Goal: Information Seeking & Learning: Learn about a topic

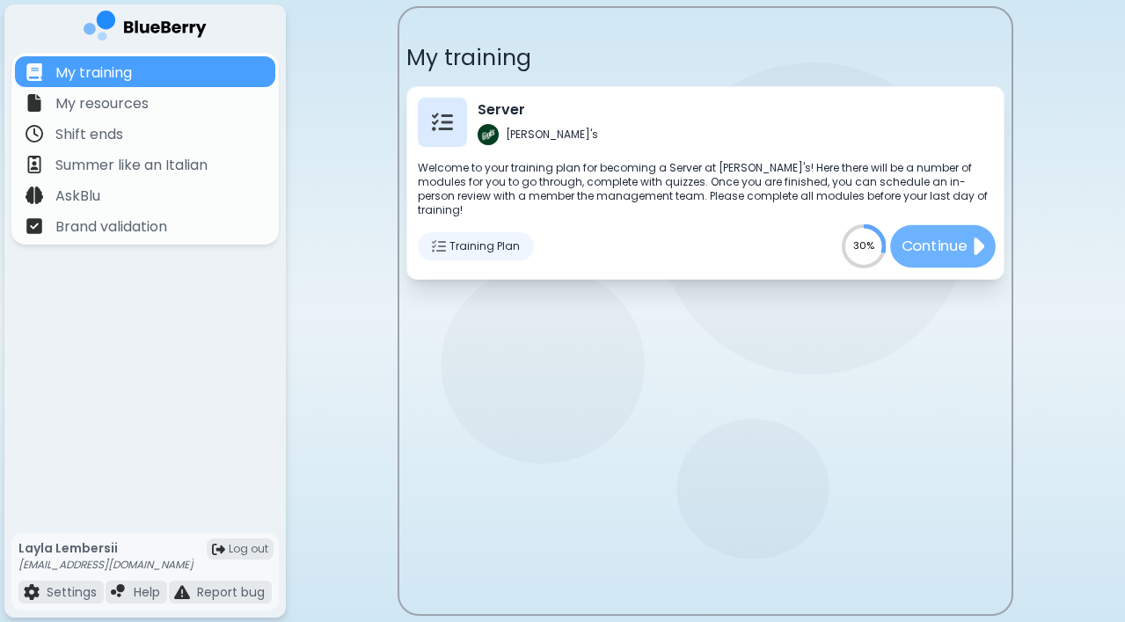
click at [935, 235] on p "Continue" at bounding box center [935, 246] width 66 height 22
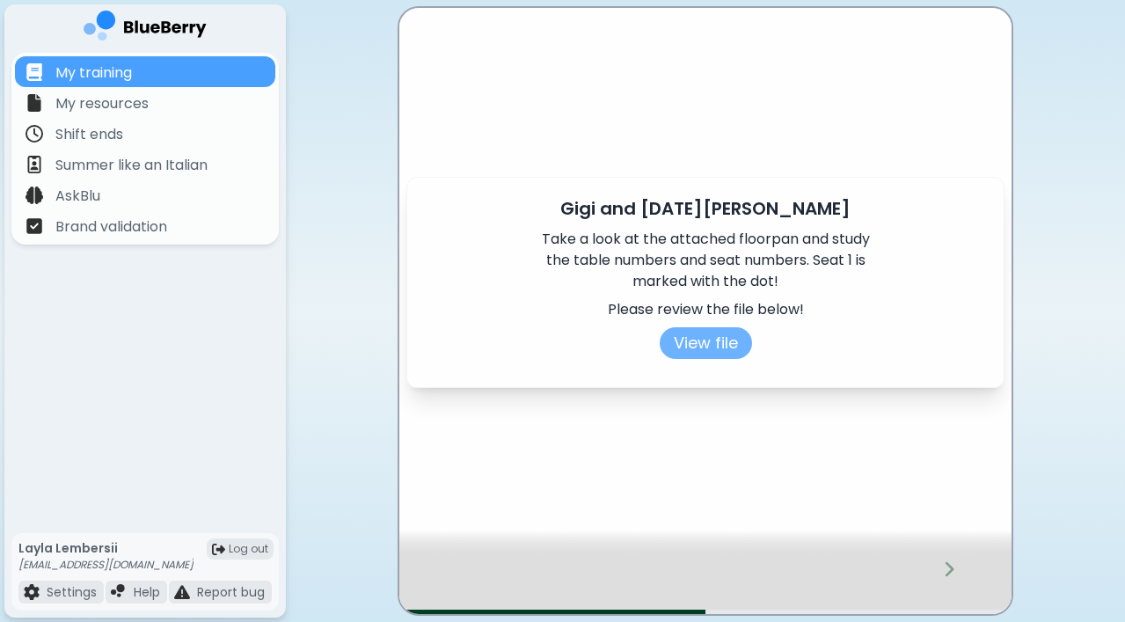
click at [710, 342] on button "View file" at bounding box center [706, 343] width 92 height 32
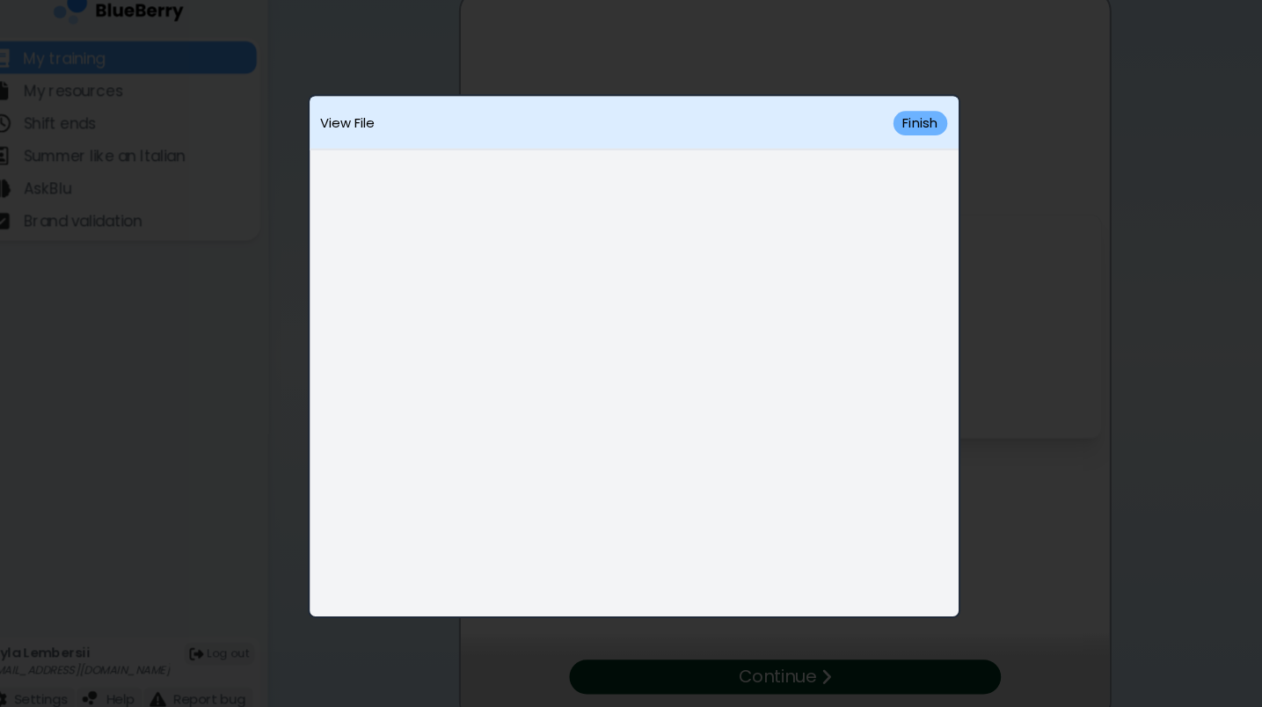
click at [876, 122] on button "Finish" at bounding box center [901, 133] width 51 height 23
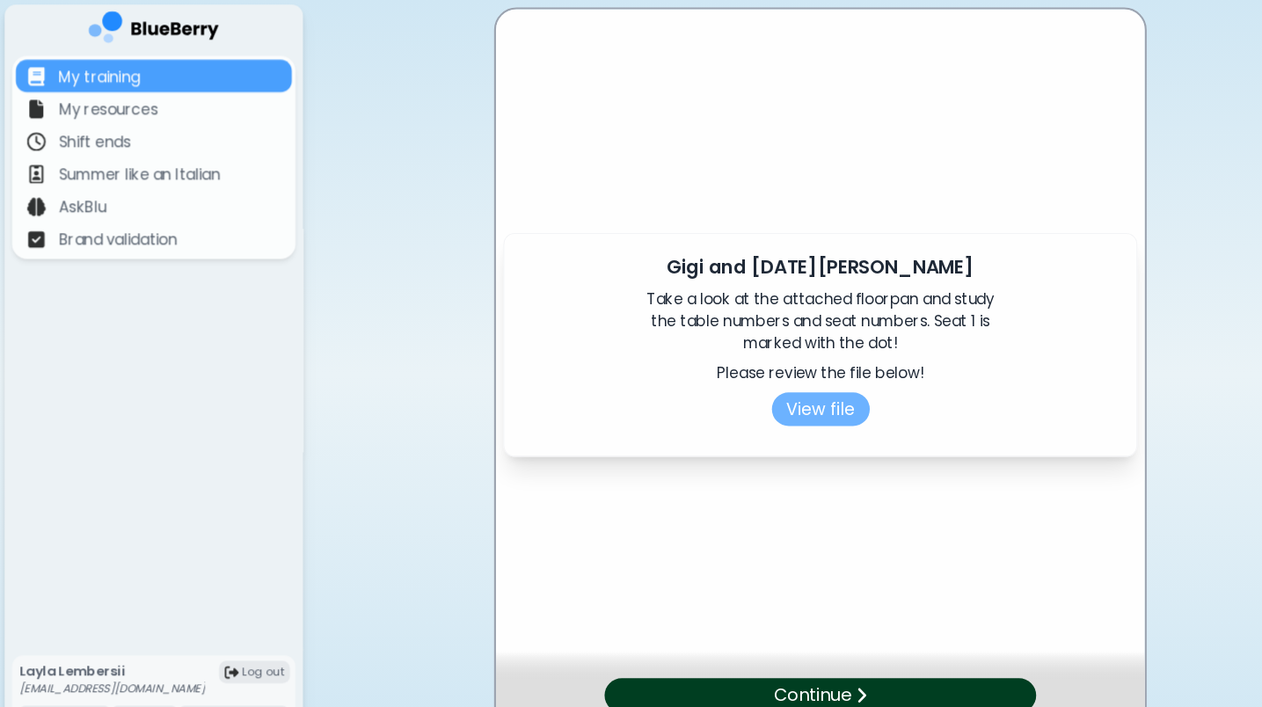
click at [785, 390] on button "View file" at bounding box center [774, 386] width 92 height 32
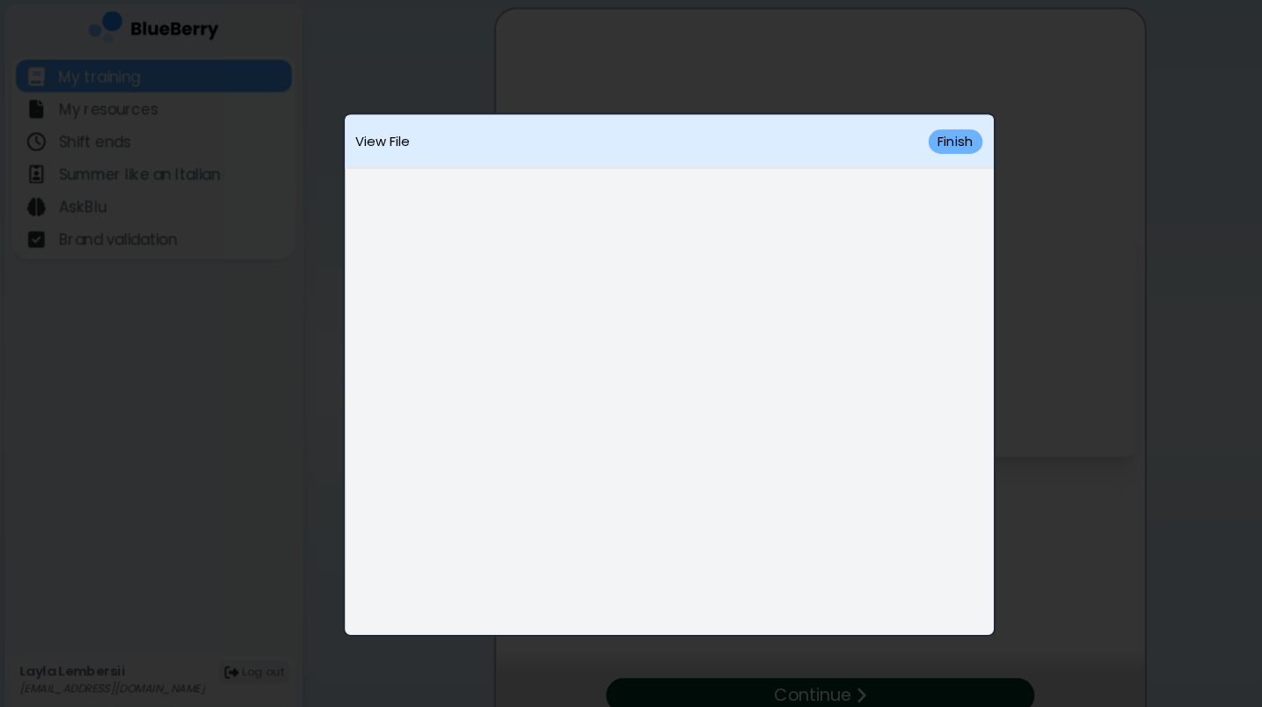
click at [908, 127] on button "Finish" at bounding box center [901, 133] width 51 height 23
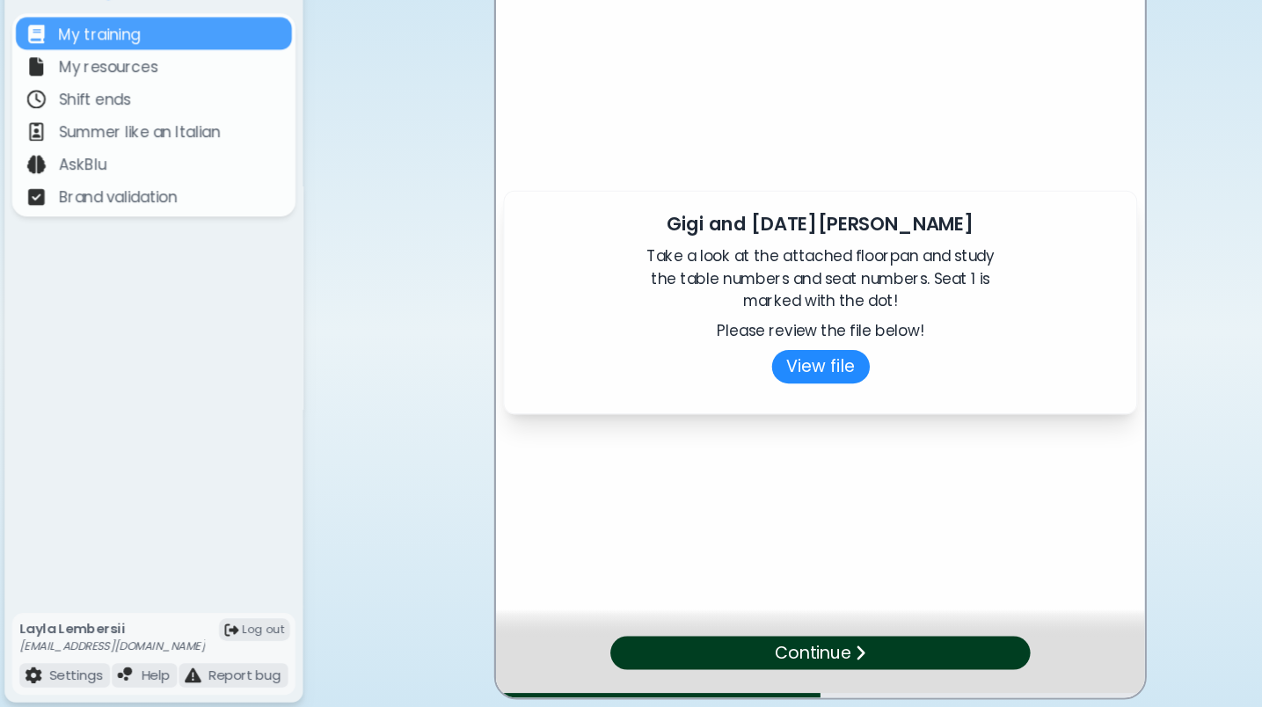
scroll to position [14, 0]
click at [809, 621] on img at bounding box center [812, 655] width 11 height 17
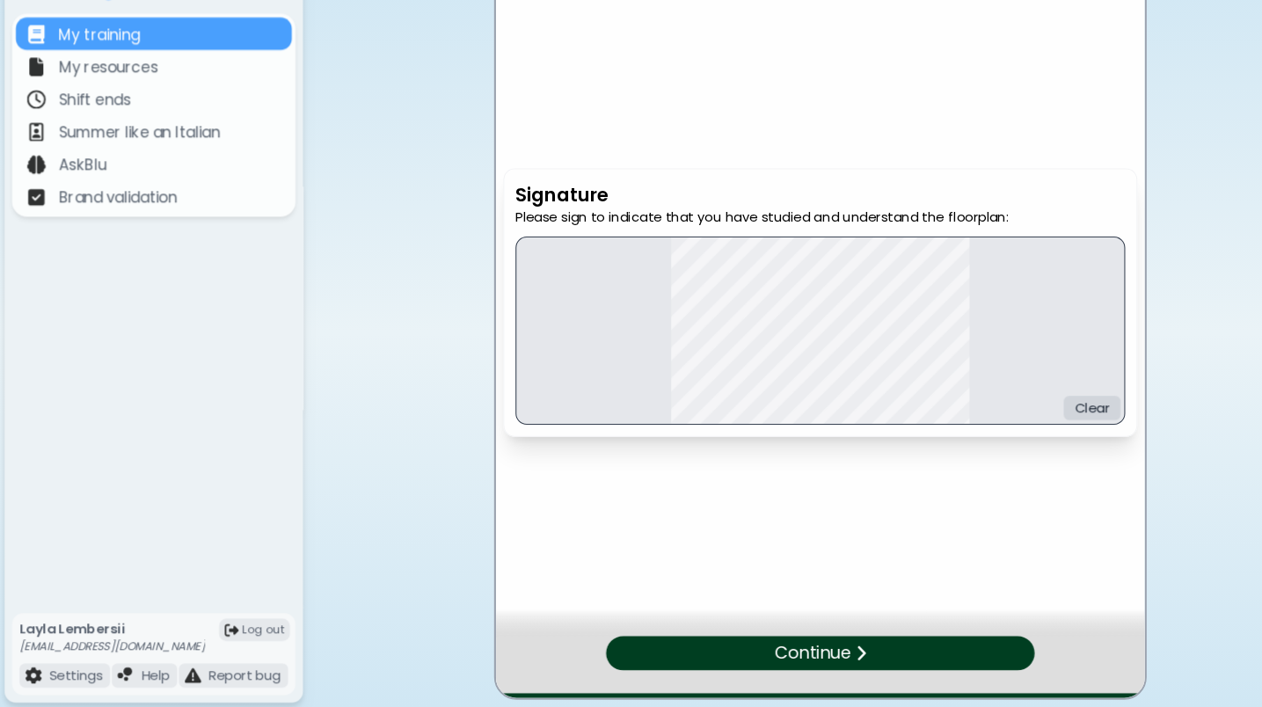
click at [918, 621] on div "Continue" at bounding box center [774, 656] width 405 height 33
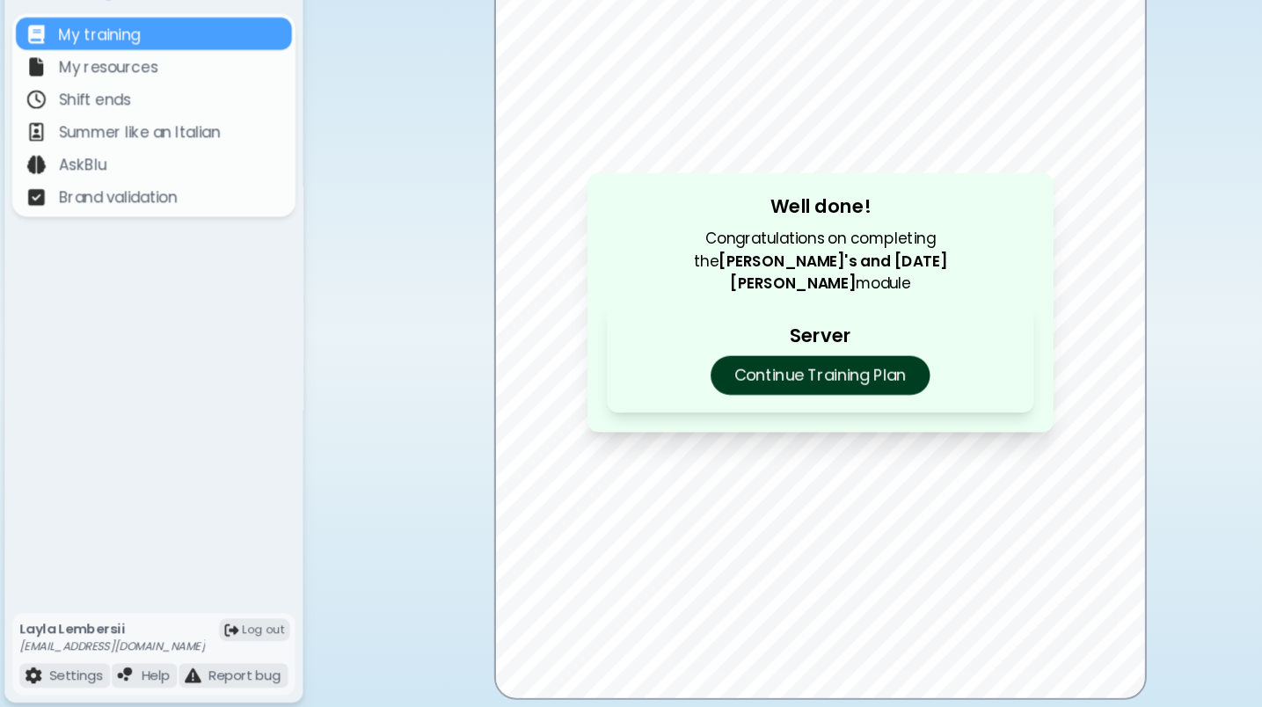
click at [812, 376] on p "Continue Training Plan" at bounding box center [773, 394] width 207 height 37
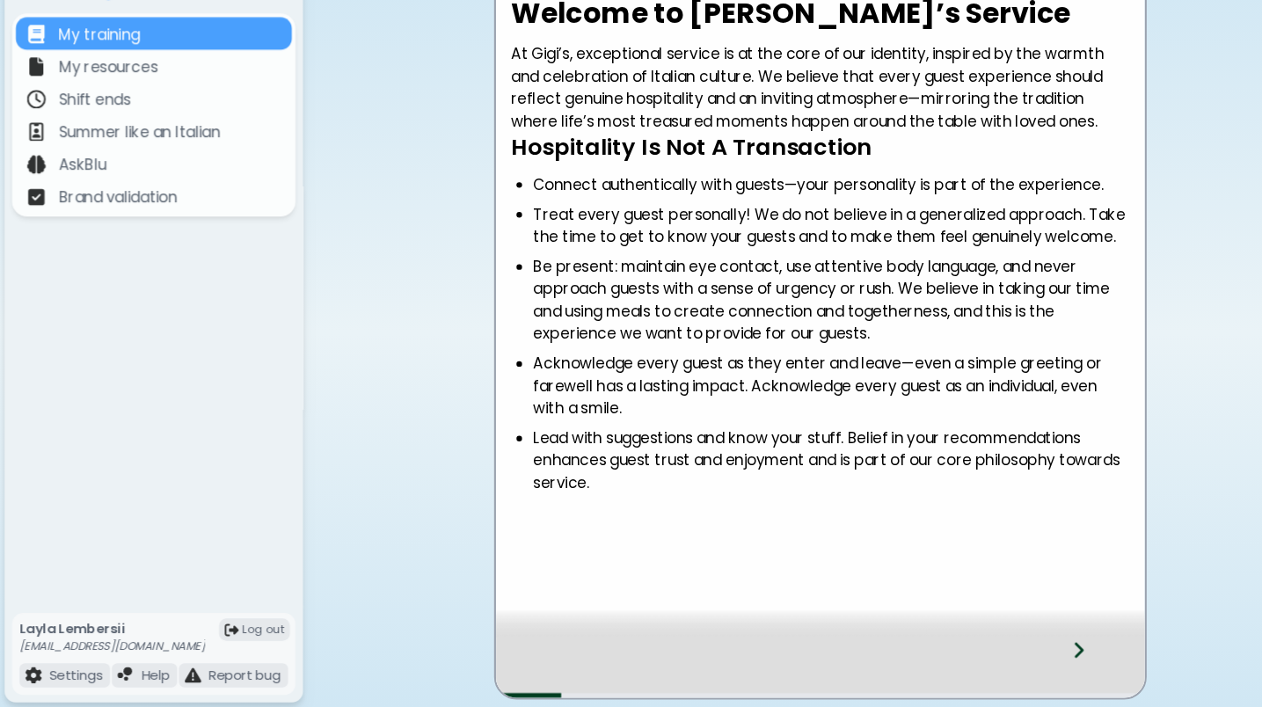
scroll to position [14, 0]
click at [999, 621] on div at bounding box center [1029, 669] width 104 height 58
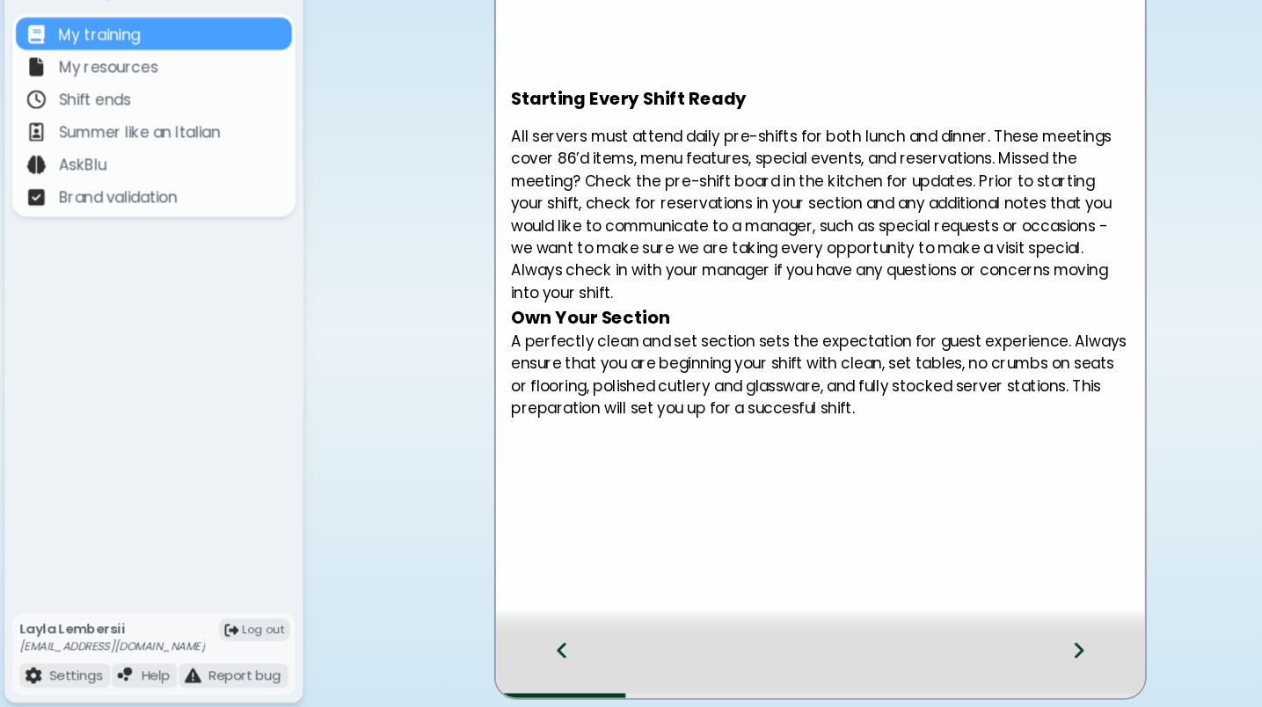
click at [999, 621] on div at bounding box center [1029, 669] width 104 height 58
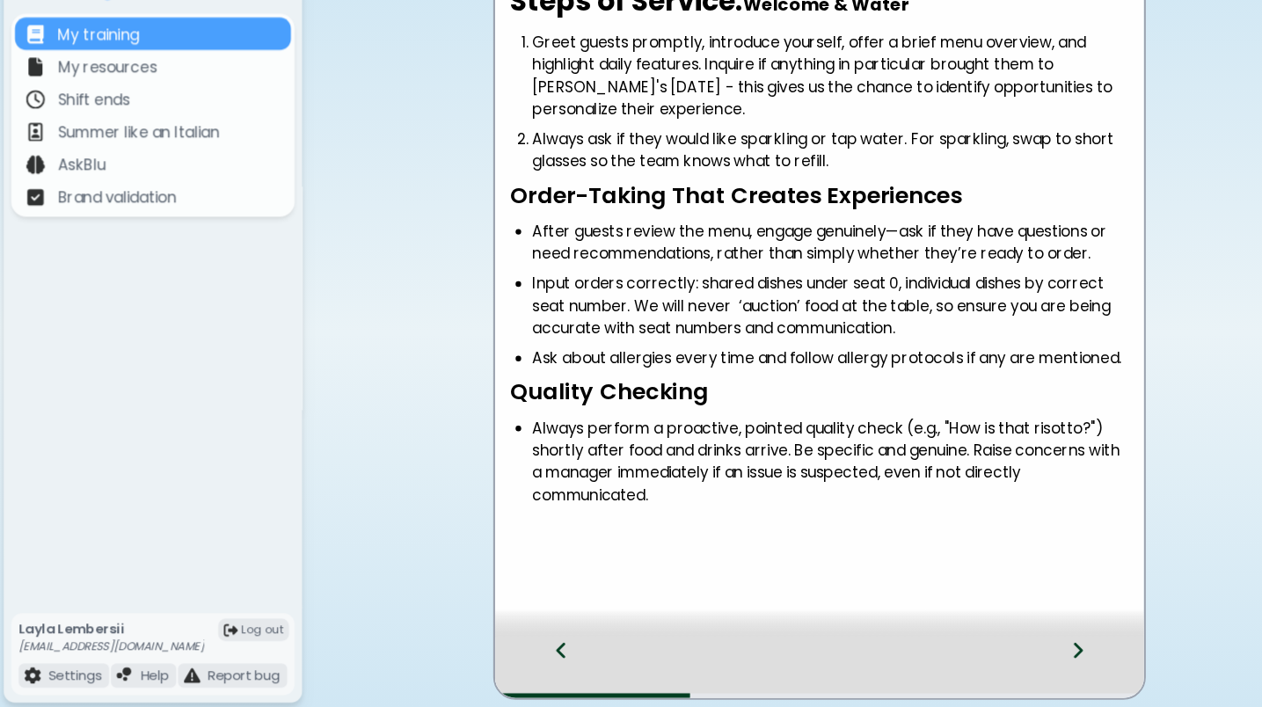
click at [1006, 621] on div at bounding box center [1029, 669] width 104 height 58
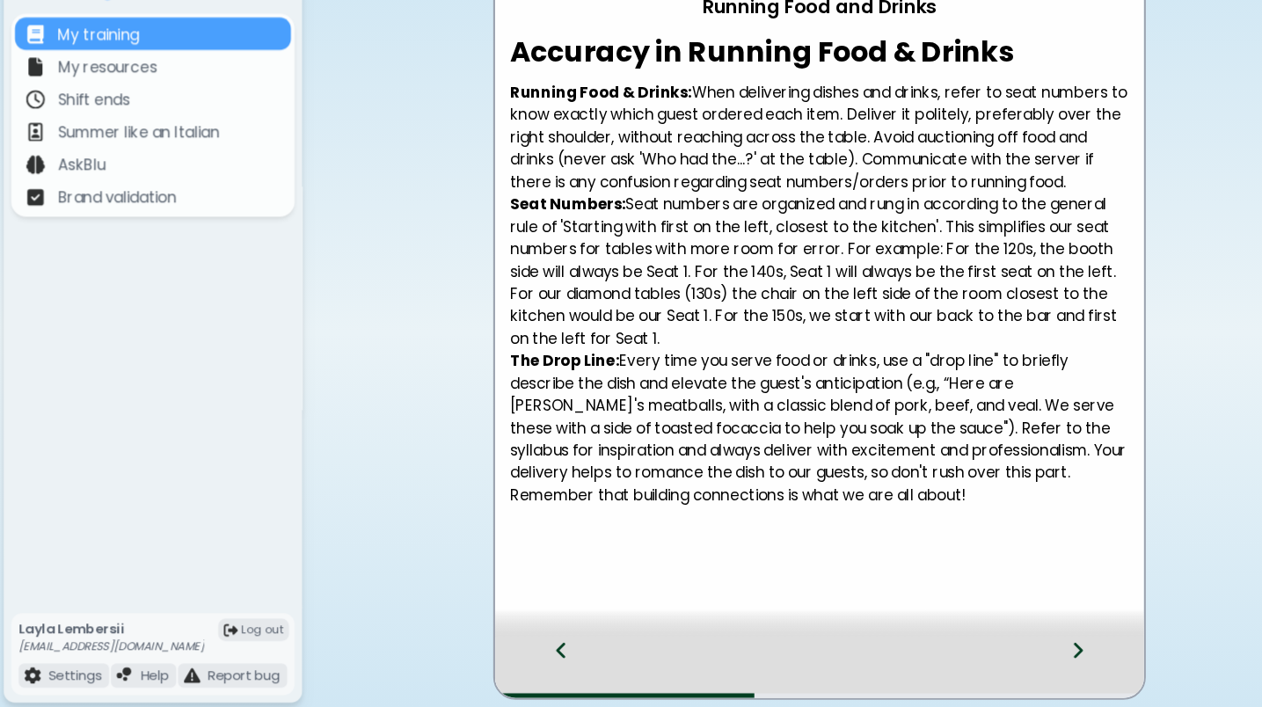
click at [1014, 621] on icon at bounding box center [1018, 653] width 12 height 19
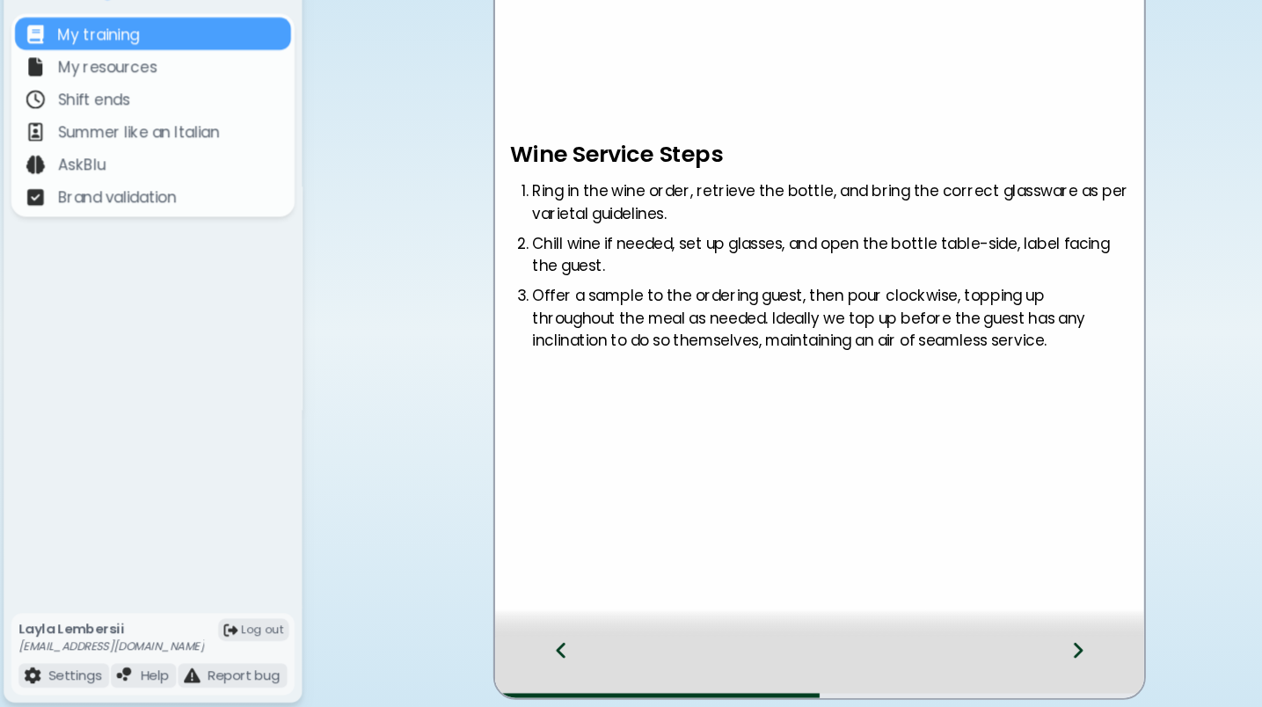
click at [1018, 621] on icon at bounding box center [1018, 653] width 12 height 19
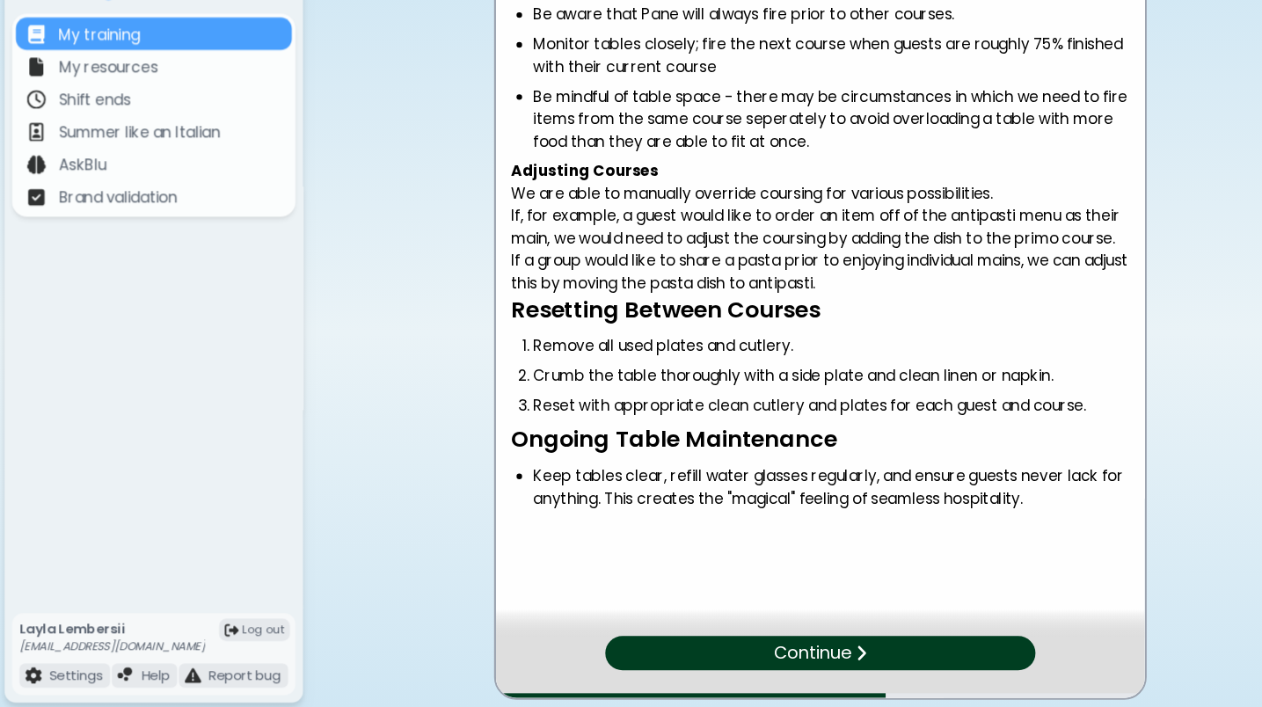
click at [817, 621] on img at bounding box center [812, 656] width 11 height 18
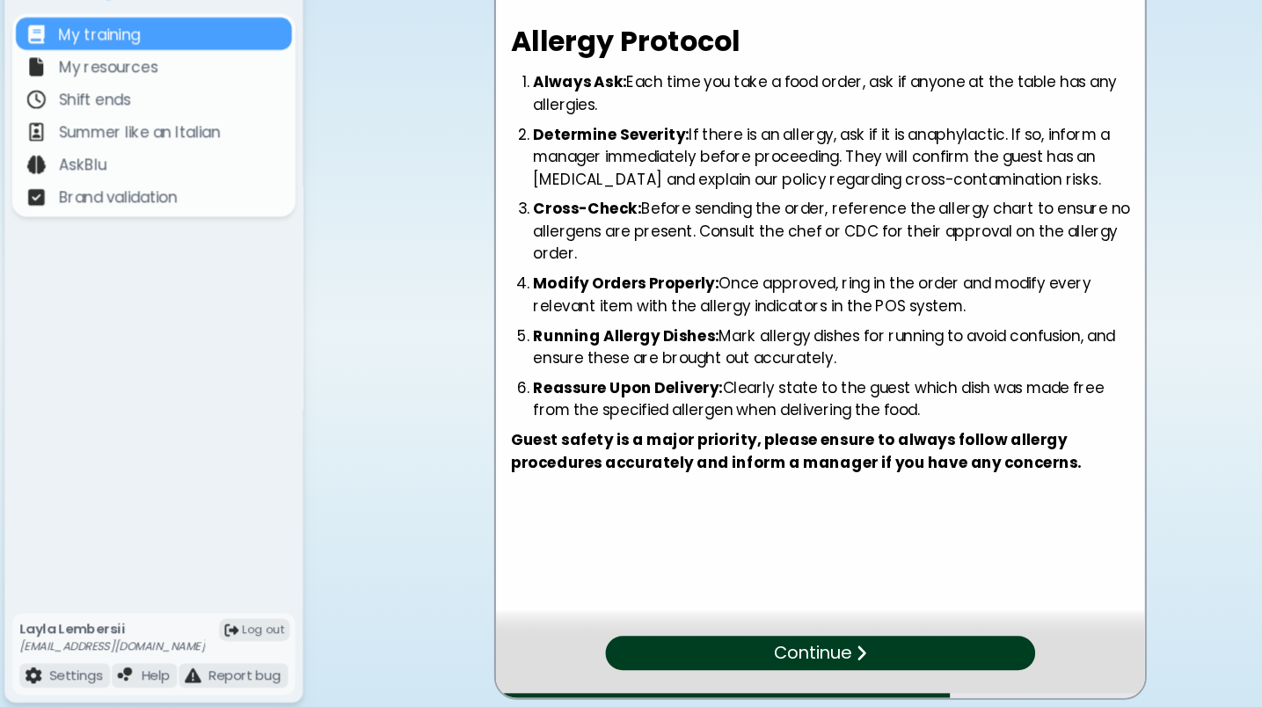
click at [782, 621] on p "Continue" at bounding box center [766, 657] width 73 height 26
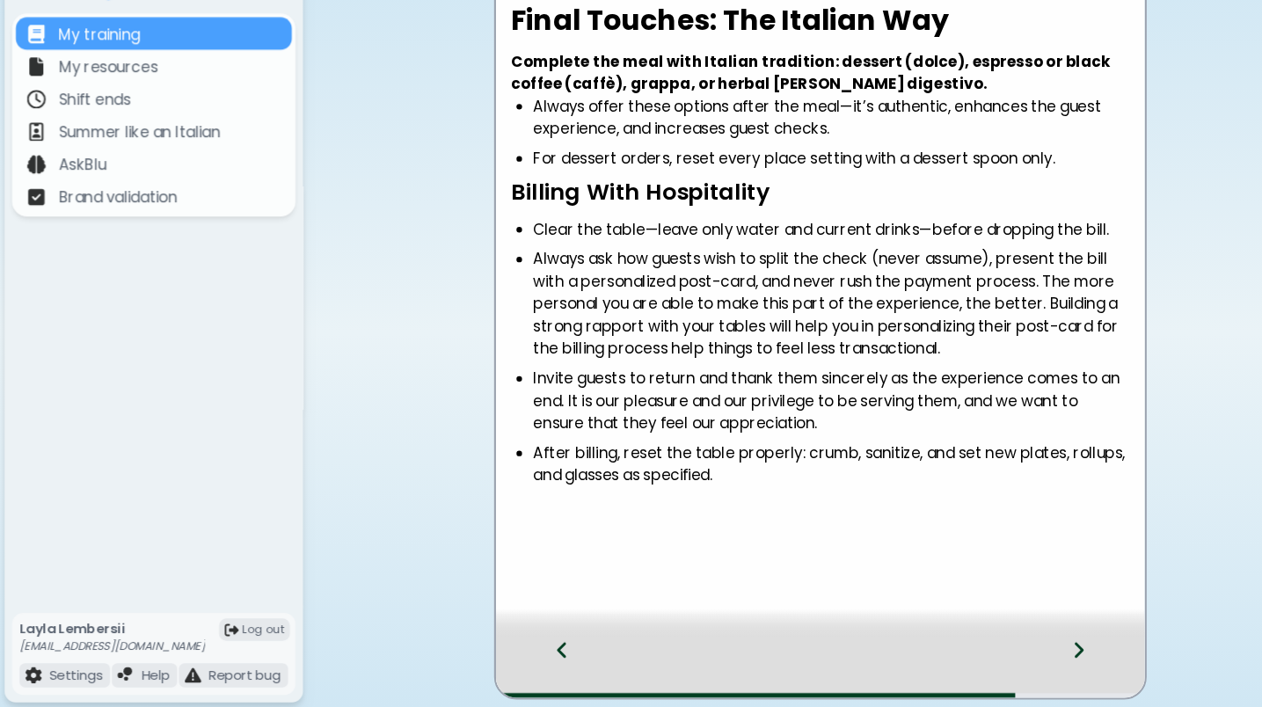
scroll to position [14, 0]
click at [1015, 621] on icon at bounding box center [1018, 654] width 9 height 15
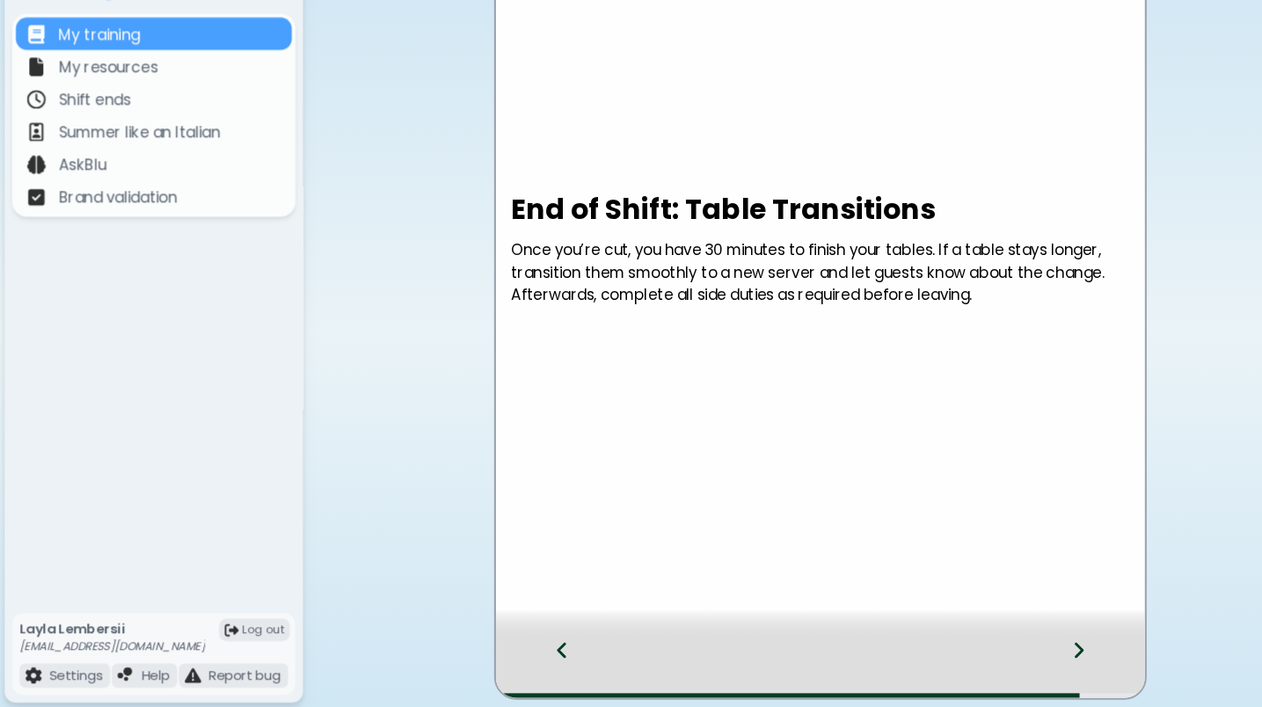
click at [1015, 621] on icon at bounding box center [1018, 654] width 9 height 15
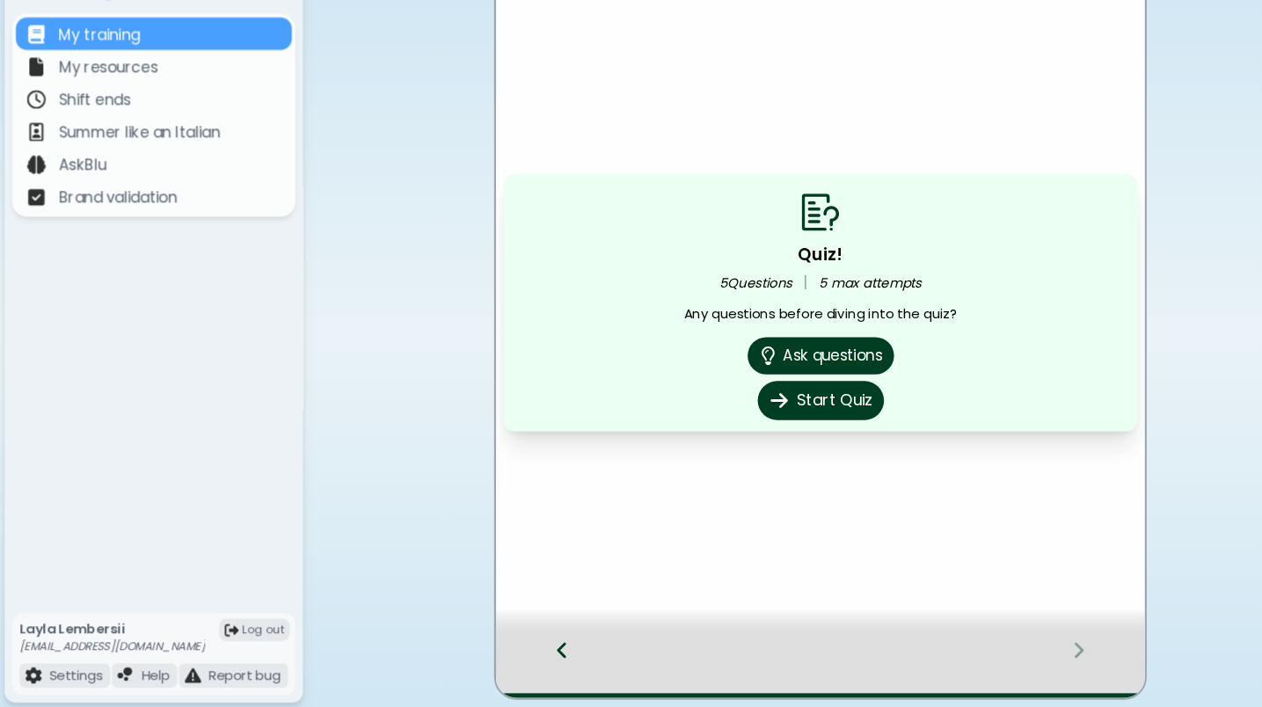
click at [794, 399] on button "Start Quiz" at bounding box center [773, 417] width 119 height 37
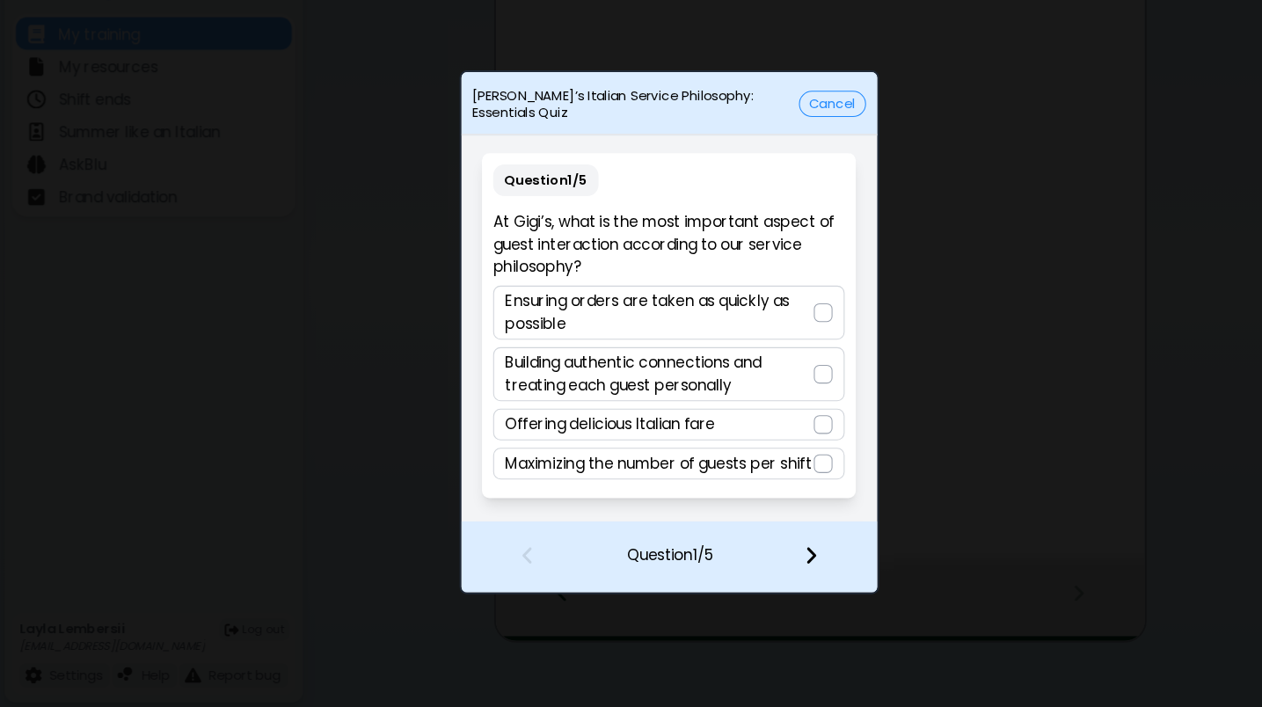
scroll to position [0, 0]
click at [759, 372] on p "Building authentic connections and treating each guest personally" at bounding box center [622, 393] width 291 height 42
click at [766, 554] on img at bounding box center [765, 563] width 12 height 19
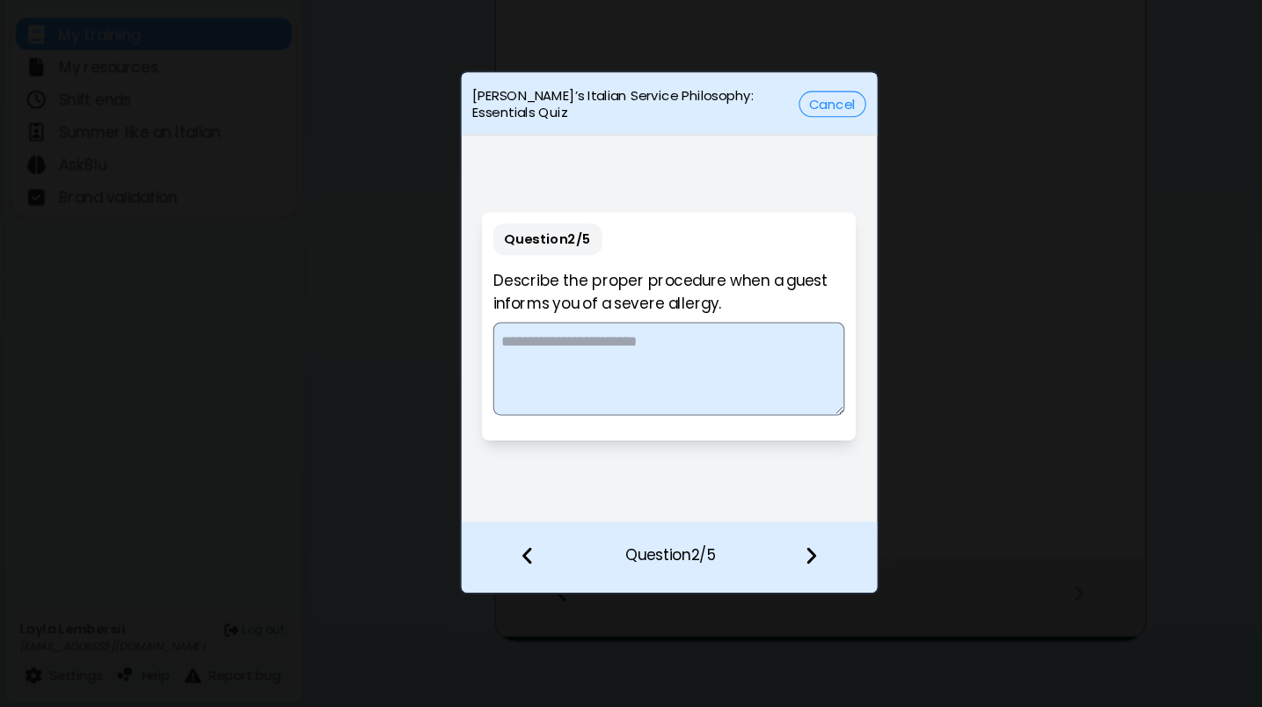
click at [662, 344] on textarea at bounding box center [631, 388] width 332 height 88
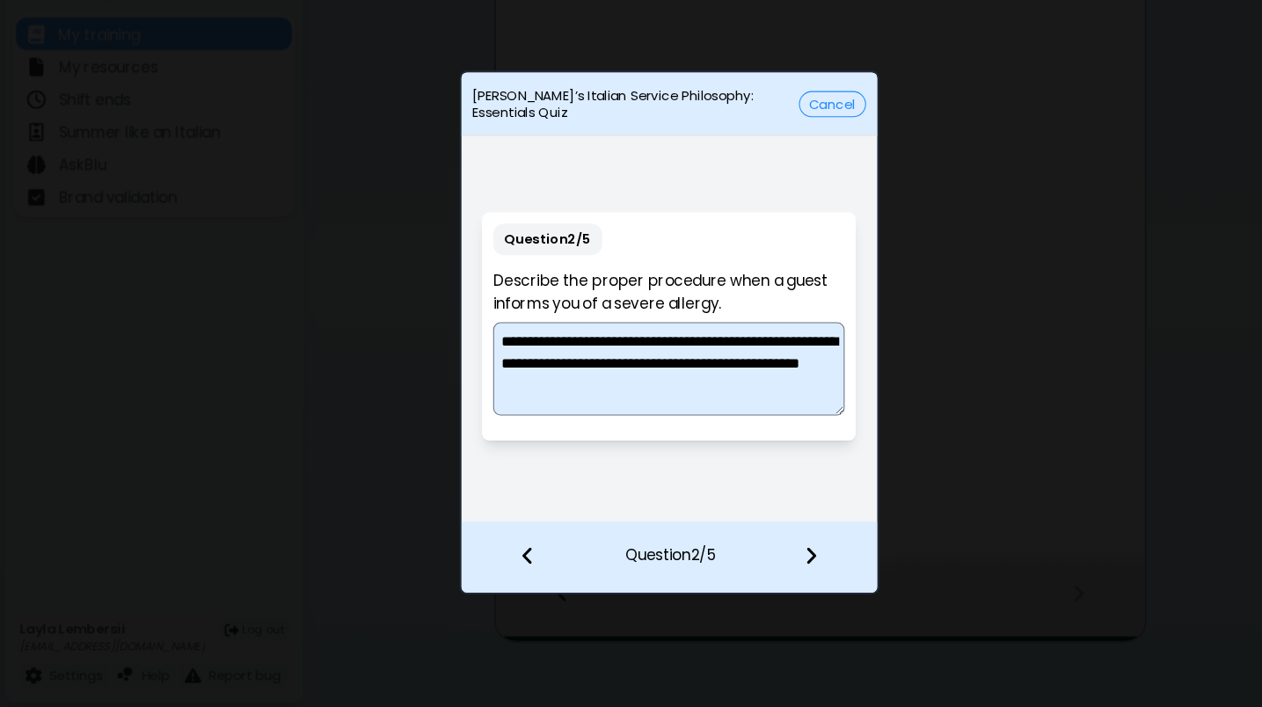
type textarea "**********"
click at [759, 554] on img at bounding box center [765, 563] width 12 height 19
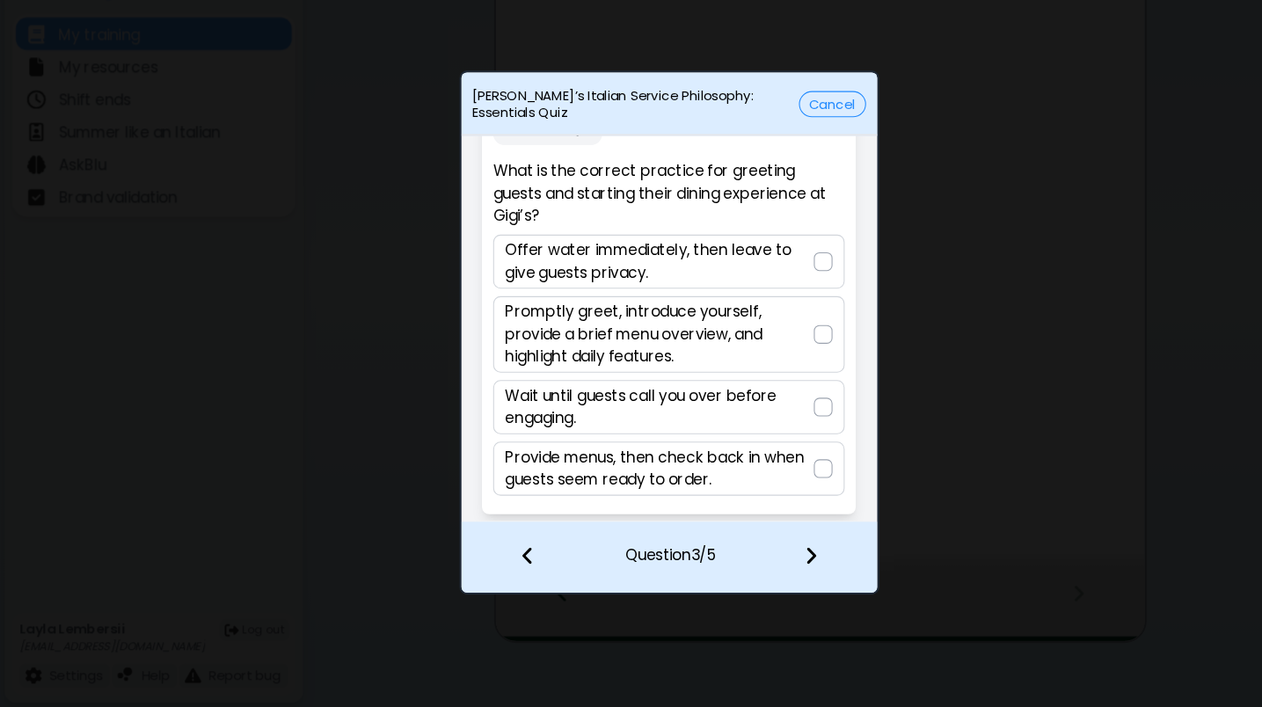
scroll to position [35, 0]
click at [715, 324] on p "Promptly greet, introduce yourself, provide a brief menu overview, and highligh…" at bounding box center [622, 355] width 291 height 63
click at [764, 554] on img at bounding box center [765, 563] width 12 height 19
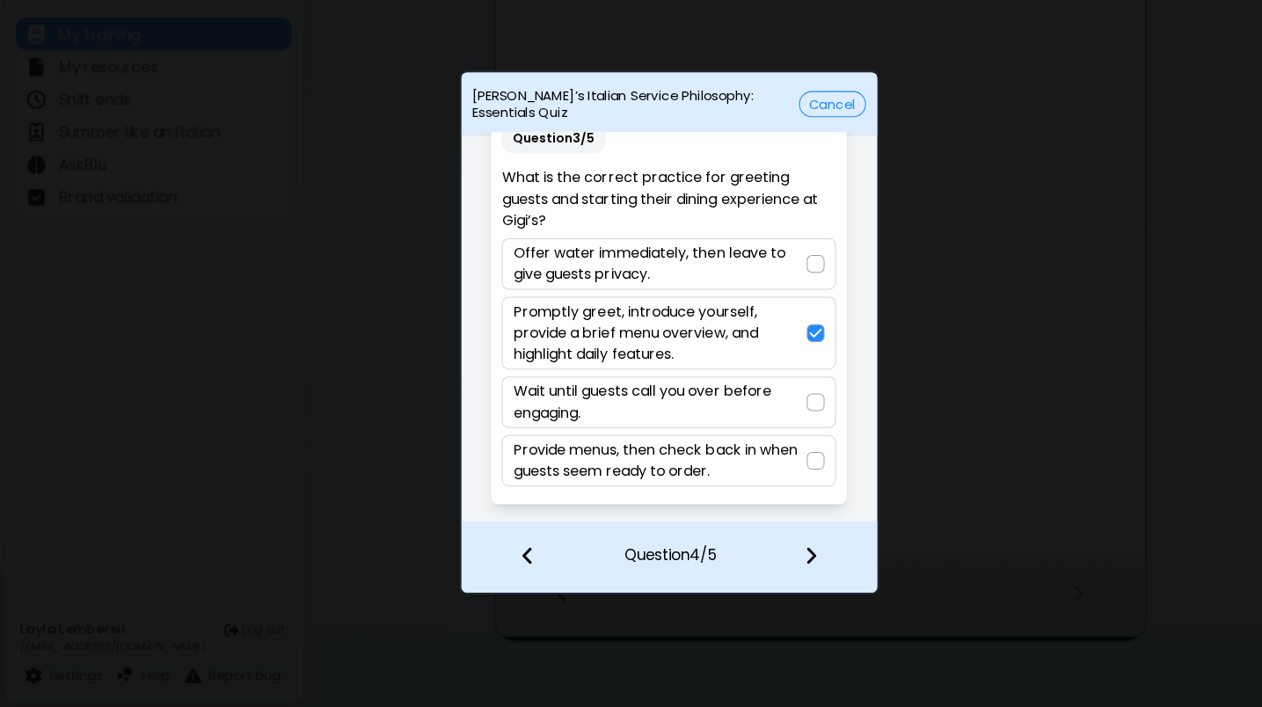
scroll to position [0, 0]
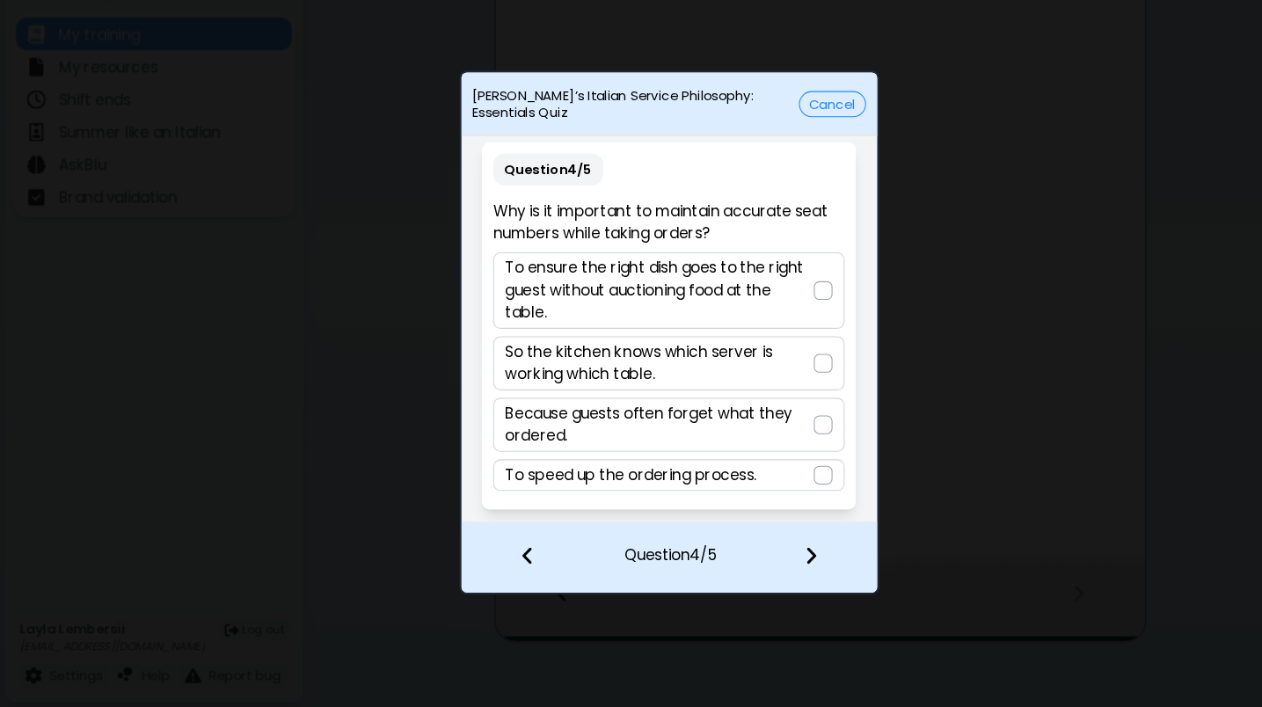
click at [763, 282] on p "To ensure the right dish goes to the right guest without auctioning food at the…" at bounding box center [622, 313] width 291 height 63
click at [761, 554] on img at bounding box center [765, 563] width 12 height 19
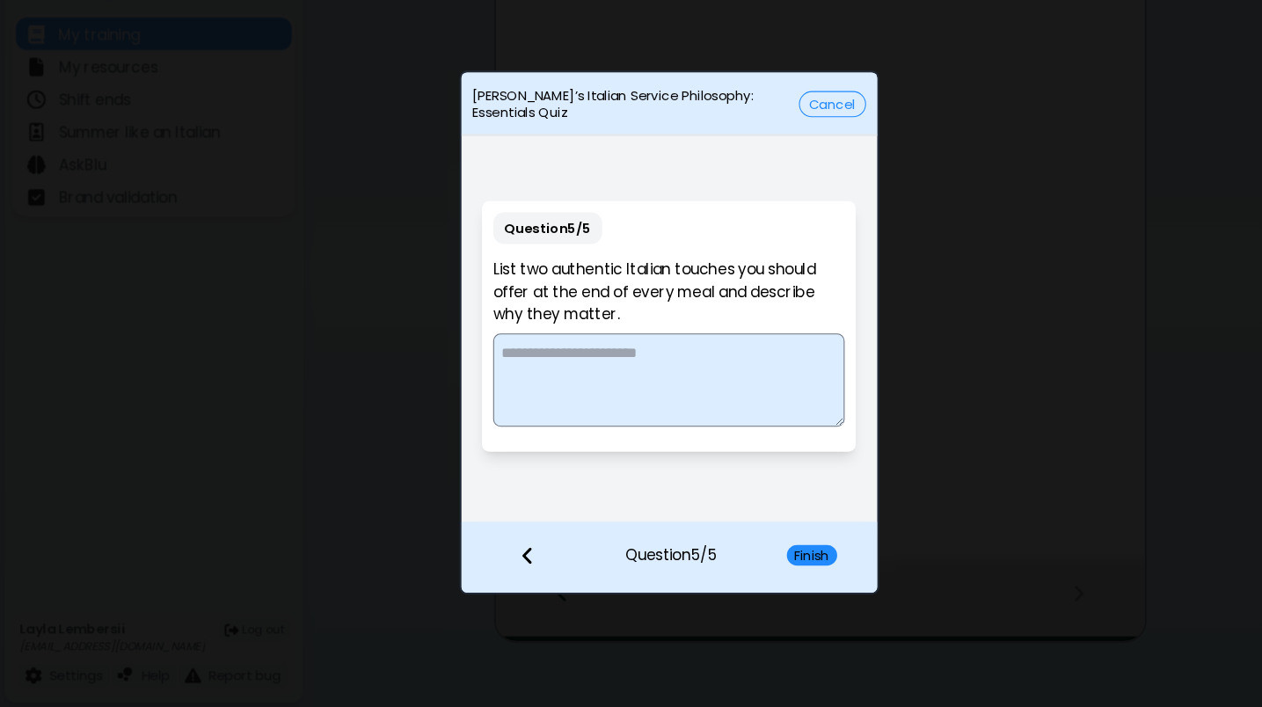
click at [657, 355] on textarea at bounding box center [631, 399] width 332 height 88
click at [563, 357] on textarea "**********" at bounding box center [631, 399] width 332 height 88
click at [735, 375] on textarea "**********" at bounding box center [631, 399] width 332 height 88
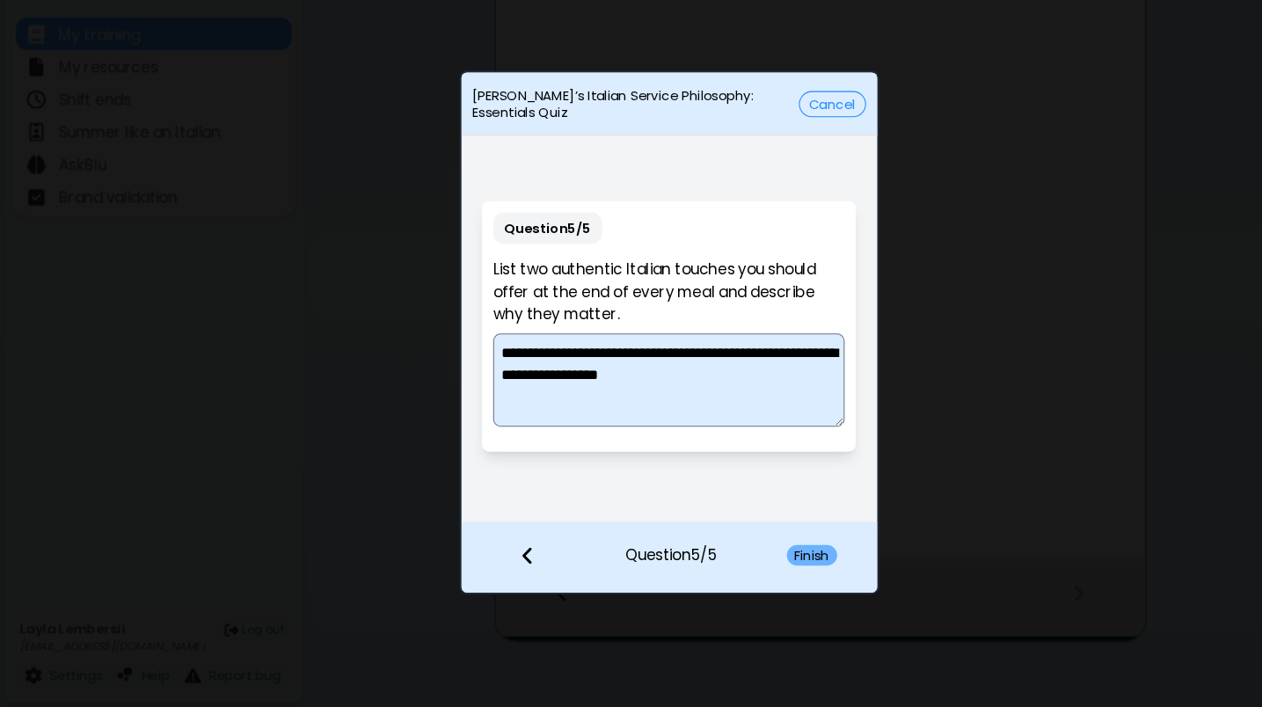
type textarea "**********"
click at [775, 554] on button "Finish" at bounding box center [766, 563] width 48 height 19
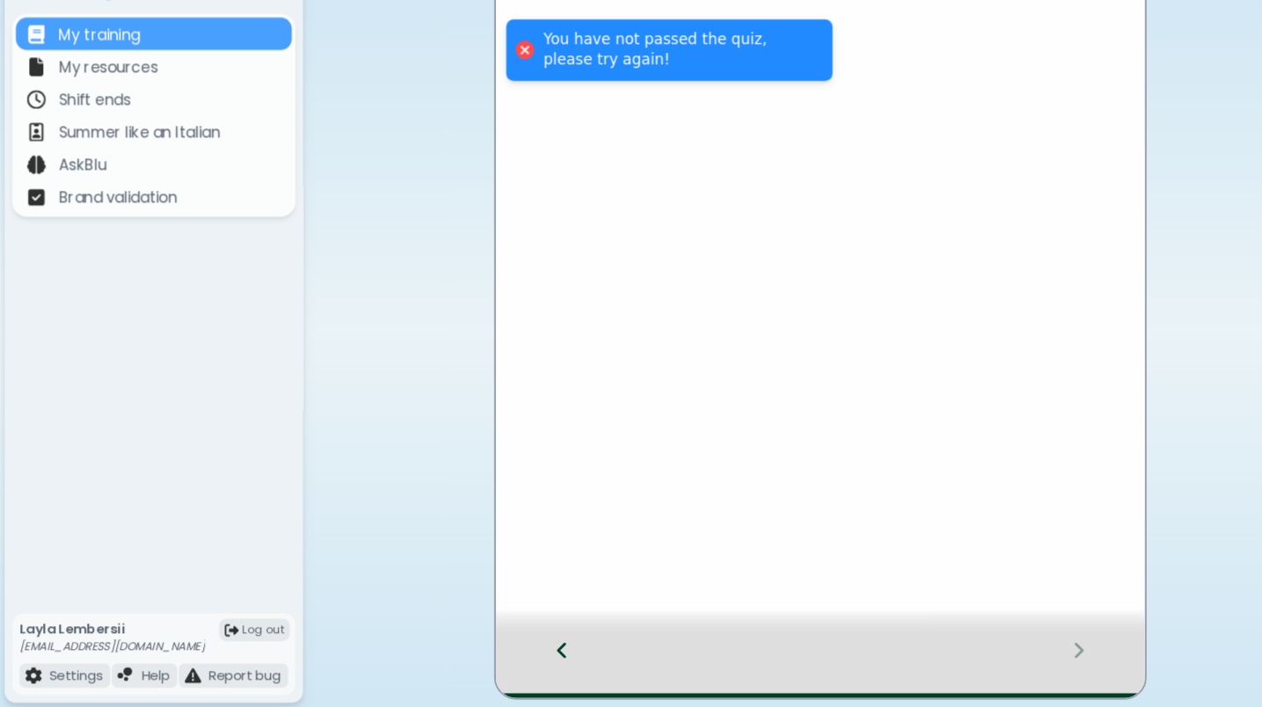
scroll to position [12, 0]
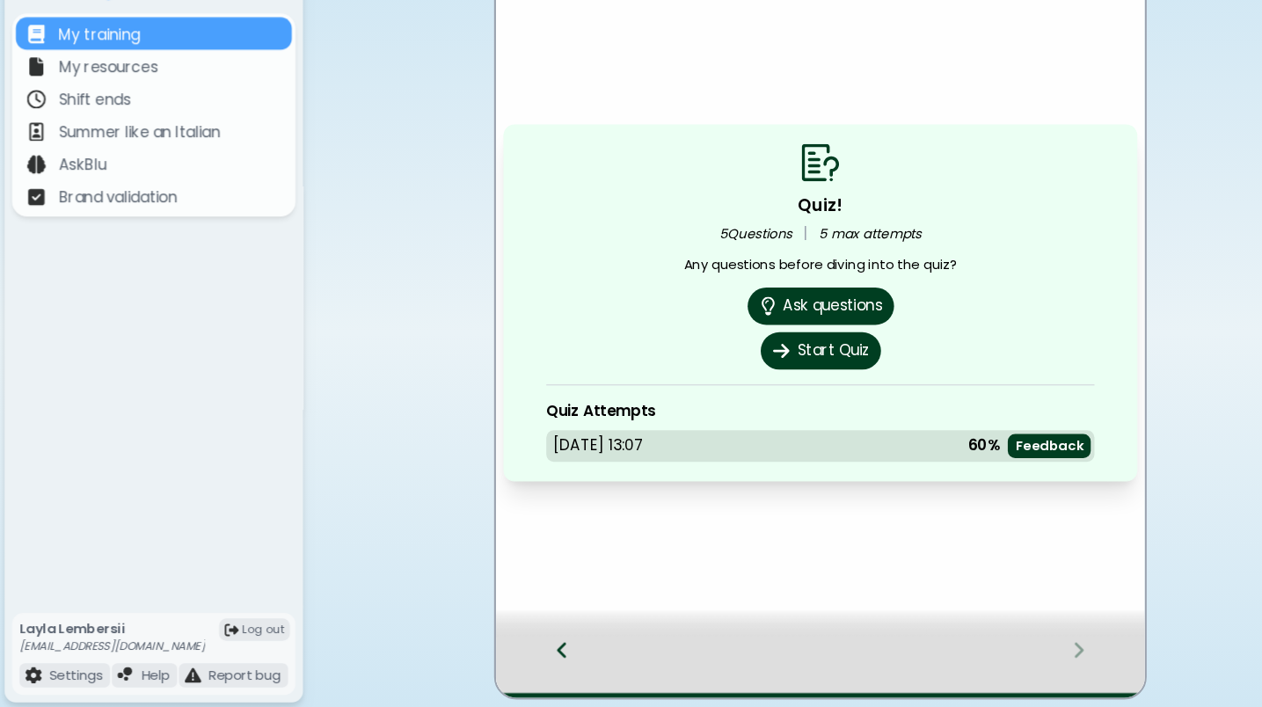
click at [526, 621] on icon at bounding box center [530, 653] width 12 height 19
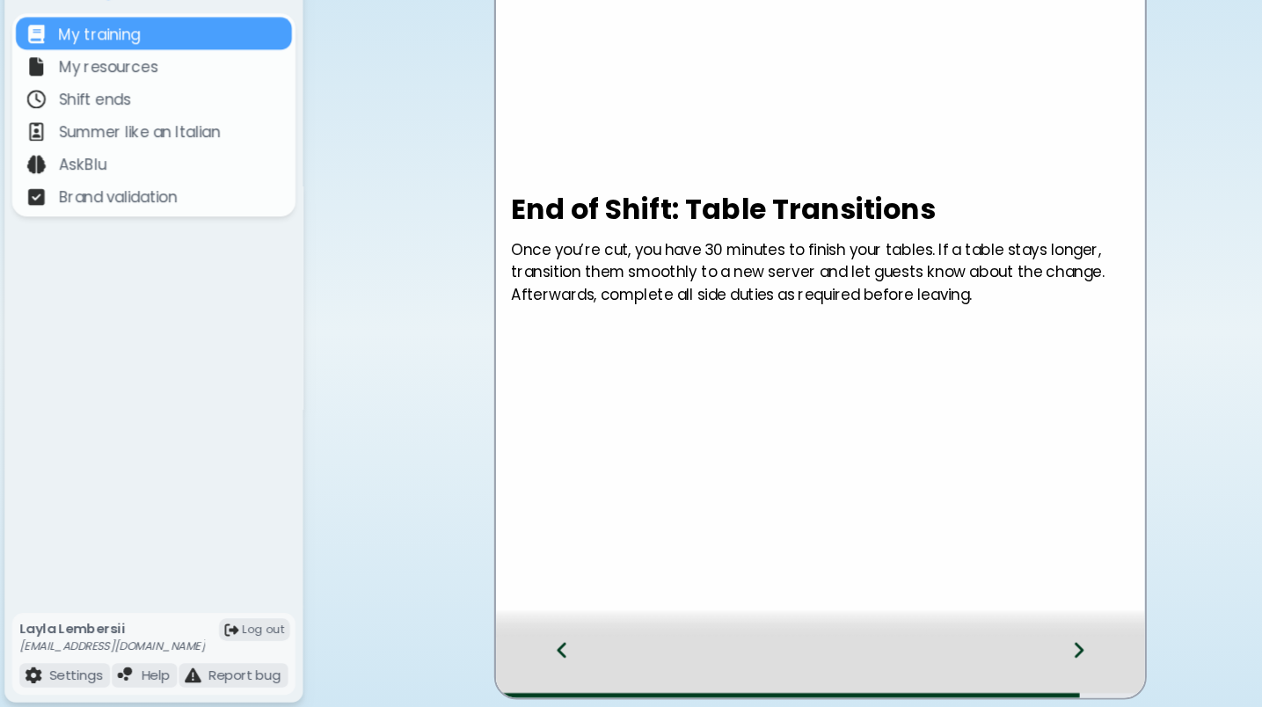
click at [526, 621] on icon at bounding box center [530, 653] width 12 height 19
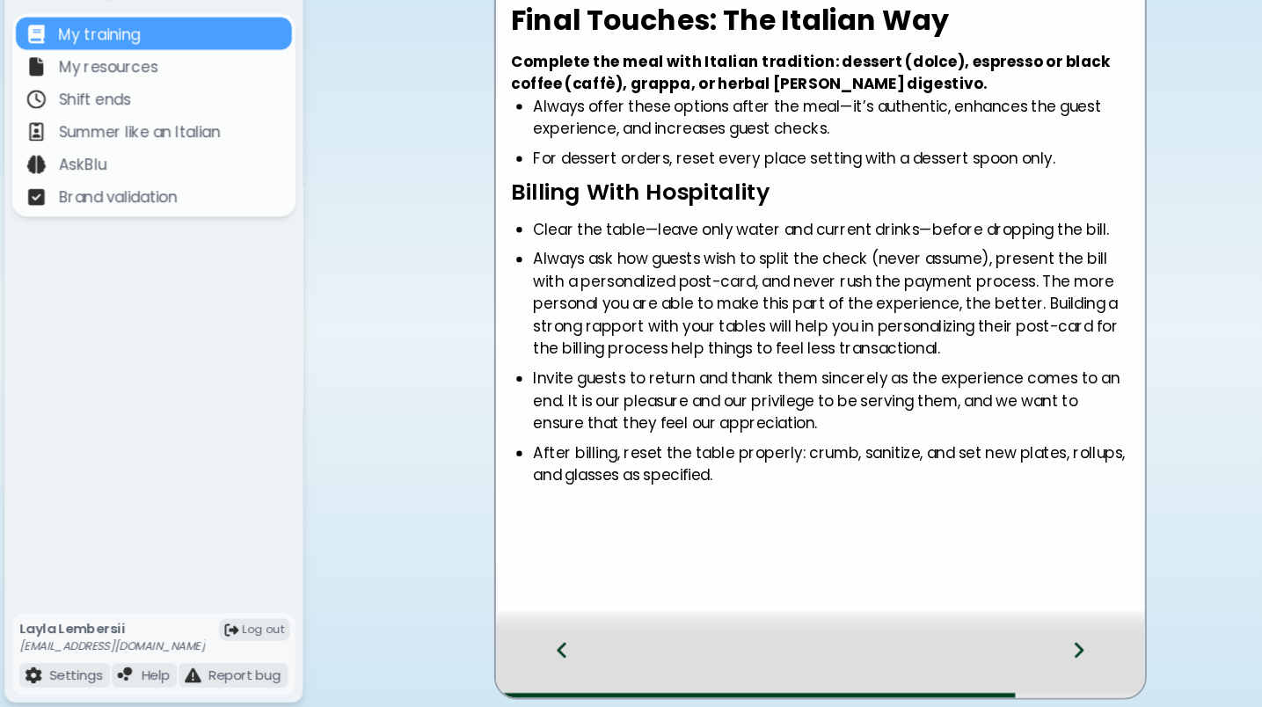
click at [532, 621] on icon at bounding box center [530, 653] width 12 height 19
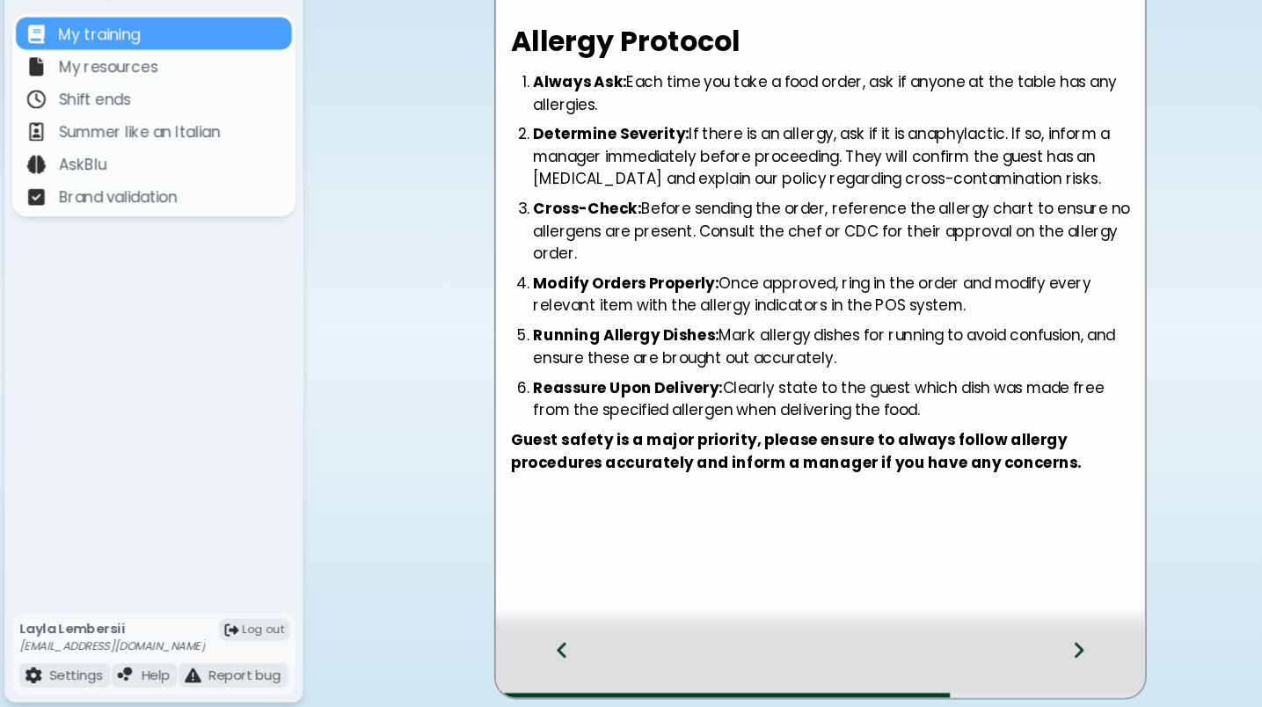
click at [1009, 621] on div at bounding box center [1029, 669] width 104 height 58
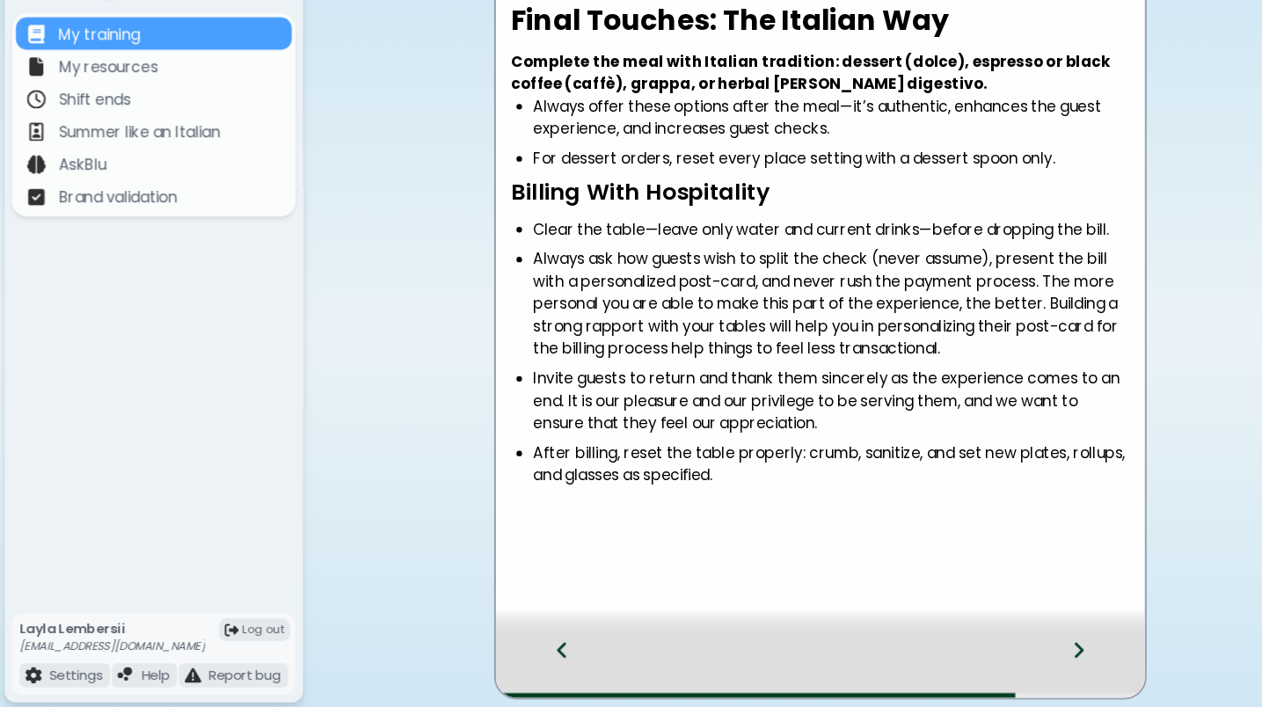
click at [1009, 621] on div at bounding box center [1029, 669] width 104 height 58
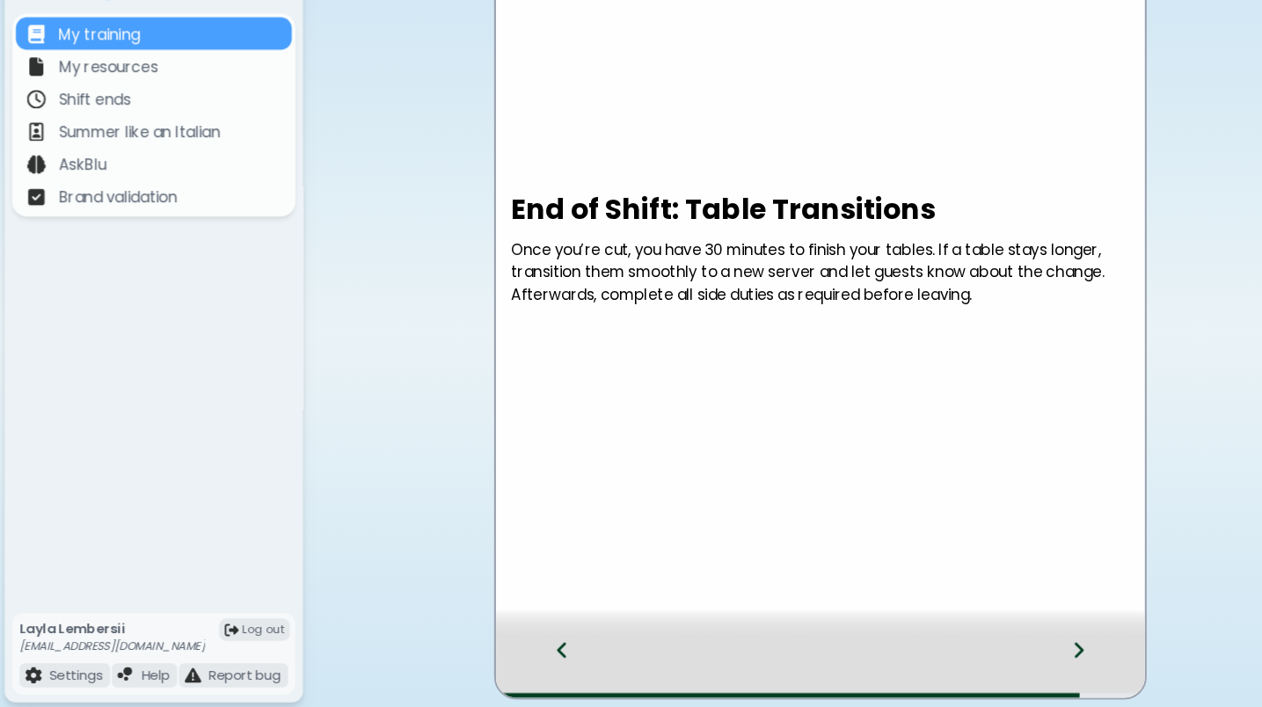
click at [1009, 621] on div at bounding box center [1029, 669] width 104 height 58
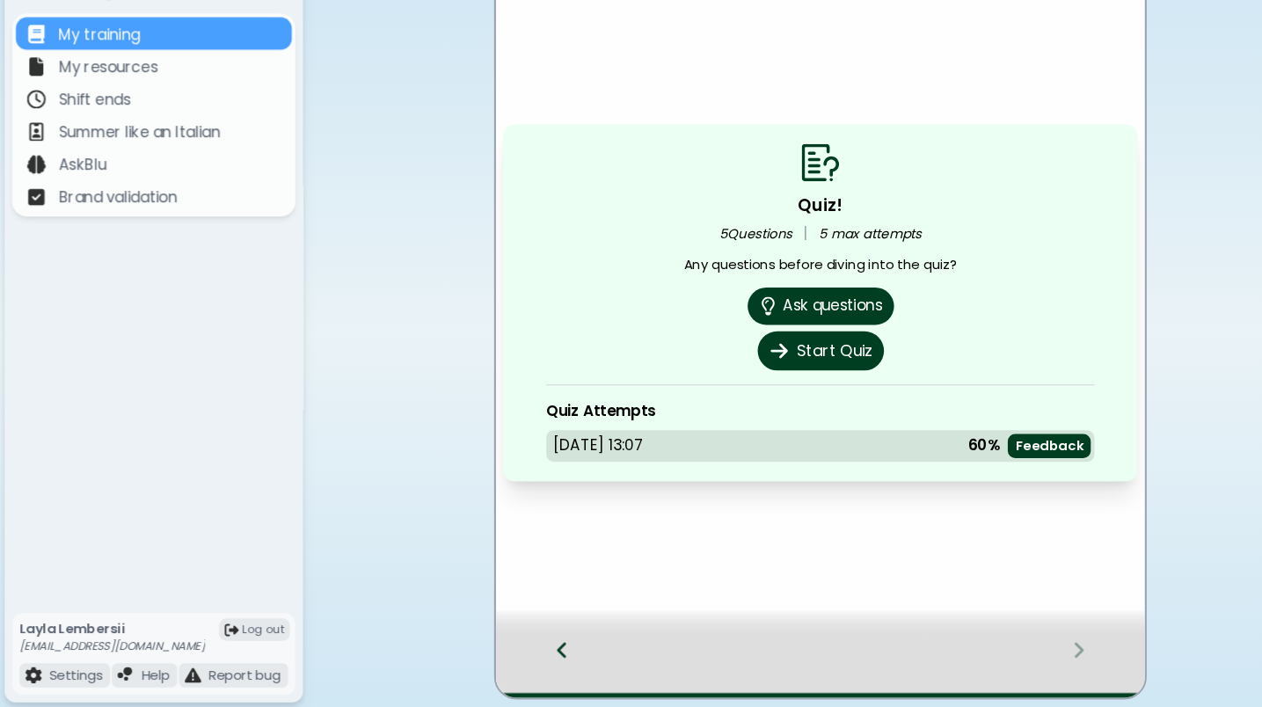
click at [801, 353] on button "Start Quiz" at bounding box center [773, 371] width 119 height 37
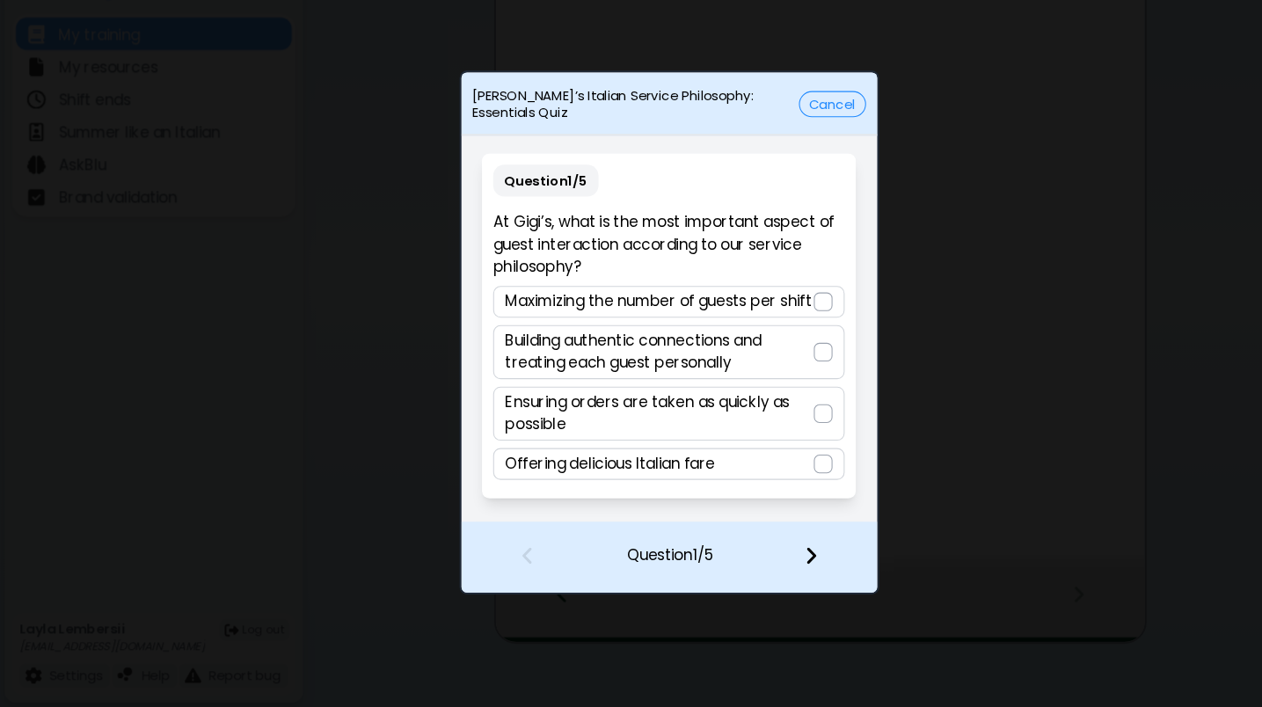
click at [746, 351] on p "Building authentic connections and treating each guest personally" at bounding box center [622, 372] width 291 height 42
click at [765, 554] on img at bounding box center [765, 563] width 12 height 19
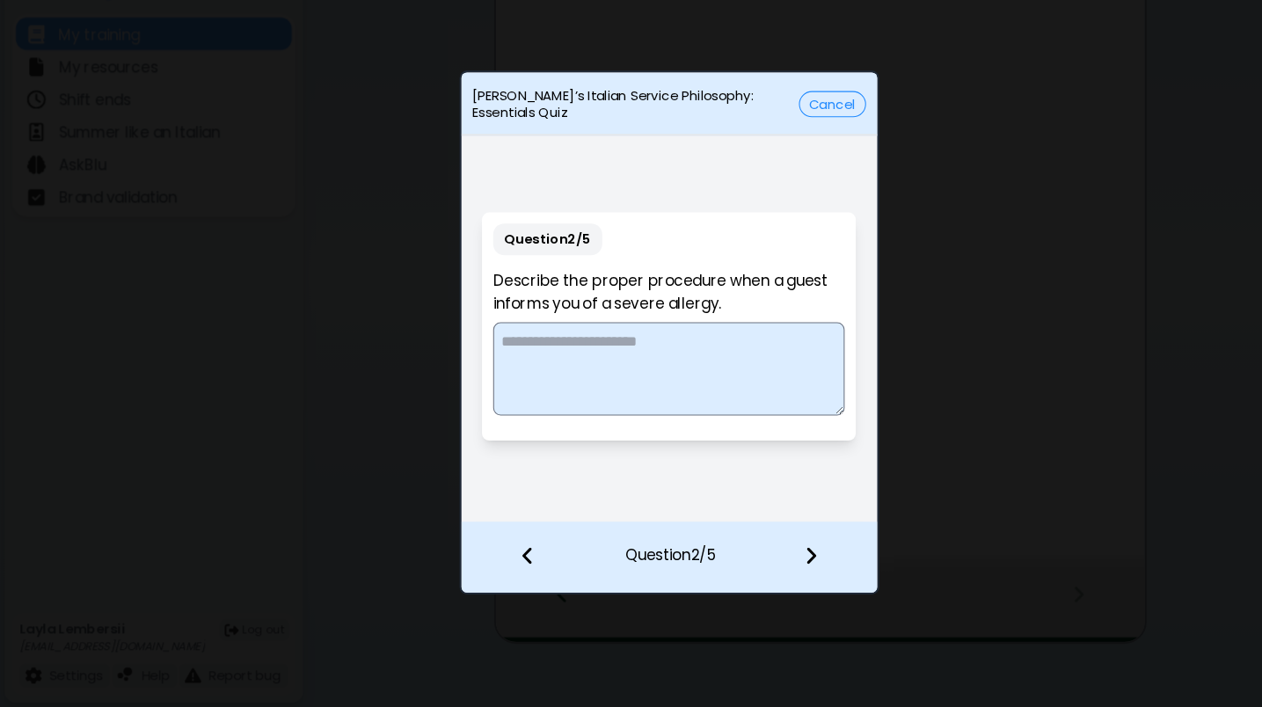
click at [681, 344] on textarea at bounding box center [631, 388] width 332 height 88
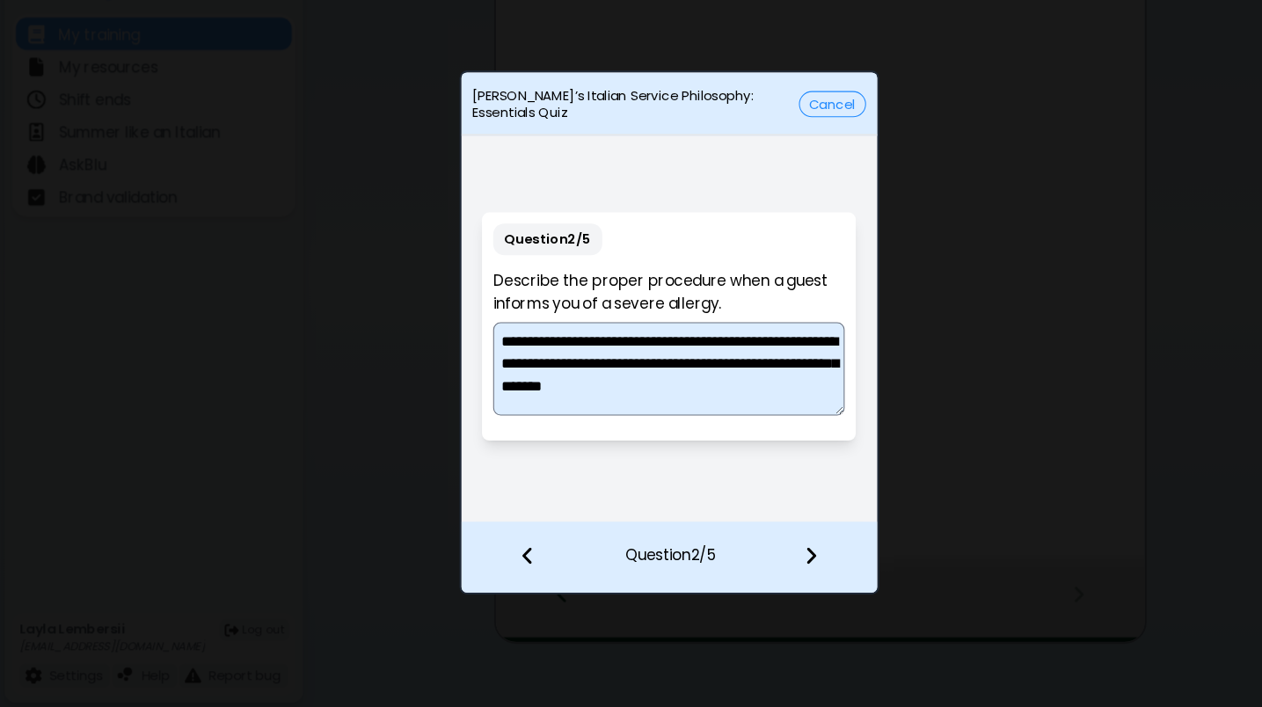
scroll to position [5, 0]
type textarea "**********"
click at [764, 554] on img at bounding box center [765, 563] width 12 height 19
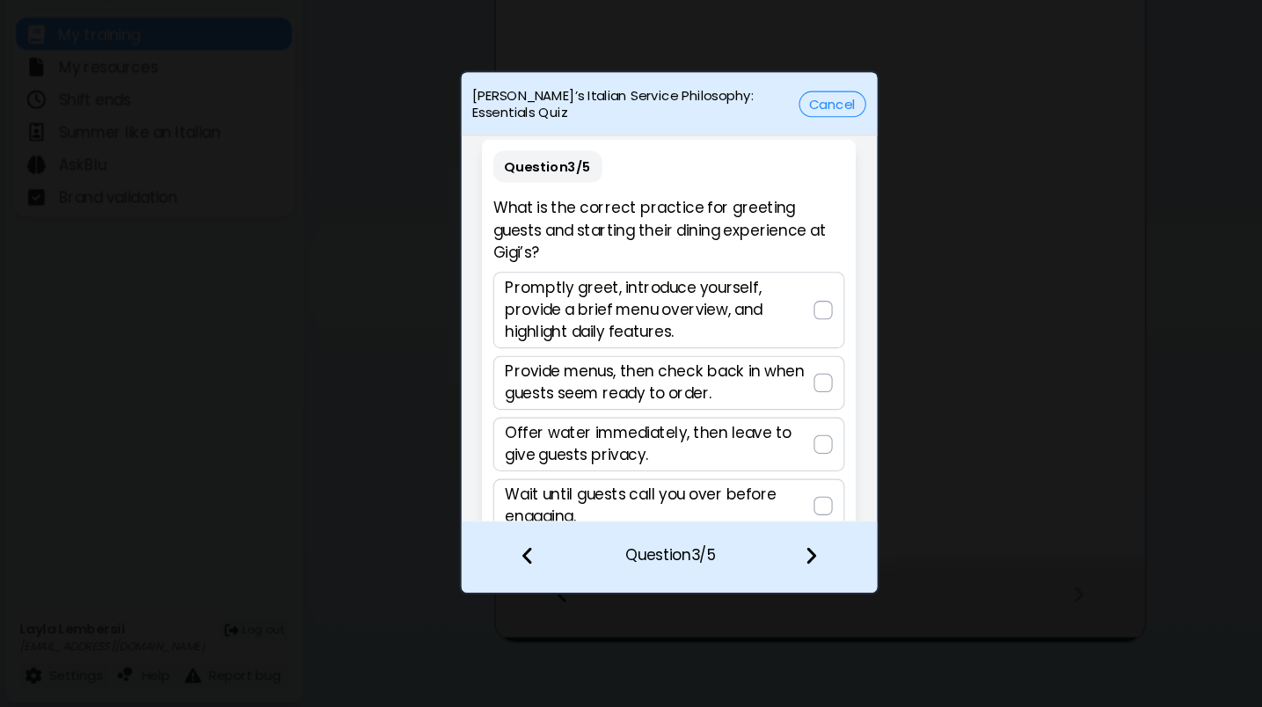
click at [699, 315] on p "Promptly greet, introduce yourself, provide a brief menu overview, and highligh…" at bounding box center [622, 332] width 291 height 63
click at [760, 535] on div at bounding box center [776, 565] width 104 height 65
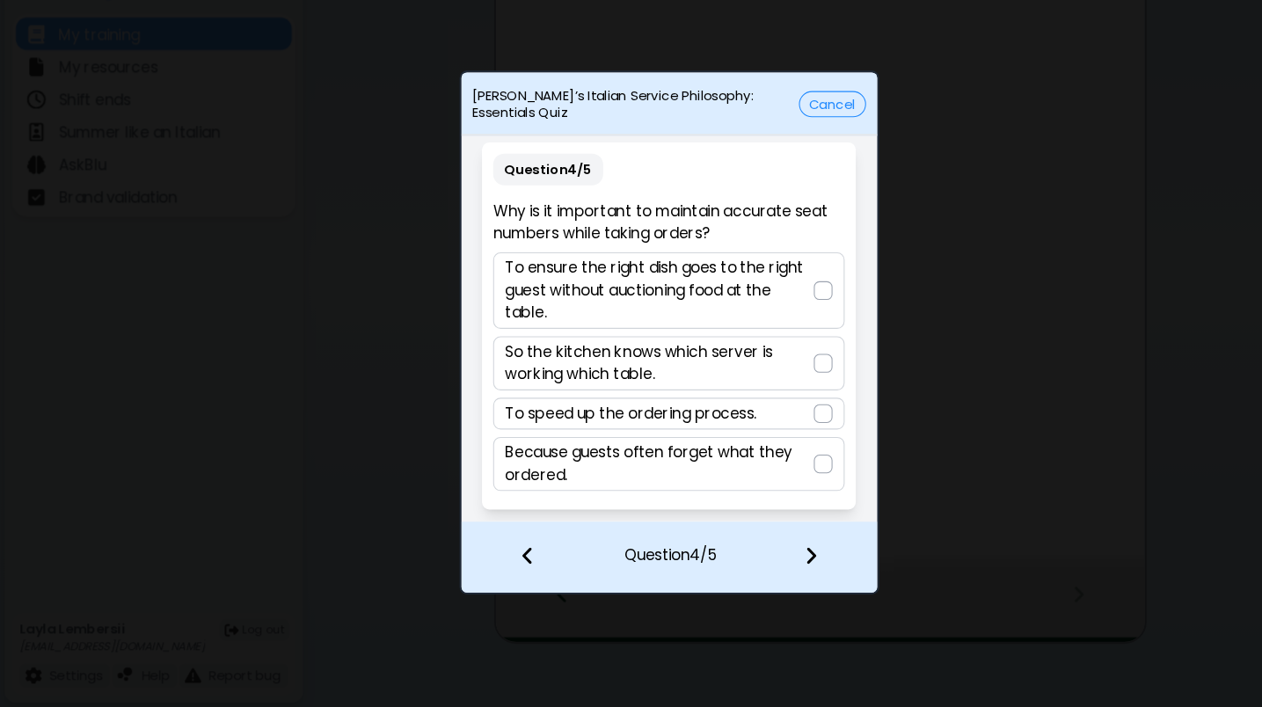
click at [715, 289] on p "To ensure the right dish goes to the right guest without auctioning food at the…" at bounding box center [622, 313] width 291 height 63
click at [762, 554] on img at bounding box center [765, 563] width 12 height 19
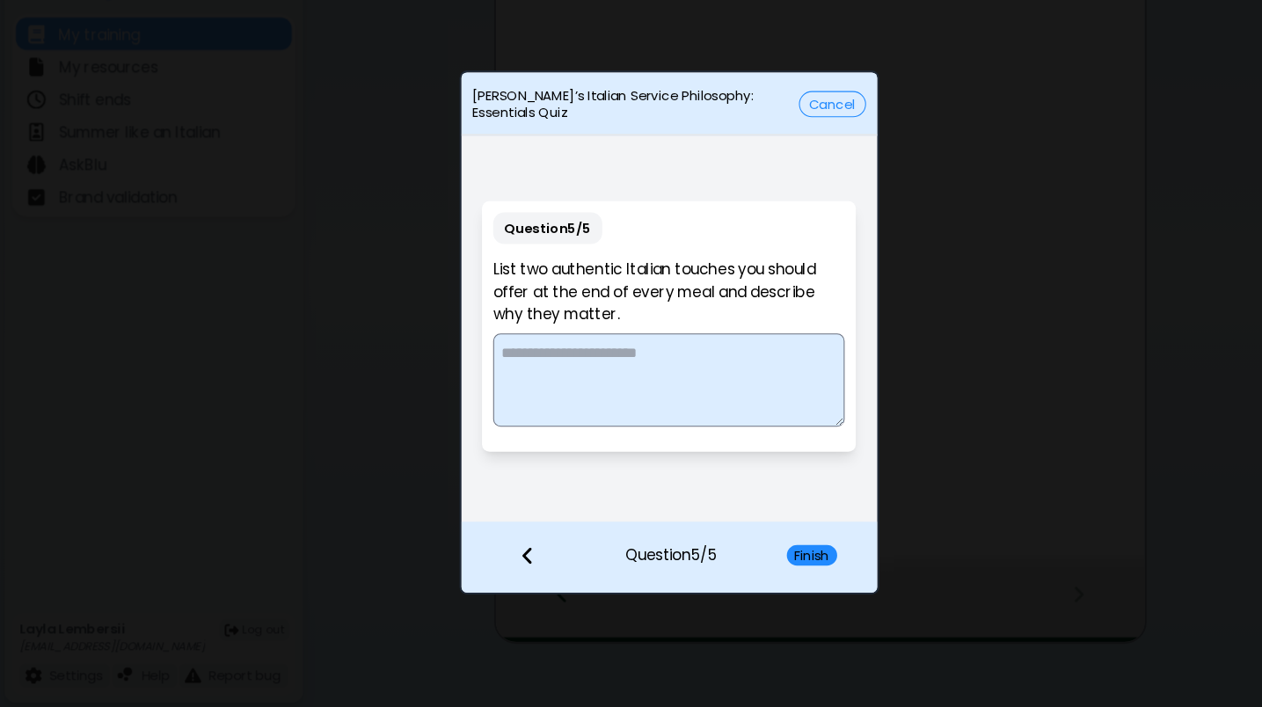
click at [682, 364] on textarea at bounding box center [631, 399] width 332 height 88
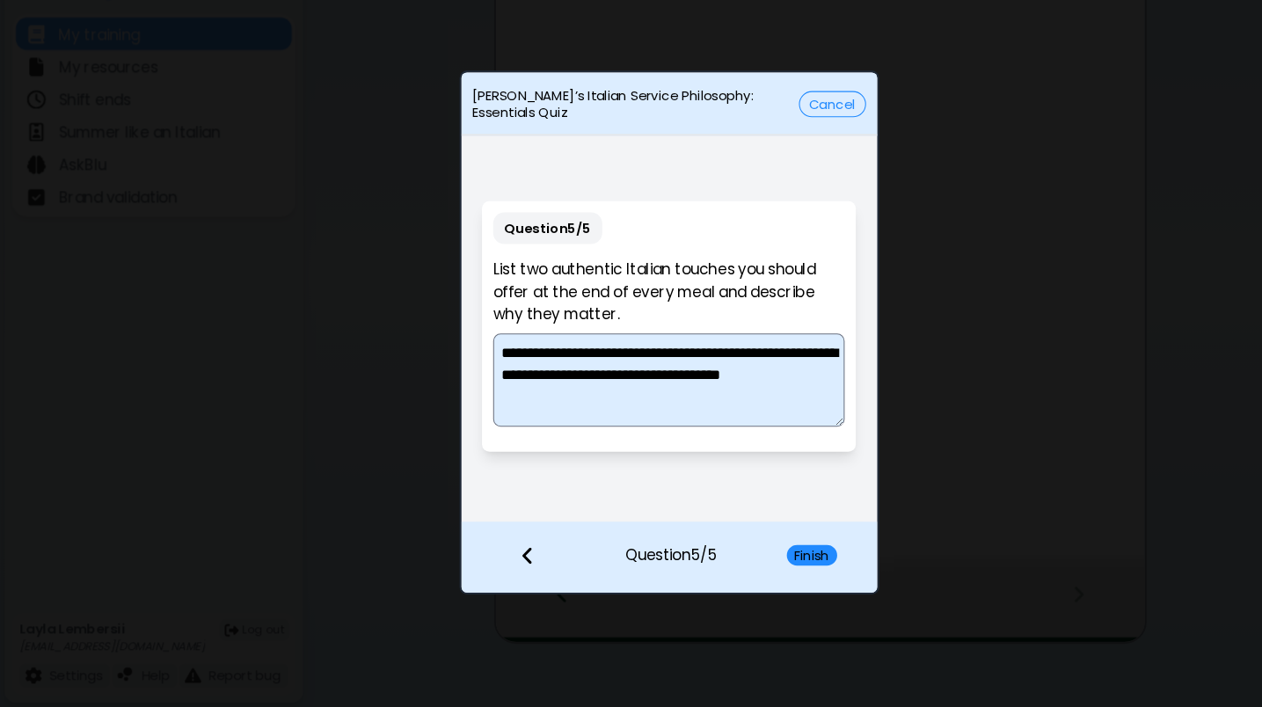
click at [616, 355] on textarea "**********" at bounding box center [631, 399] width 332 height 88
click at [612, 393] on textarea "**********" at bounding box center [631, 399] width 332 height 88
type textarea "**********"
click at [764, 554] on button "Finish" at bounding box center [766, 563] width 48 height 19
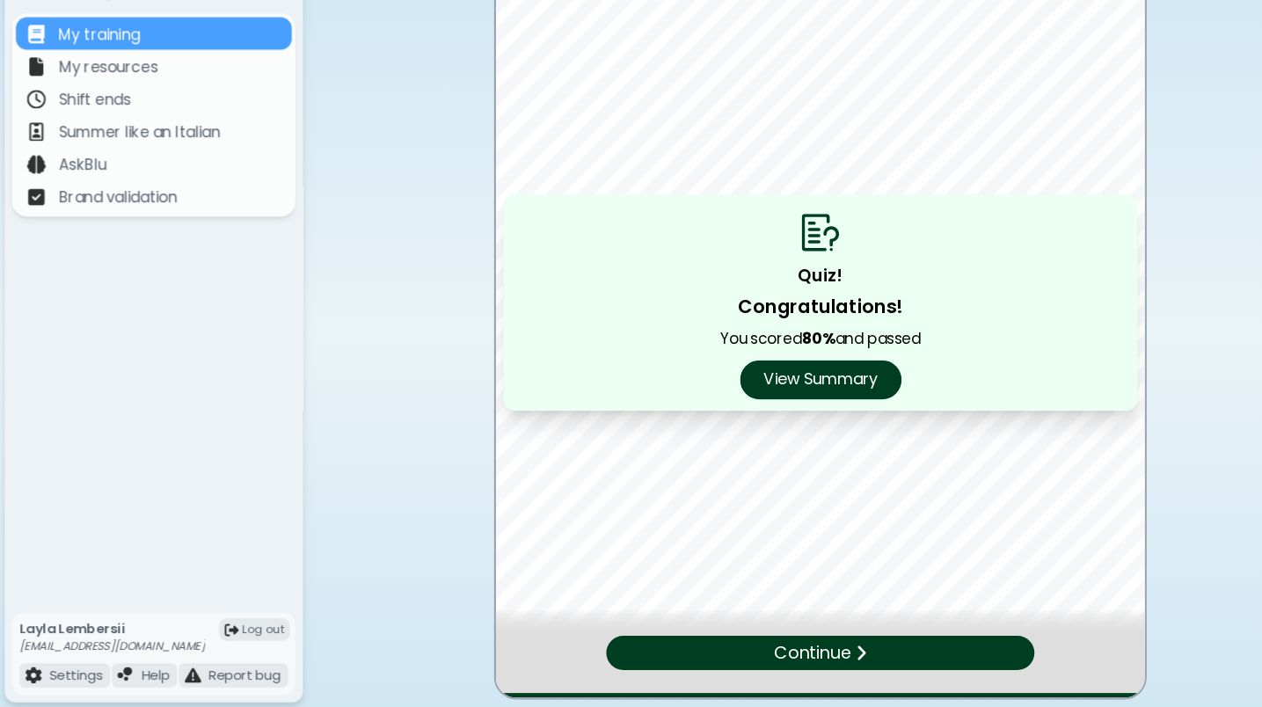
click at [781, 380] on button "View Summary" at bounding box center [774, 398] width 152 height 37
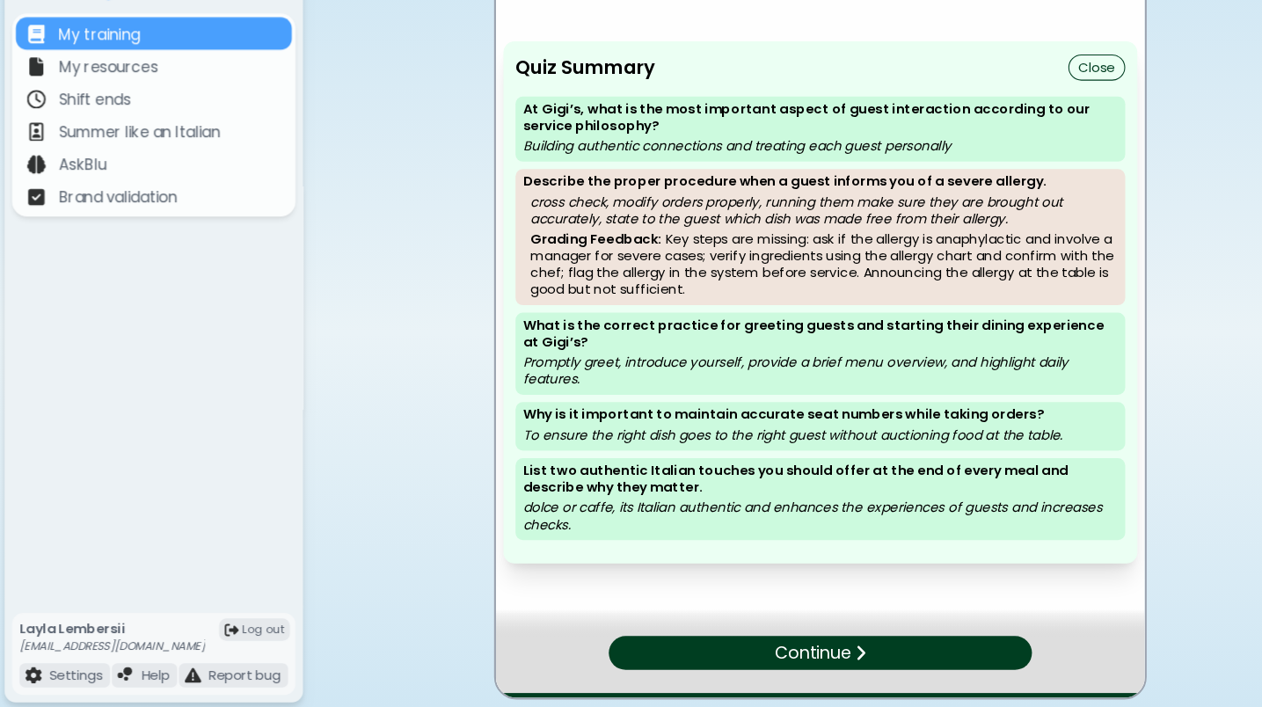
click at [845, 621] on div "Continue" at bounding box center [773, 656] width 399 height 32
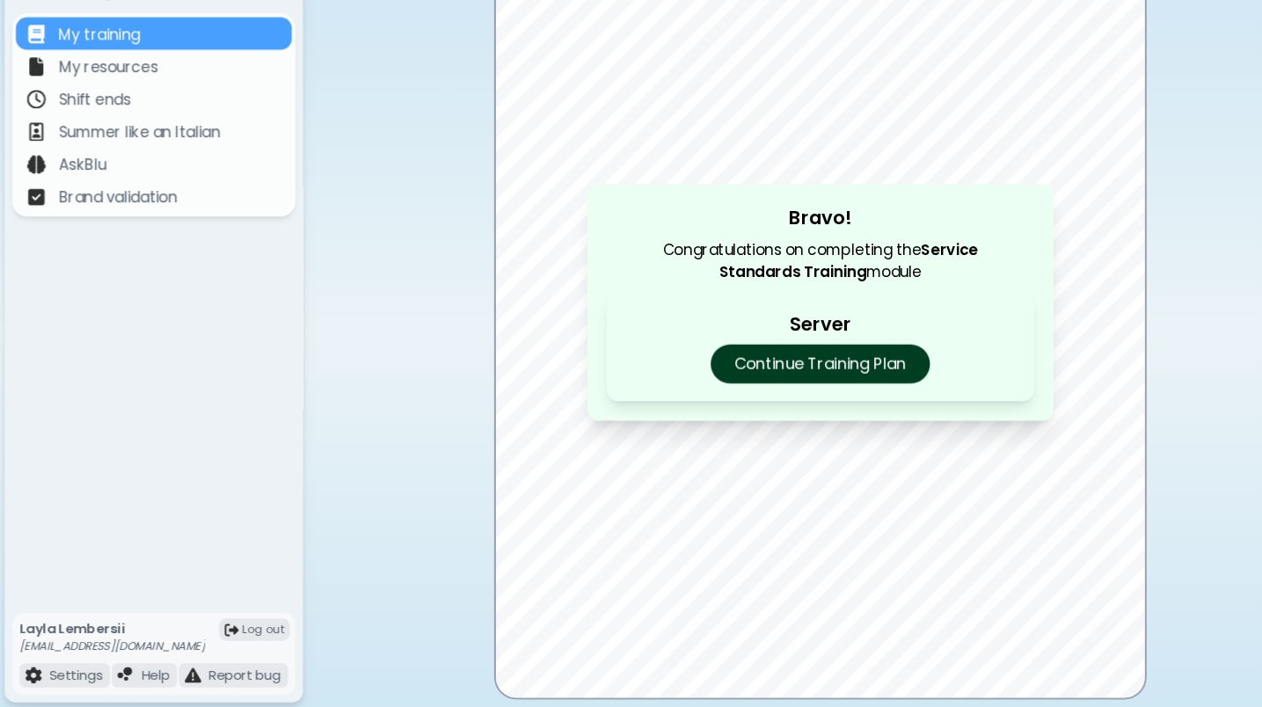
click at [812, 365] on p "Continue Training Plan" at bounding box center [773, 383] width 207 height 37
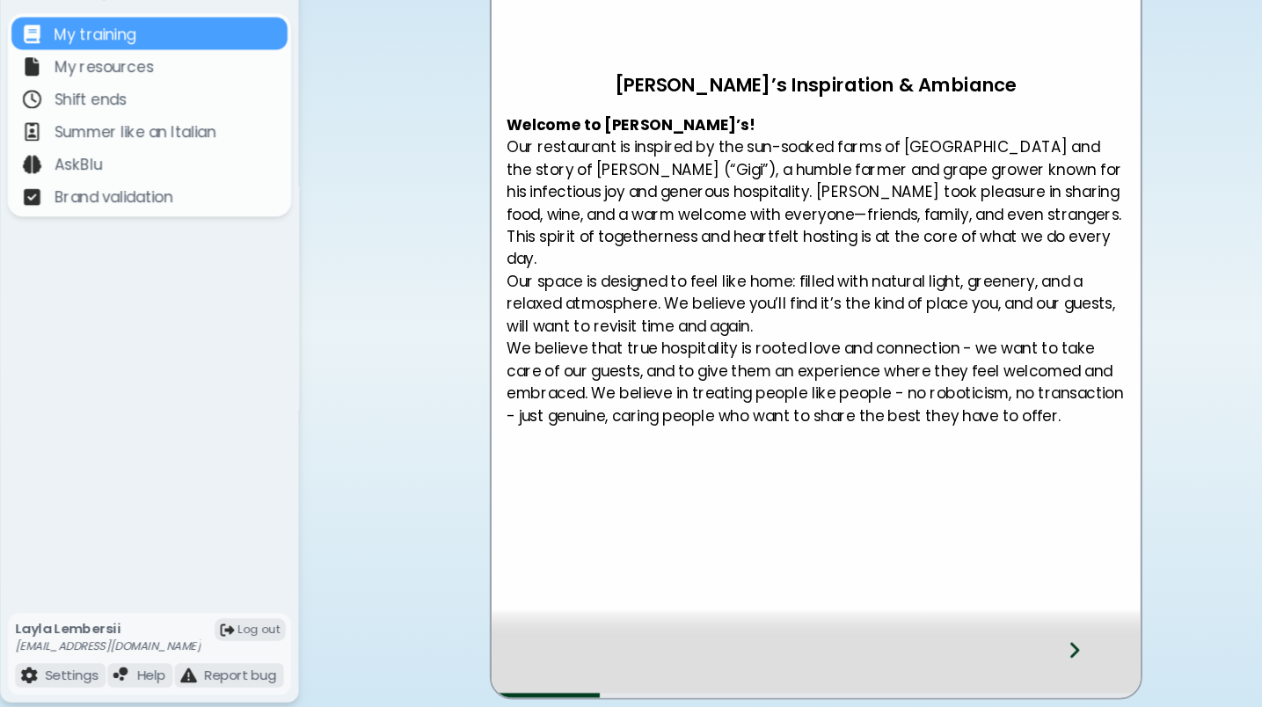
scroll to position [14, 0]
click at [1012, 621] on icon at bounding box center [1018, 653] width 12 height 19
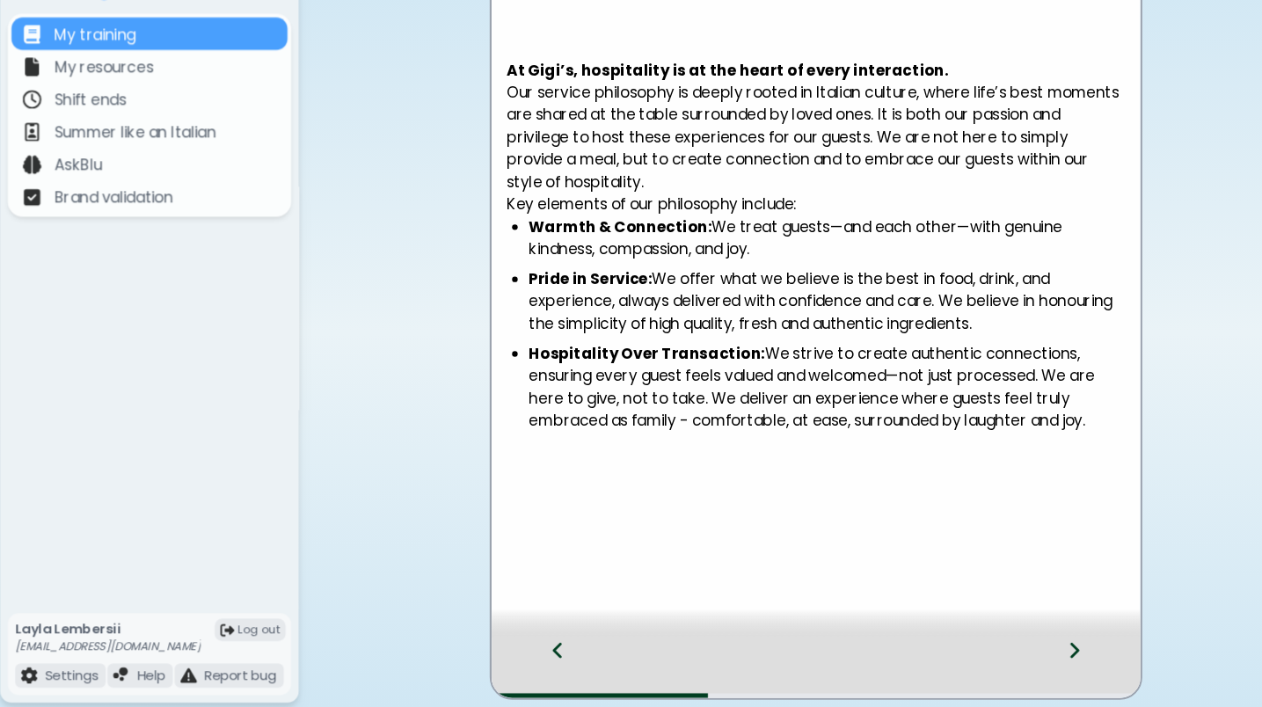
click at [1012, 621] on icon at bounding box center [1018, 653] width 12 height 19
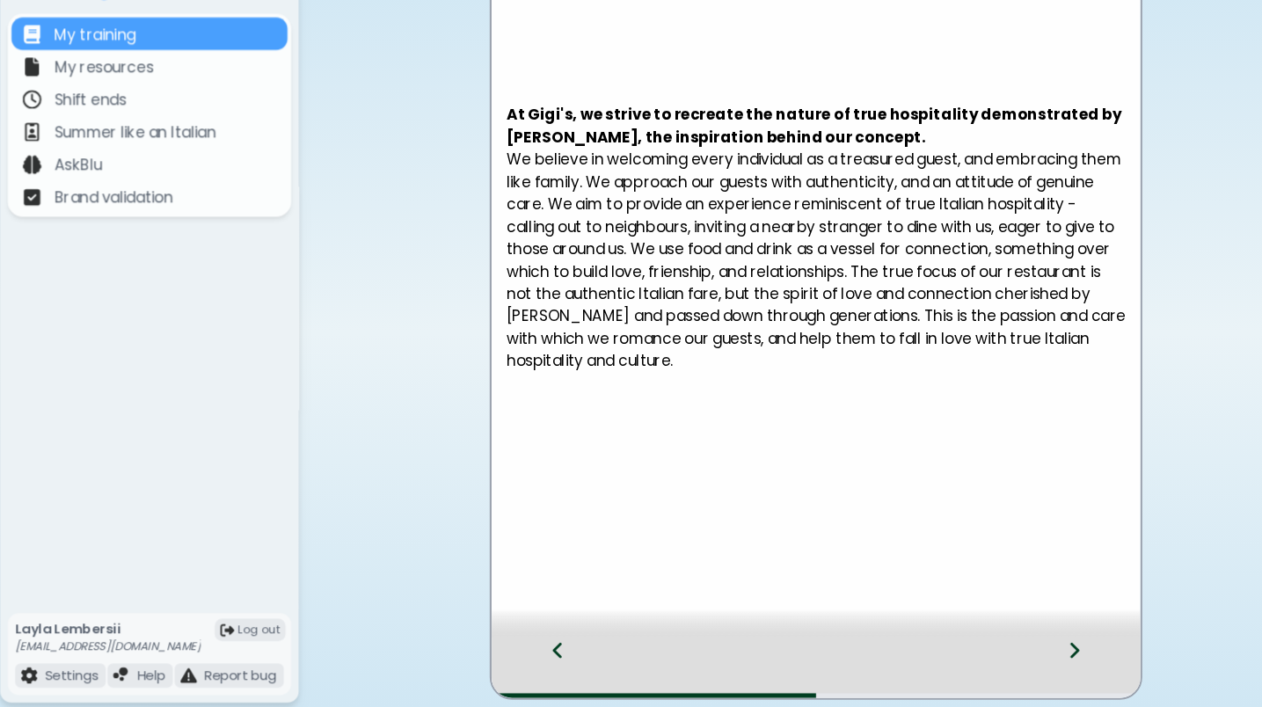
click at [1006, 621] on div at bounding box center [1029, 669] width 104 height 58
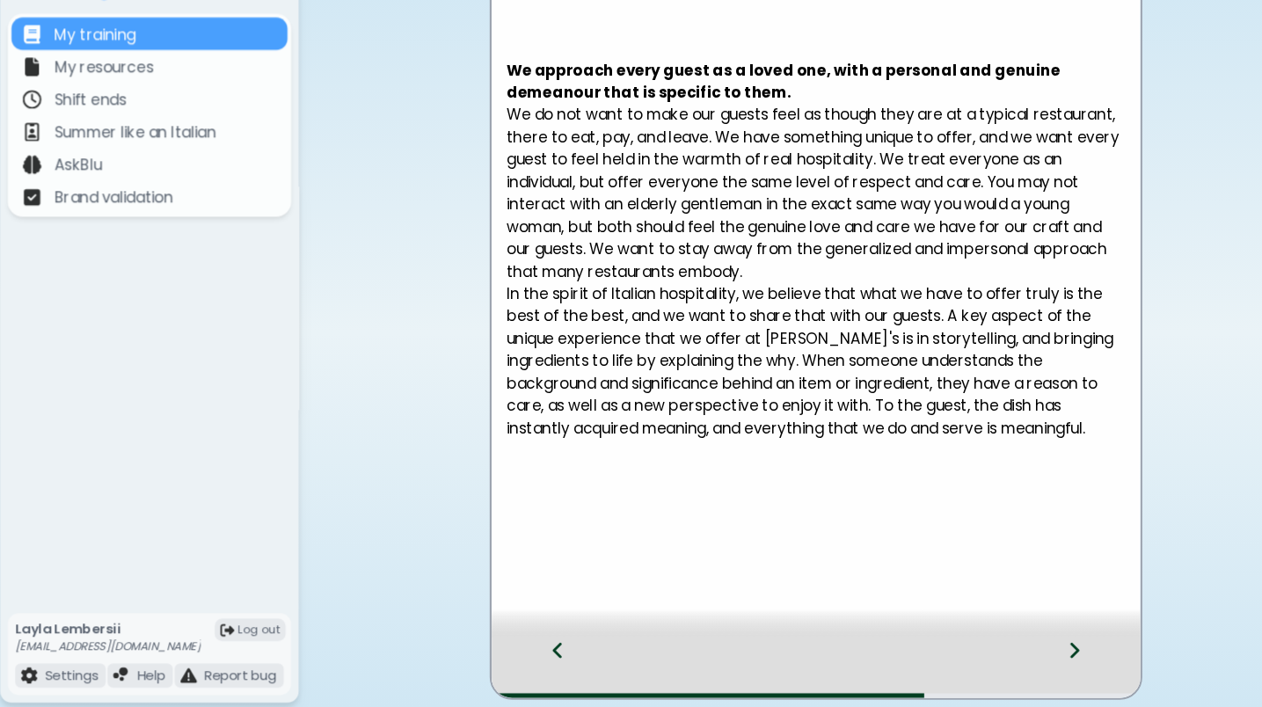
click at [1006, 621] on div at bounding box center [1029, 669] width 104 height 58
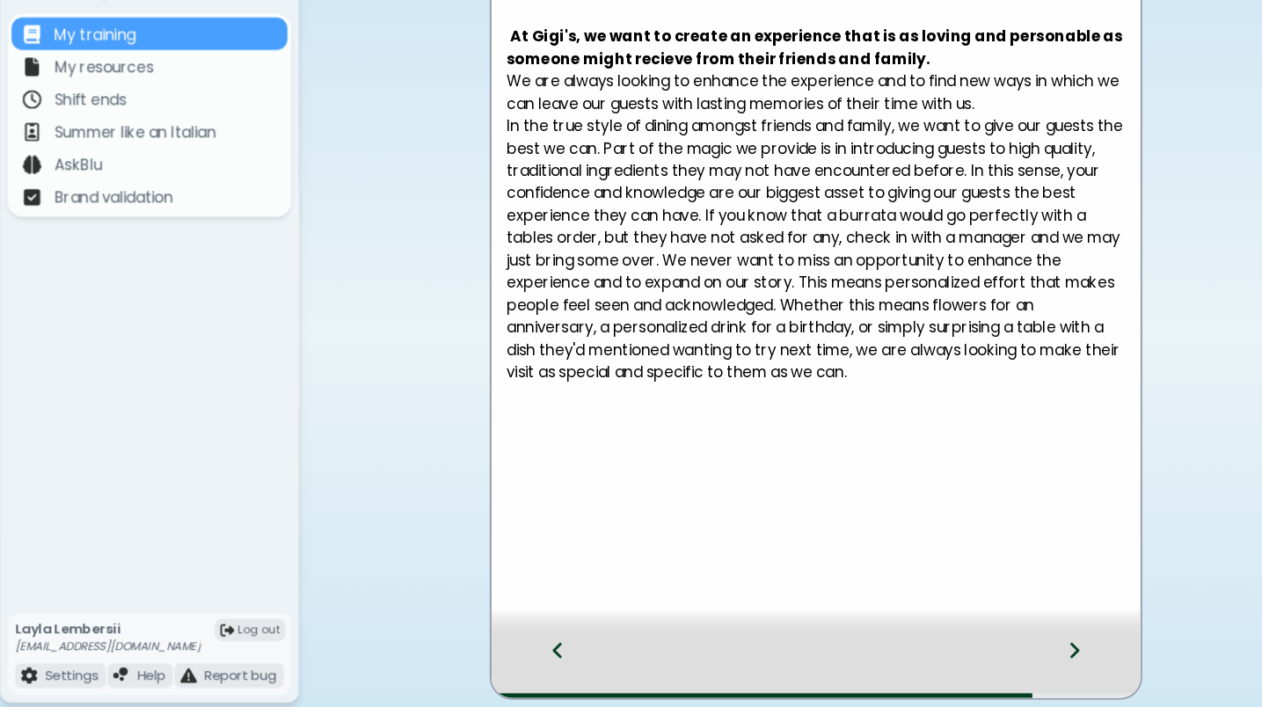
click at [1006, 621] on div at bounding box center [1029, 669] width 104 height 58
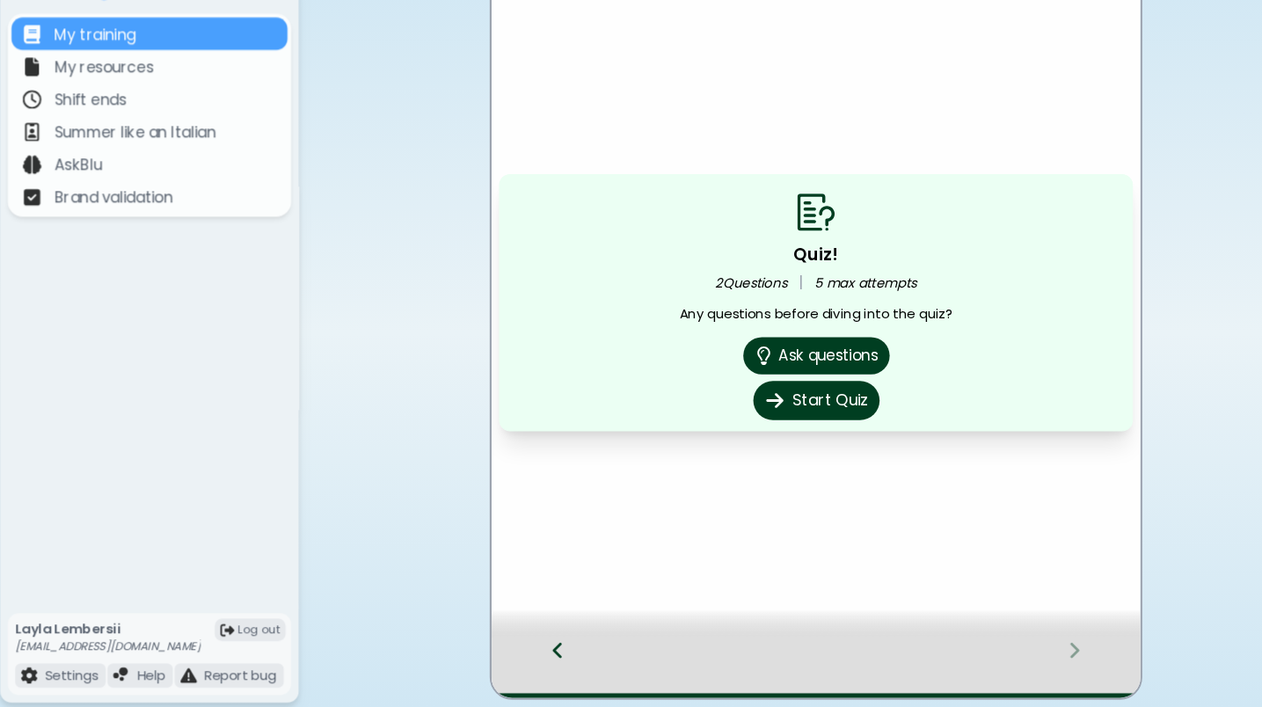
click at [799, 399] on button "Start Quiz" at bounding box center [773, 417] width 119 height 37
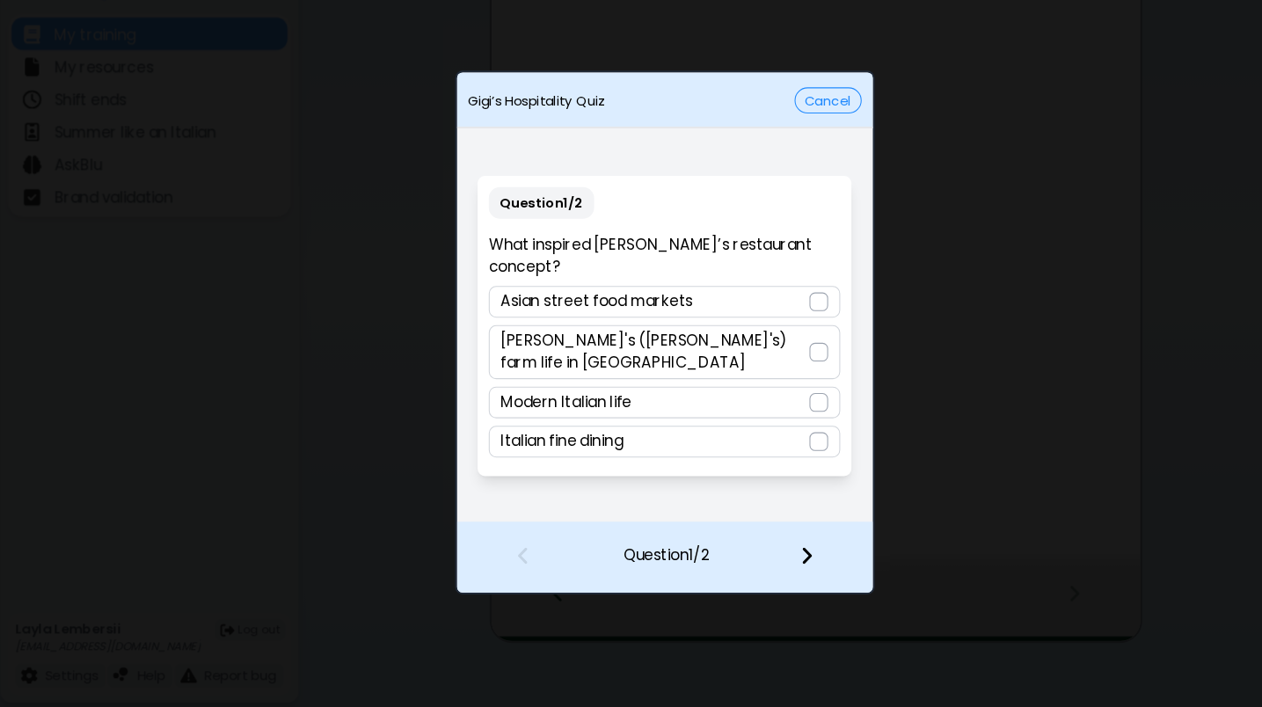
click at [725, 351] on p "[PERSON_NAME]'s ([PERSON_NAME]'s) farm life in [GEOGRAPHIC_DATA]" at bounding box center [622, 372] width 291 height 42
click at [761, 554] on img at bounding box center [765, 563] width 12 height 19
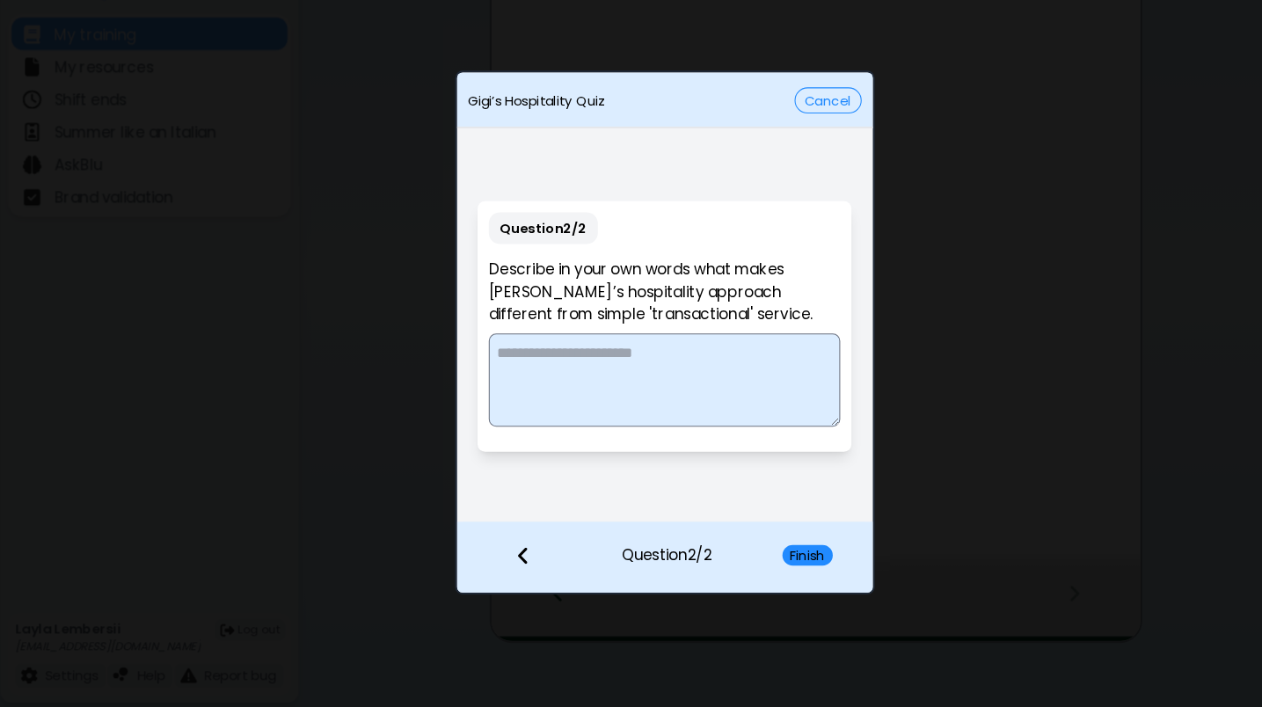
click at [677, 355] on textarea at bounding box center [631, 399] width 332 height 88
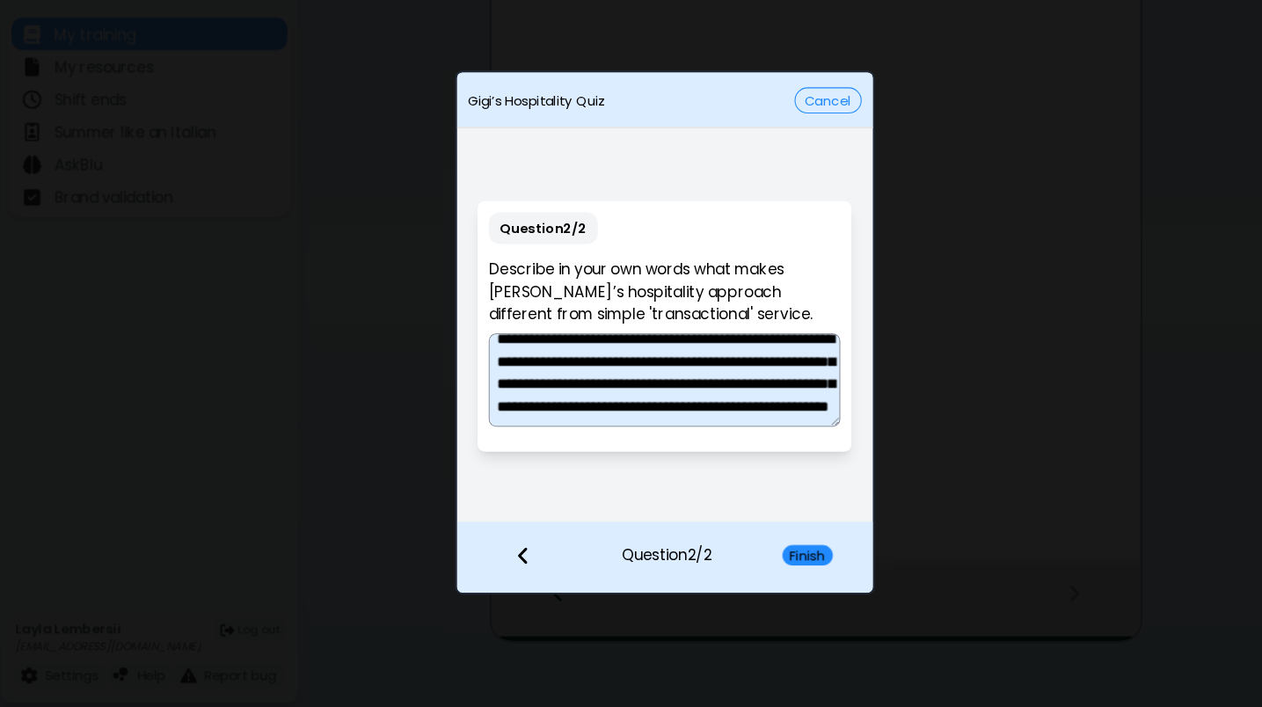
scroll to position [69, 0]
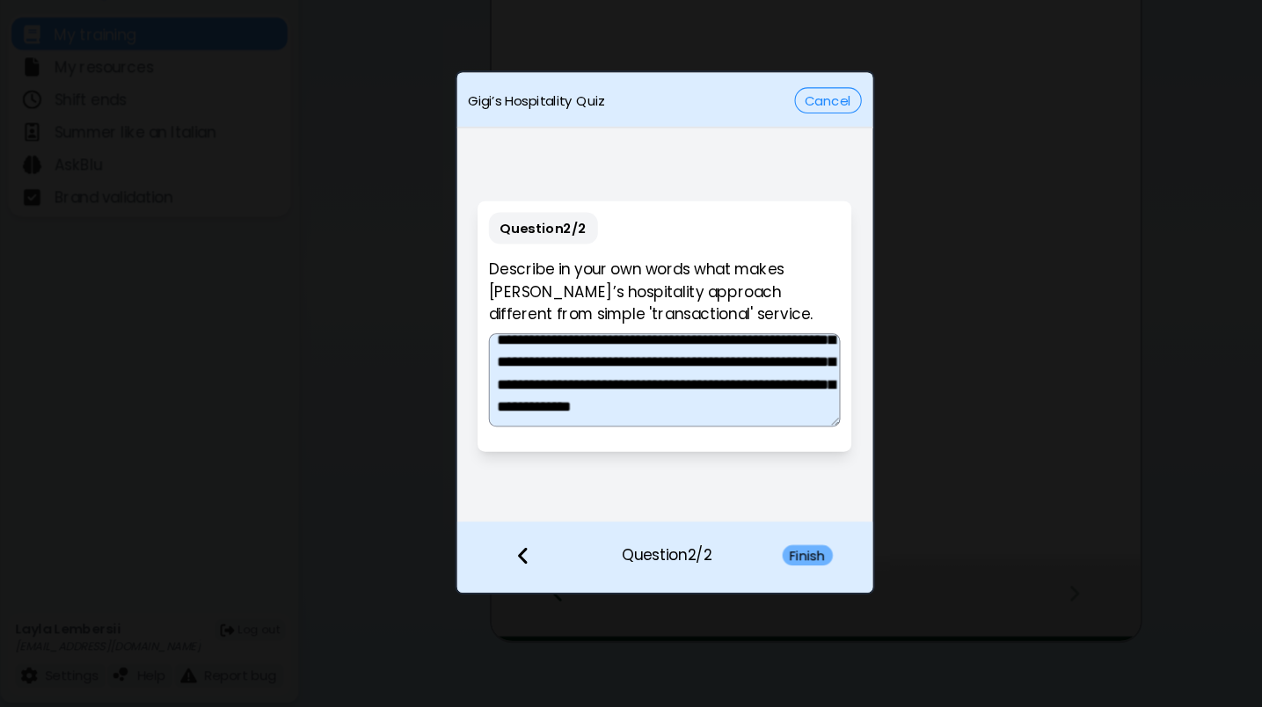
type textarea "**********"
click at [761, 554] on button "Finish" at bounding box center [766, 563] width 48 height 19
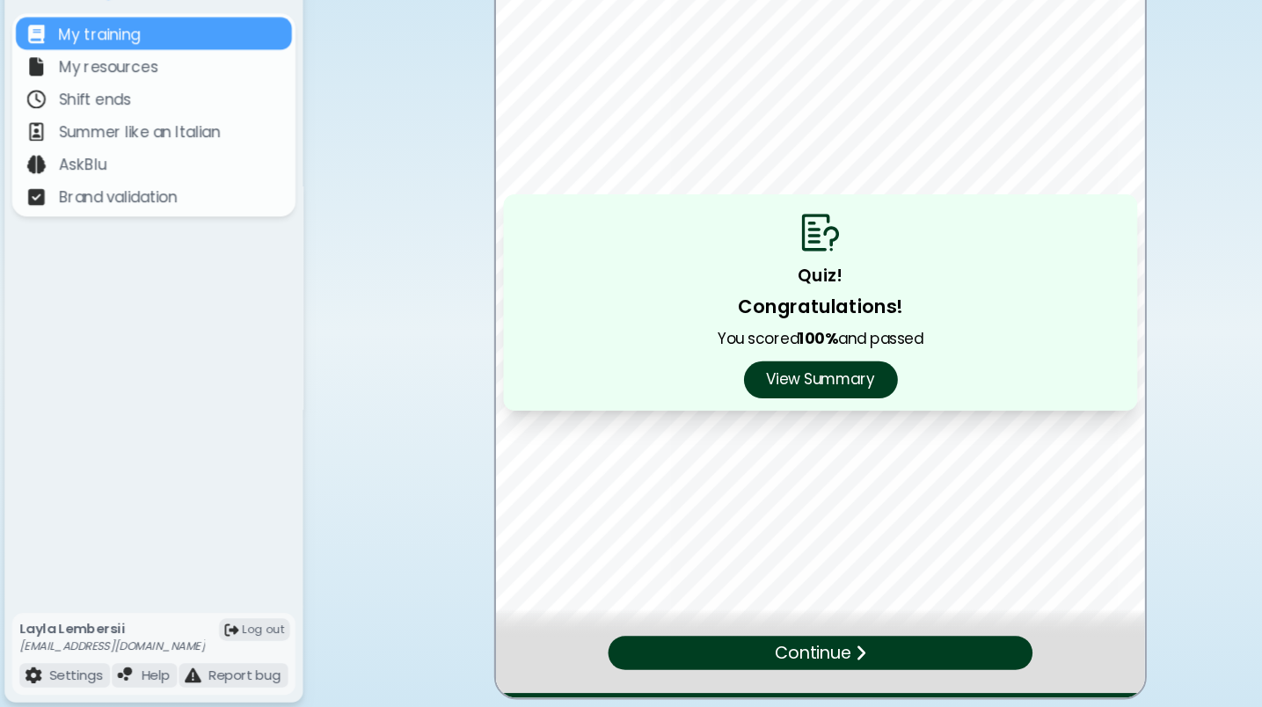
click at [796, 621] on p "Continue" at bounding box center [767, 656] width 72 height 25
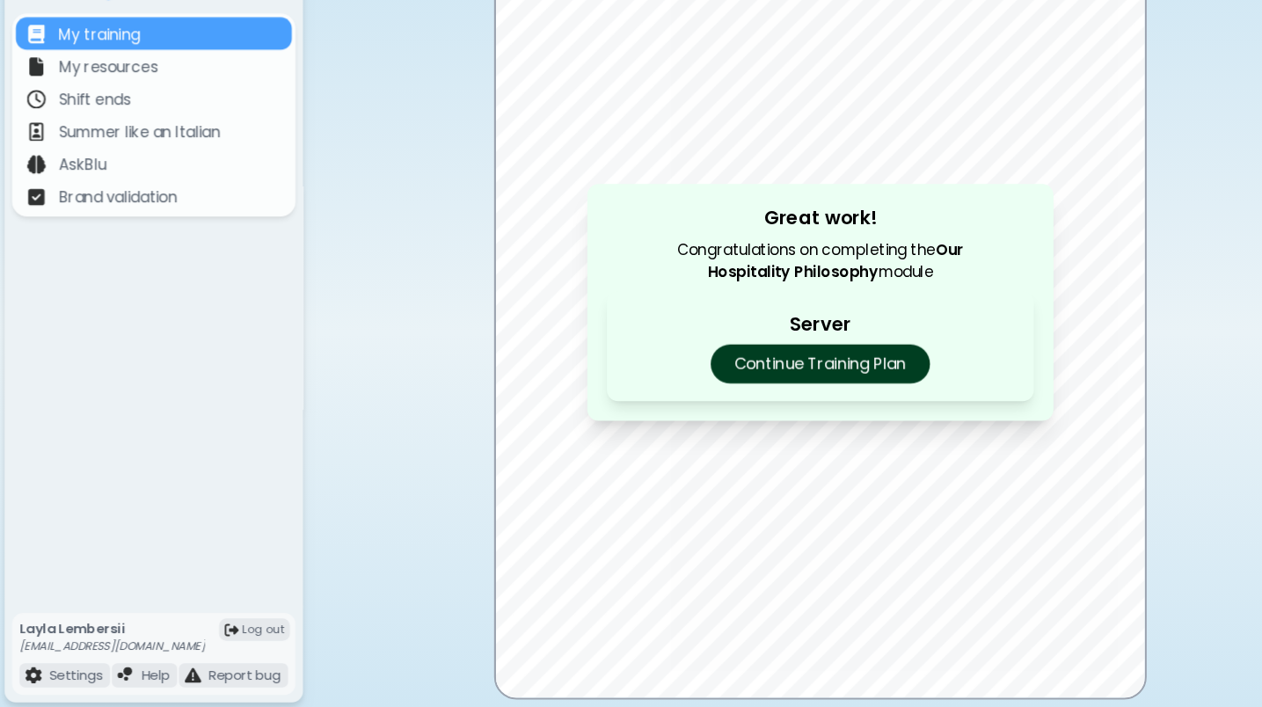
click at [802, 365] on p "Continue Training Plan" at bounding box center [773, 383] width 207 height 37
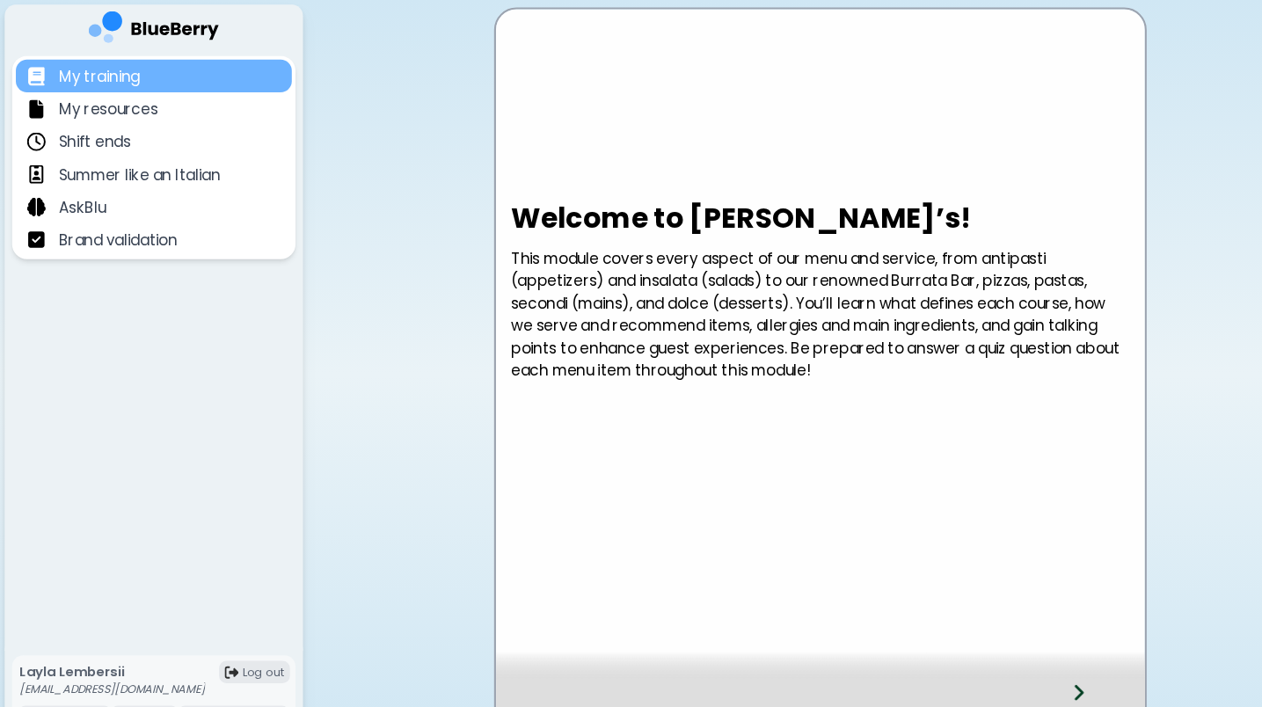
click at [238, 67] on div "My training" at bounding box center [145, 71] width 260 height 31
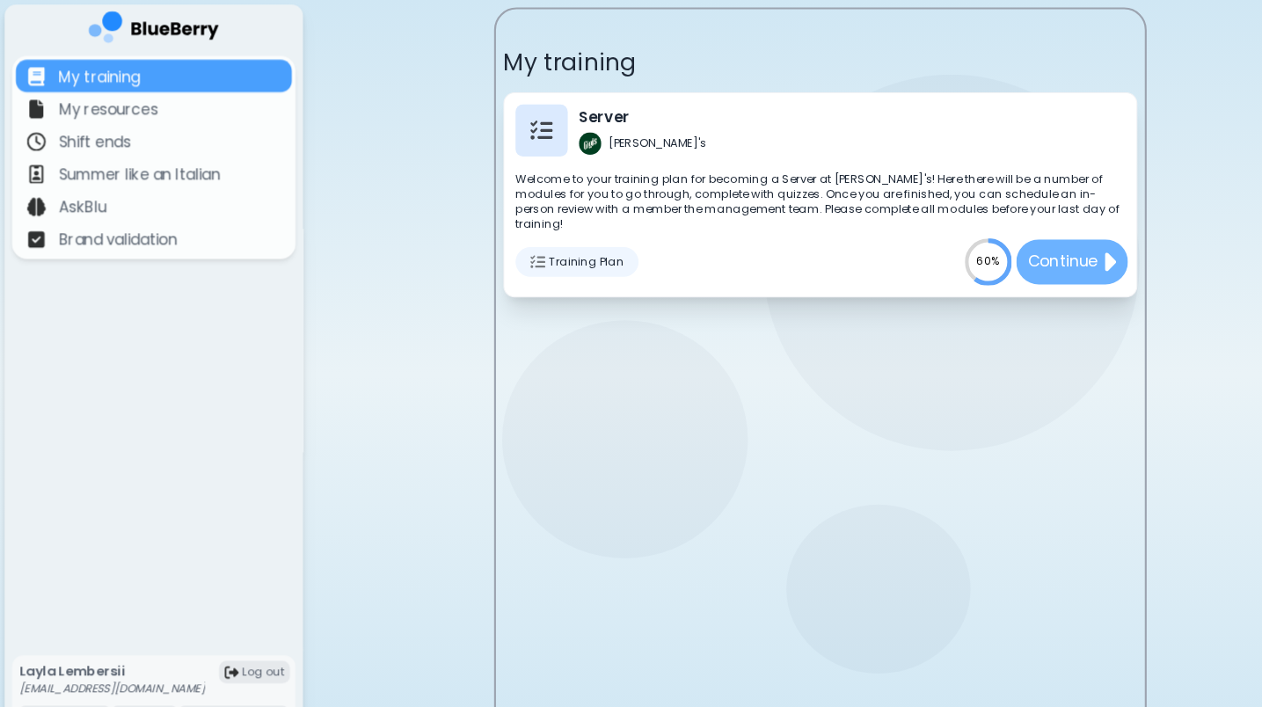
click at [997, 236] on p "Continue" at bounding box center [1003, 247] width 66 height 22
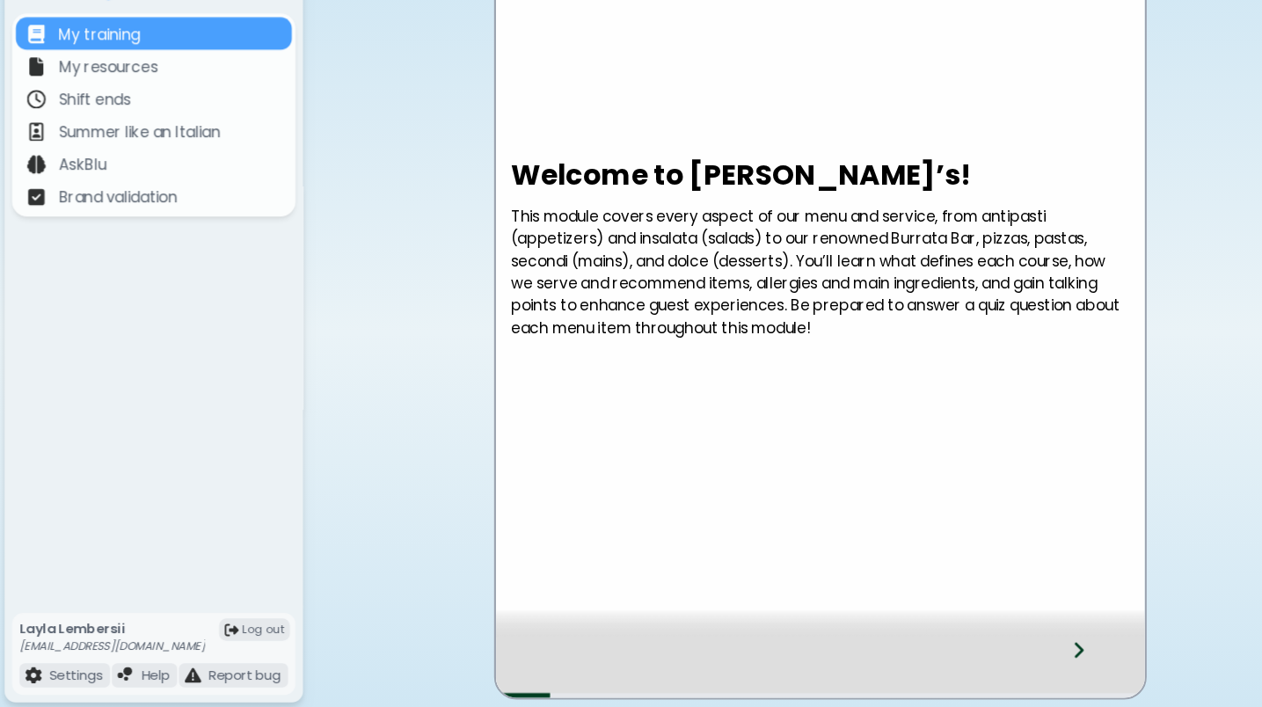
scroll to position [14, 0]
click at [1020, 621] on icon at bounding box center [1018, 653] width 12 height 19
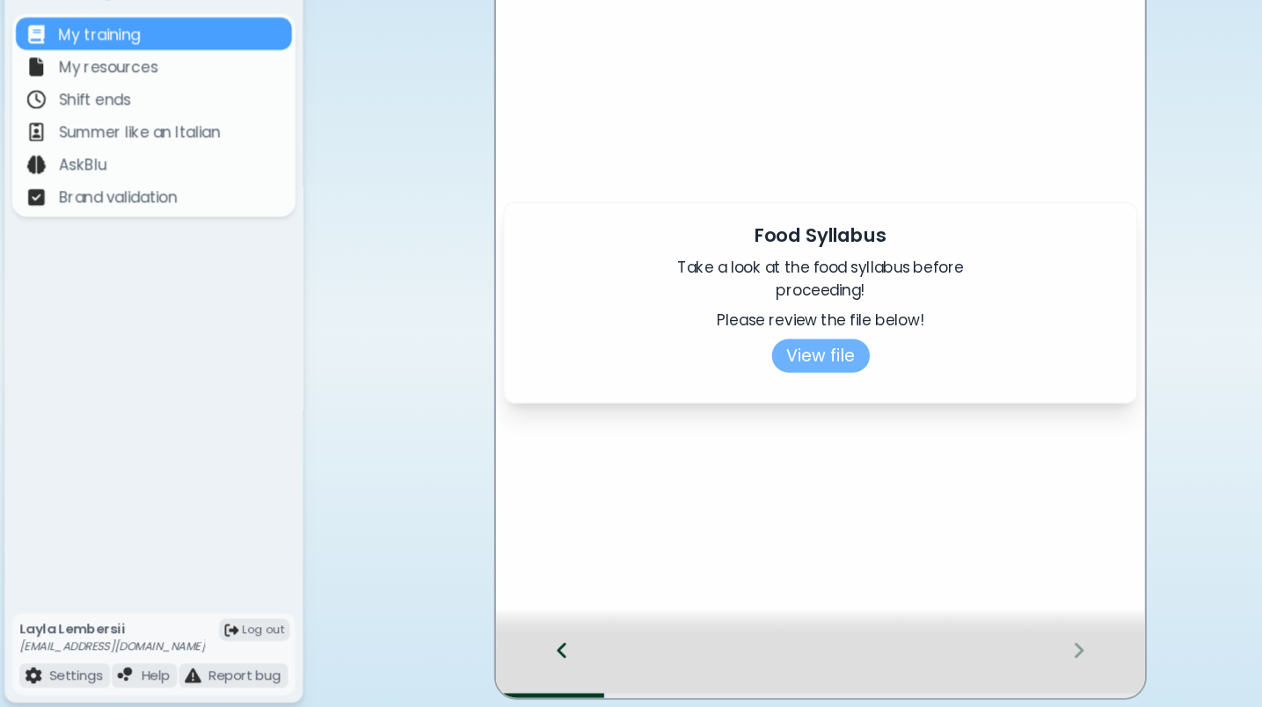
click at [791, 360] on button "View file" at bounding box center [774, 376] width 92 height 32
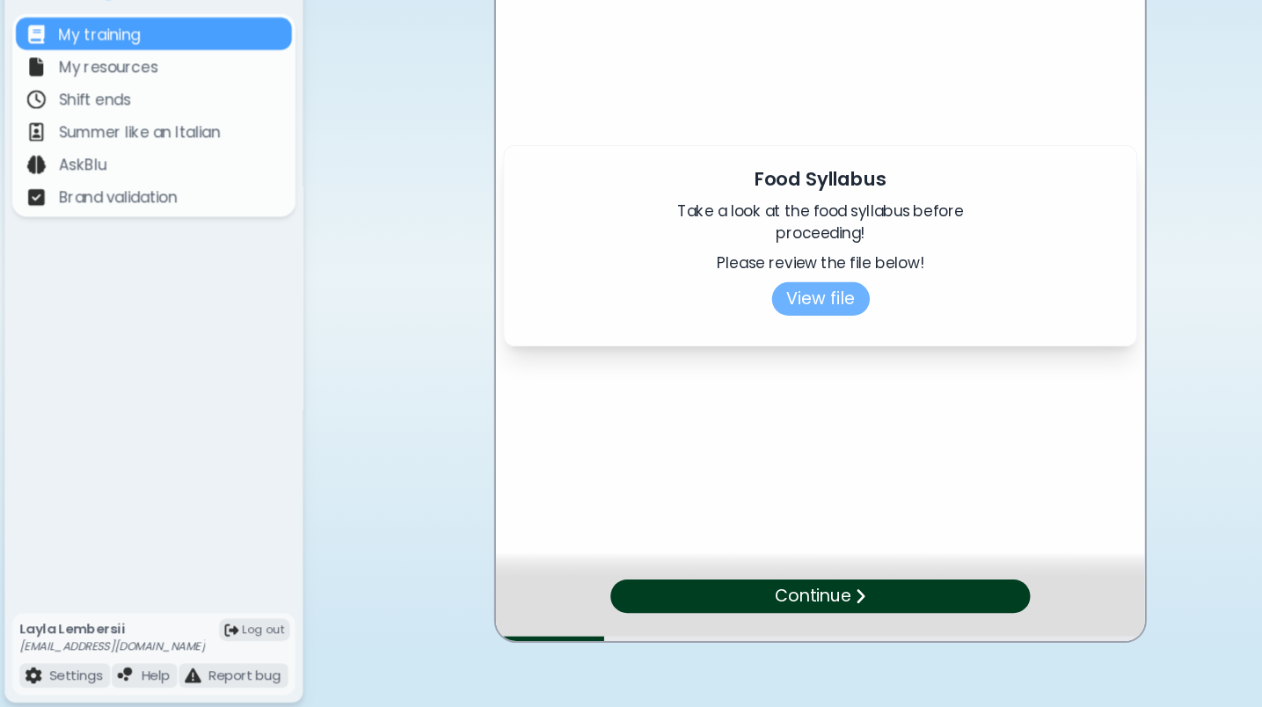
scroll to position [0, 0]
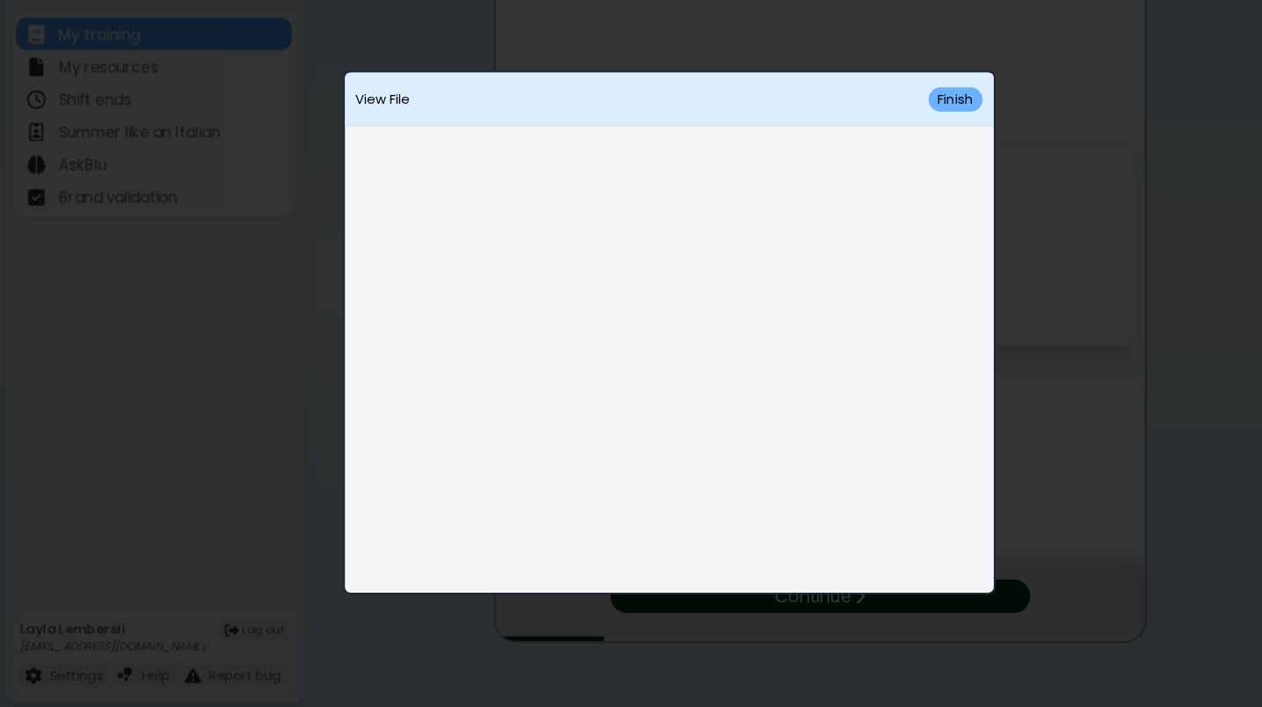
click at [890, 122] on button "Finish" at bounding box center [901, 133] width 51 height 23
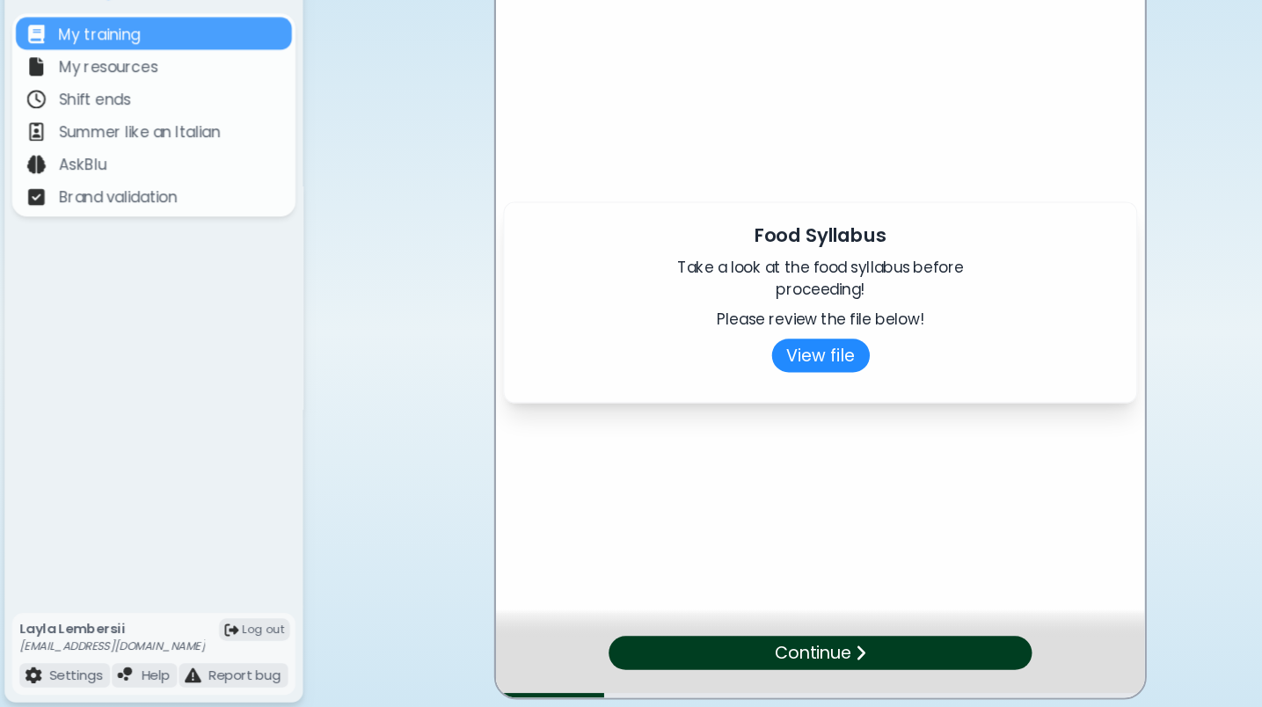
click at [853, 621] on div "Continue" at bounding box center [773, 656] width 399 height 32
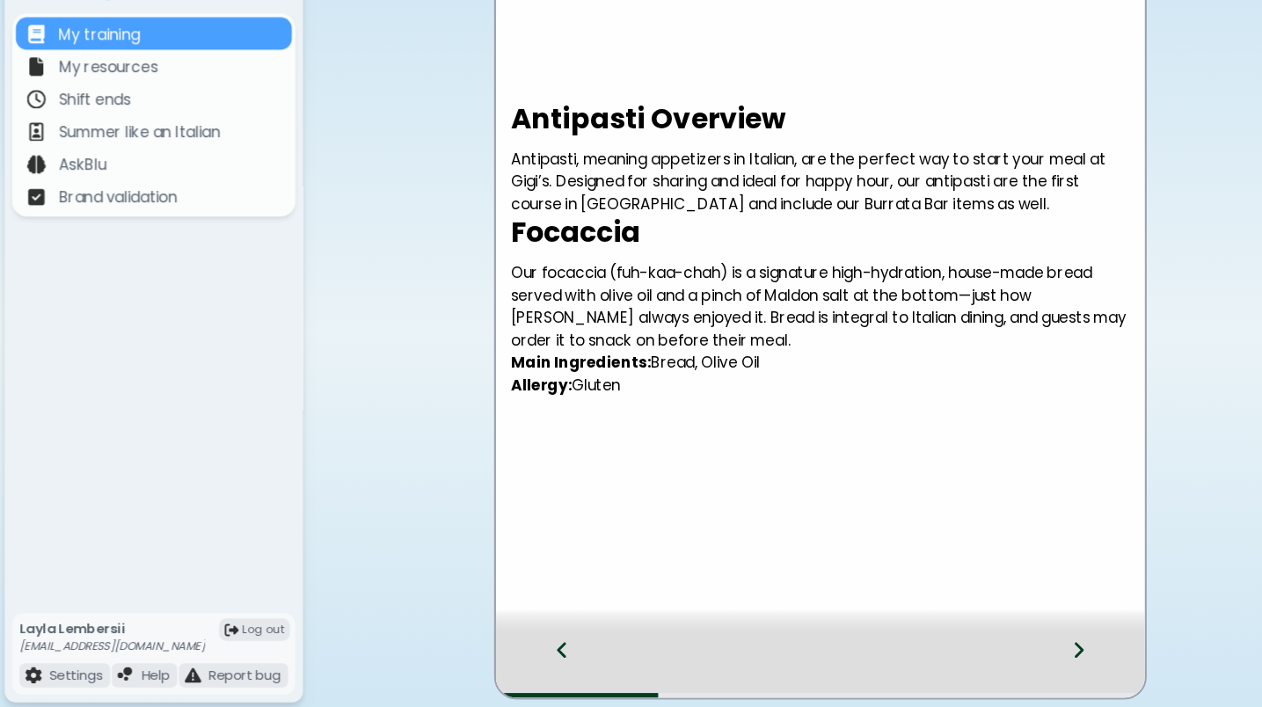
click at [1020, 621] on icon at bounding box center [1018, 654] width 9 height 15
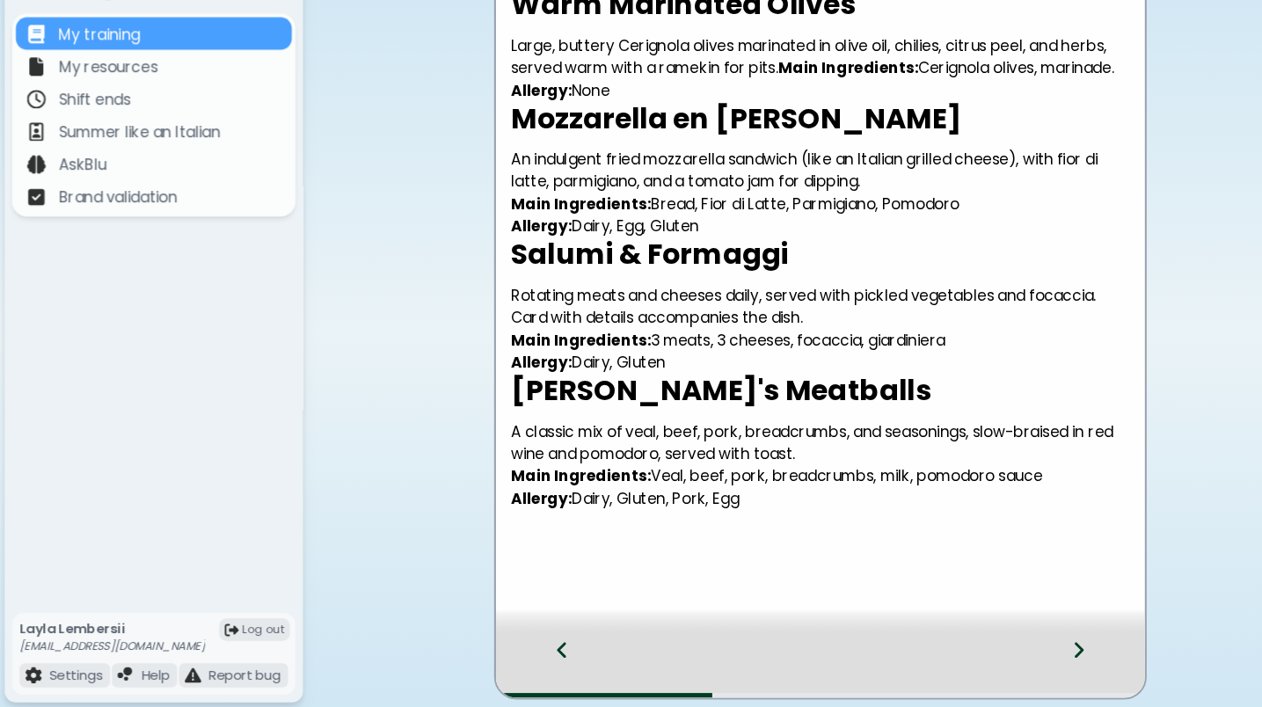
scroll to position [14, 0]
click at [1016, 621] on icon at bounding box center [1018, 653] width 12 height 19
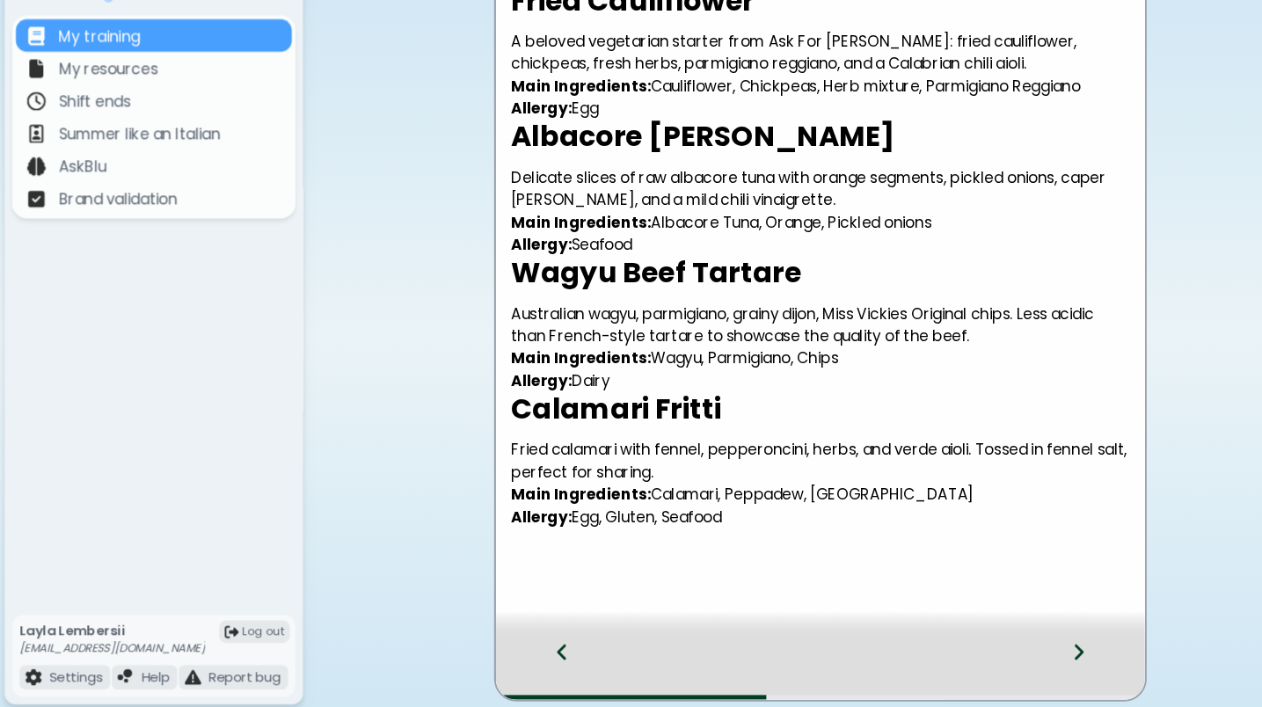
scroll to position [11, 0]
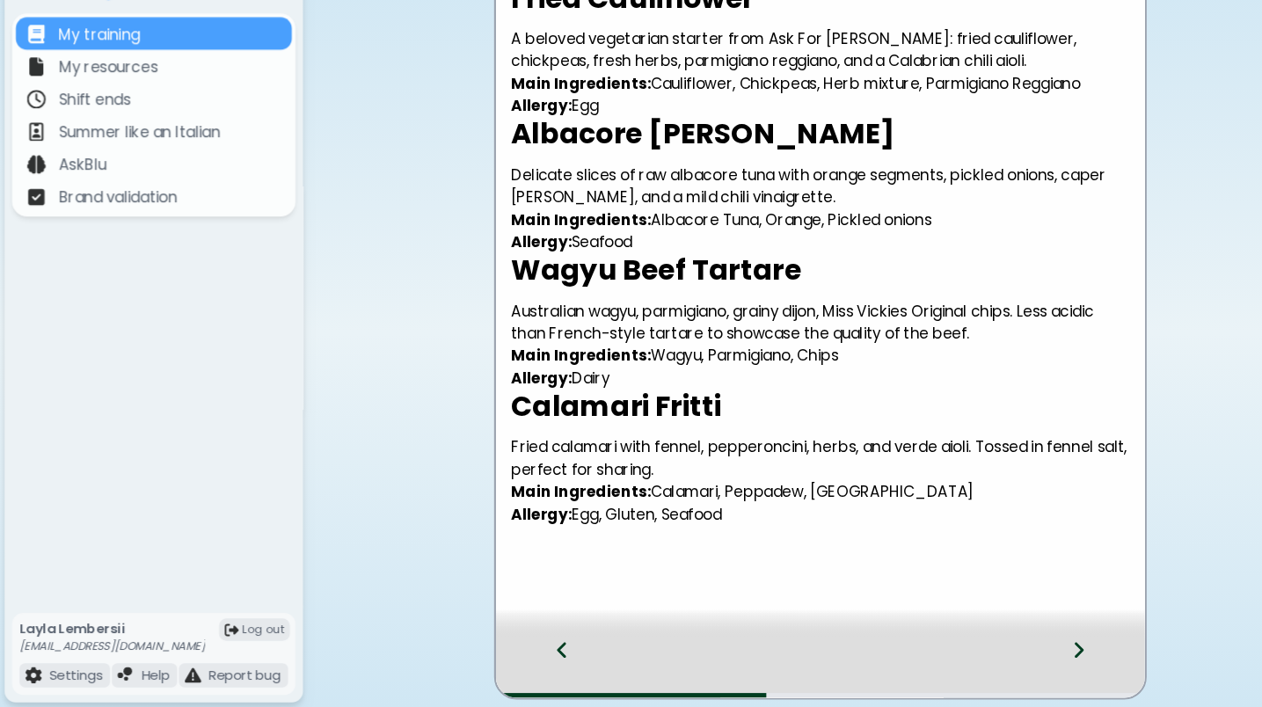
click at [1016, 615] on div at bounding box center [774, 628] width 612 height 26
click at [1014, 621] on icon at bounding box center [1018, 653] width 12 height 19
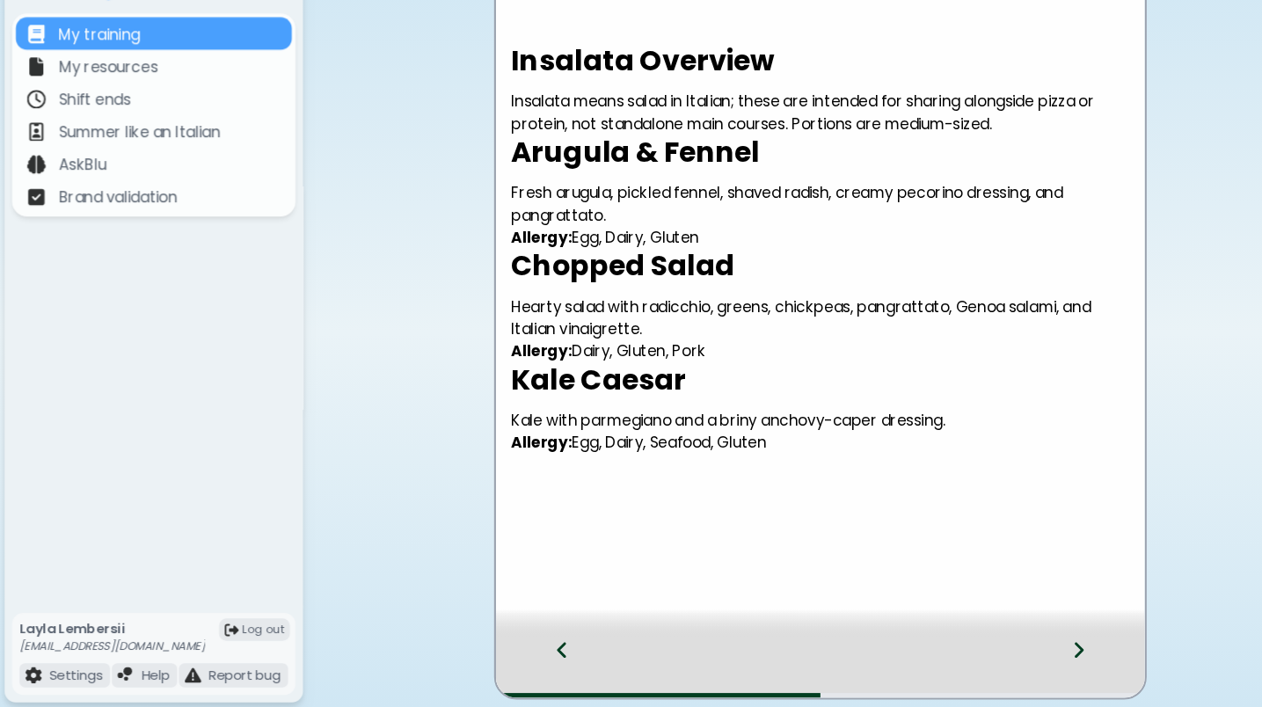
click at [1014, 621] on icon at bounding box center [1018, 653] width 12 height 19
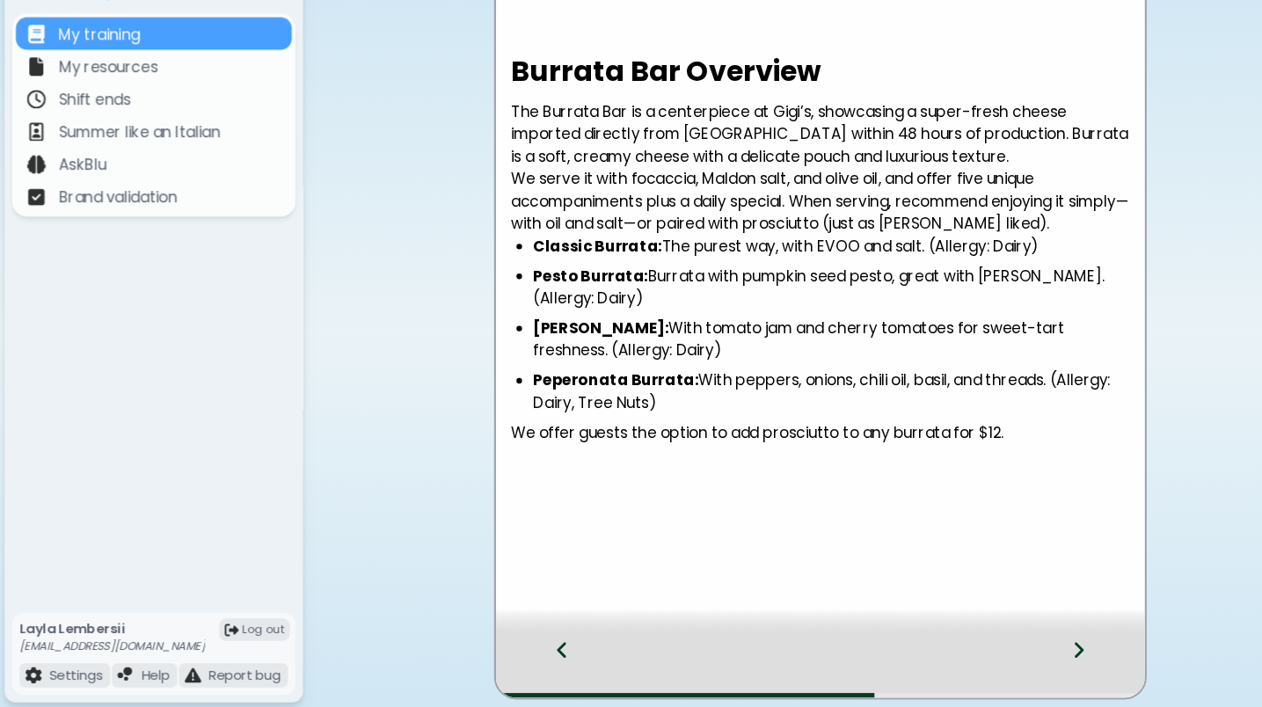
click at [1014, 621] on icon at bounding box center [1018, 653] width 12 height 19
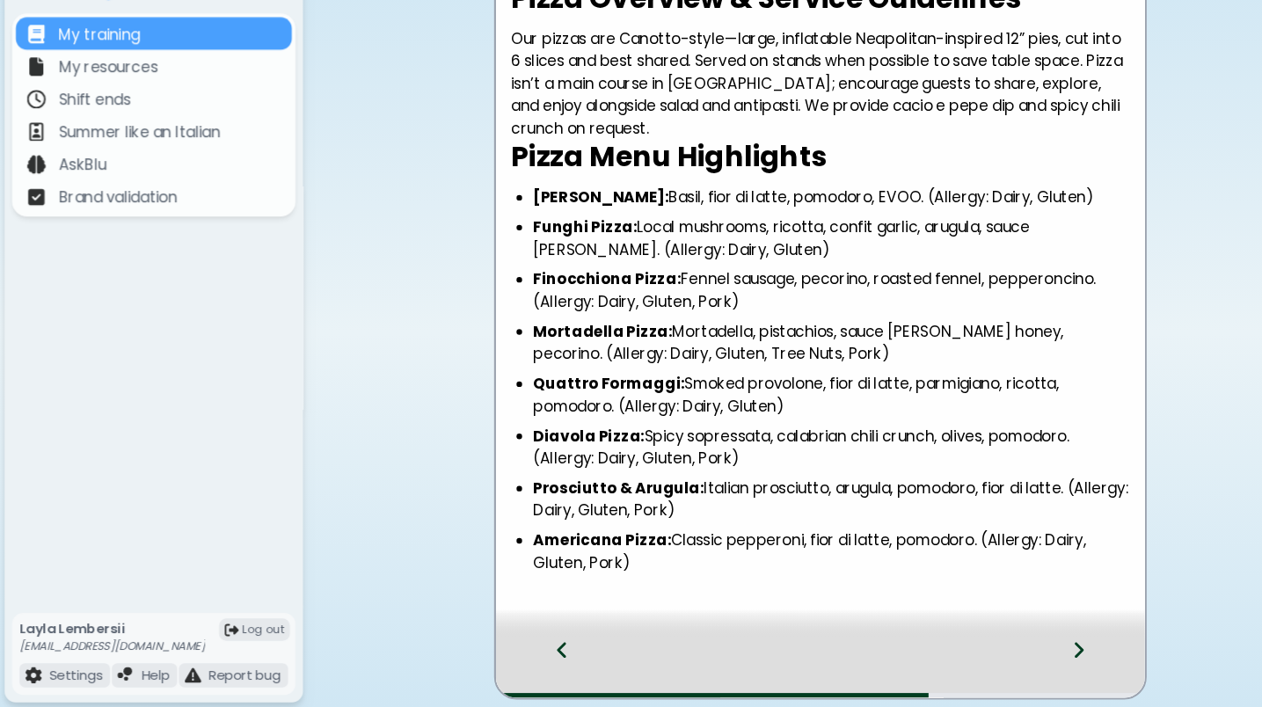
click at [1014, 621] on icon at bounding box center [1018, 653] width 12 height 19
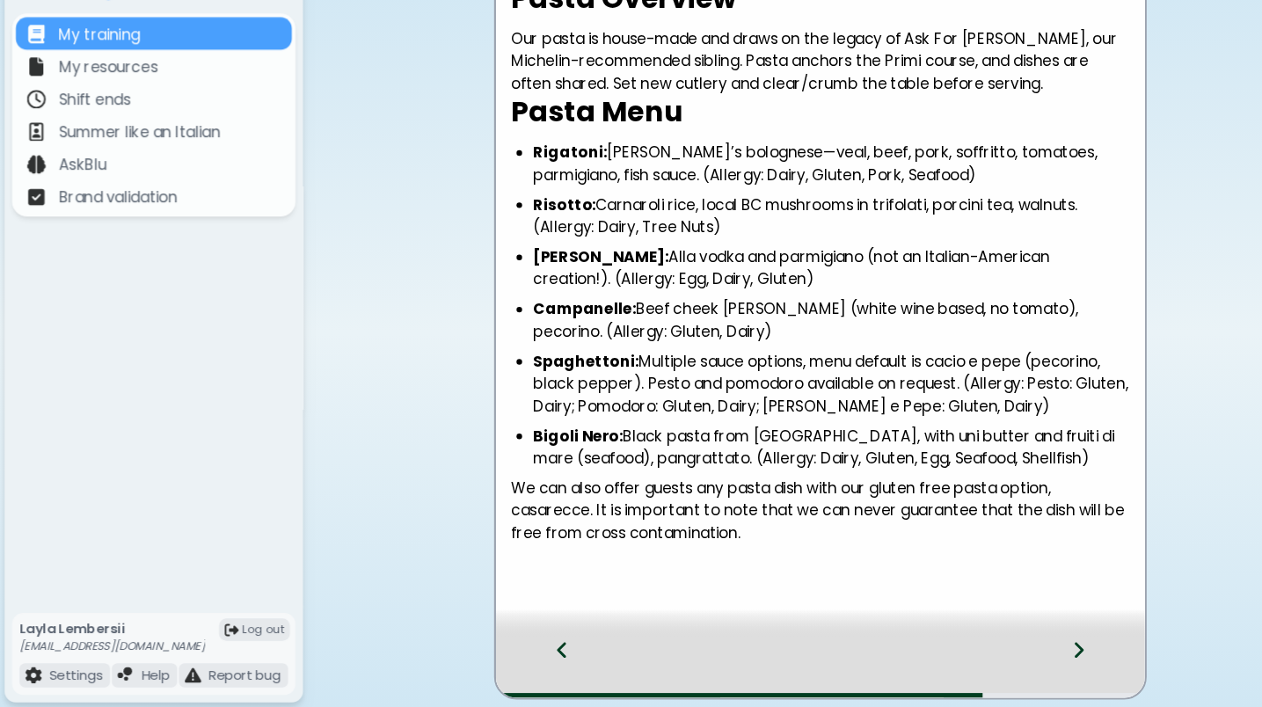
click at [1014, 621] on icon at bounding box center [1018, 653] width 12 height 19
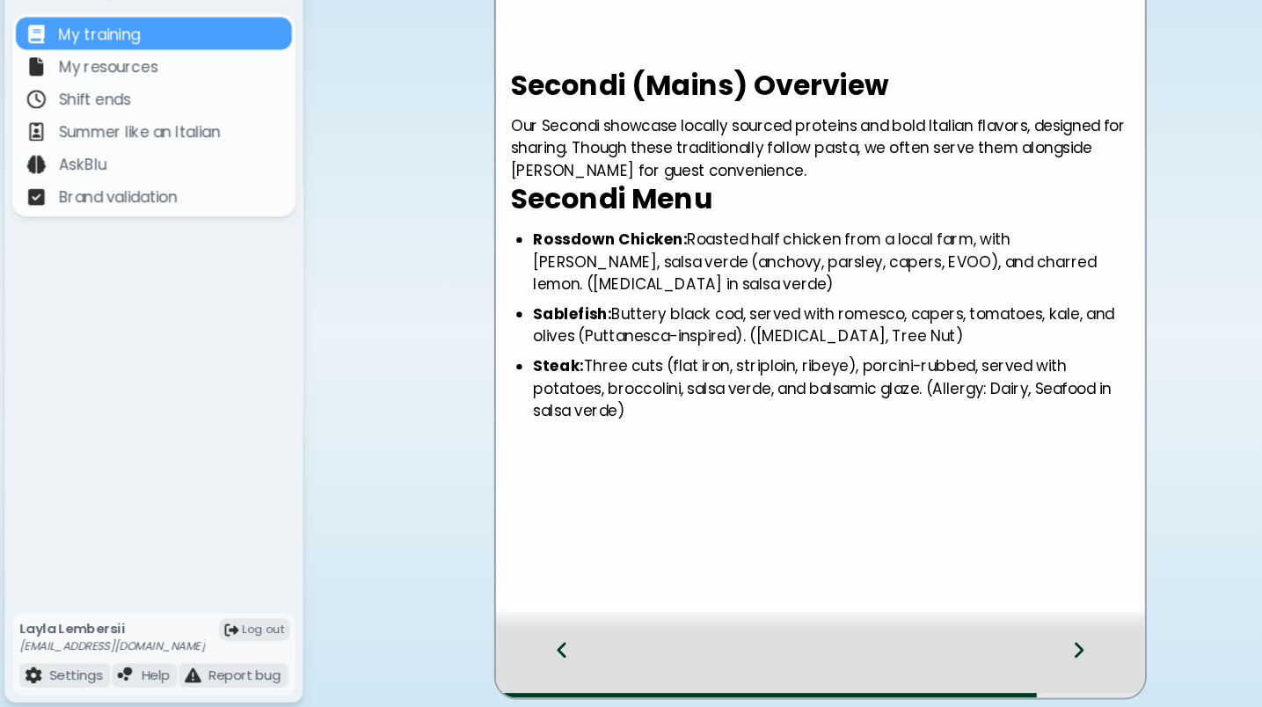
click at [1014, 621] on icon at bounding box center [1018, 653] width 12 height 19
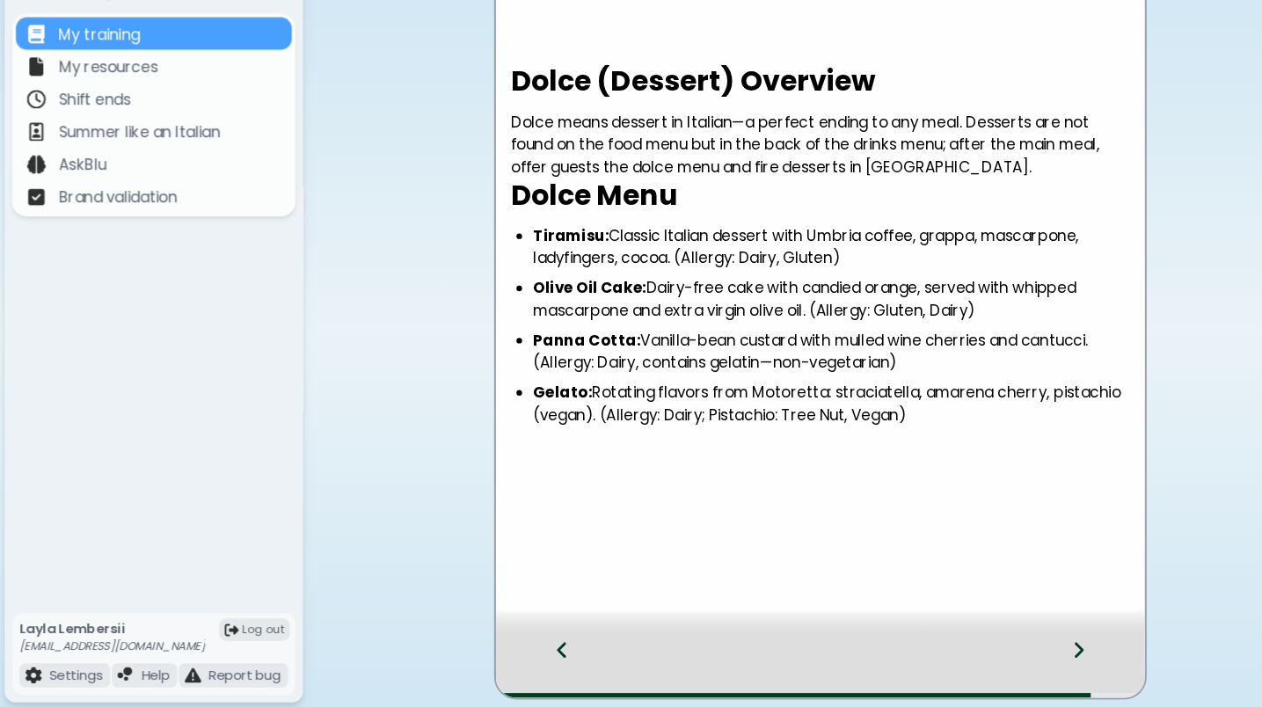
click at [1014, 621] on icon at bounding box center [1018, 653] width 12 height 19
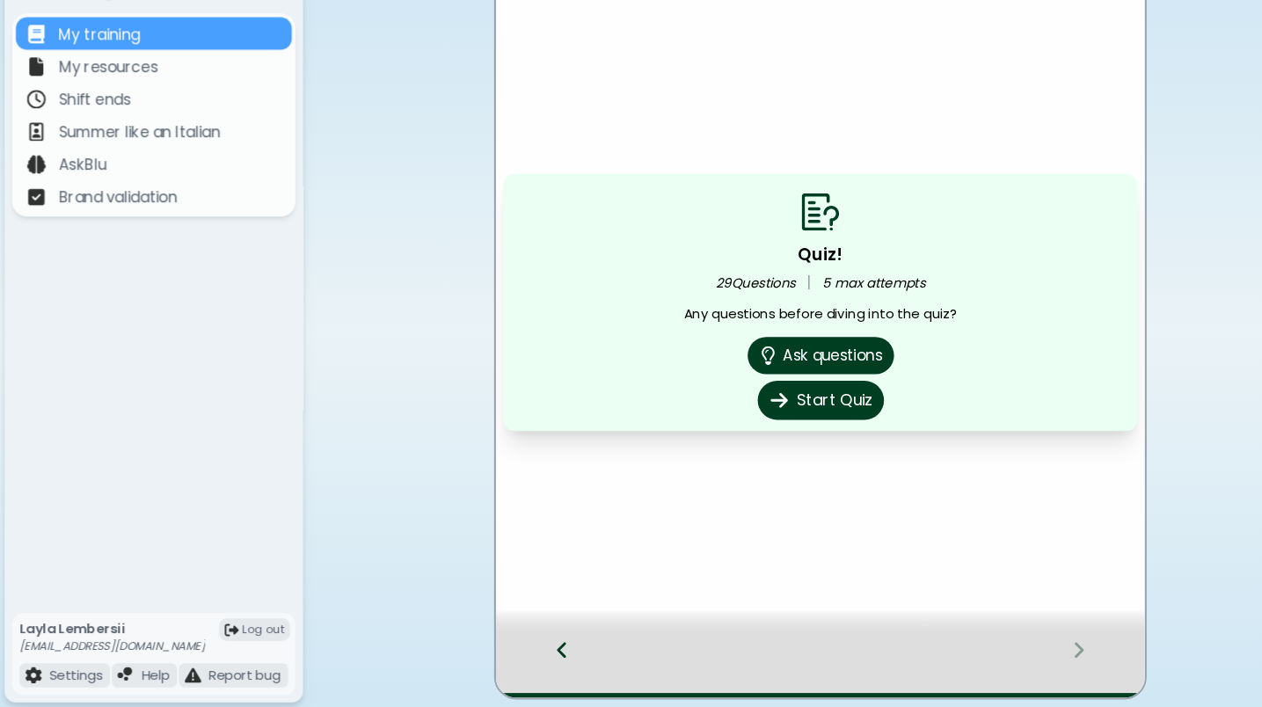
click at [788, 399] on button "Start Quiz" at bounding box center [773, 417] width 119 height 37
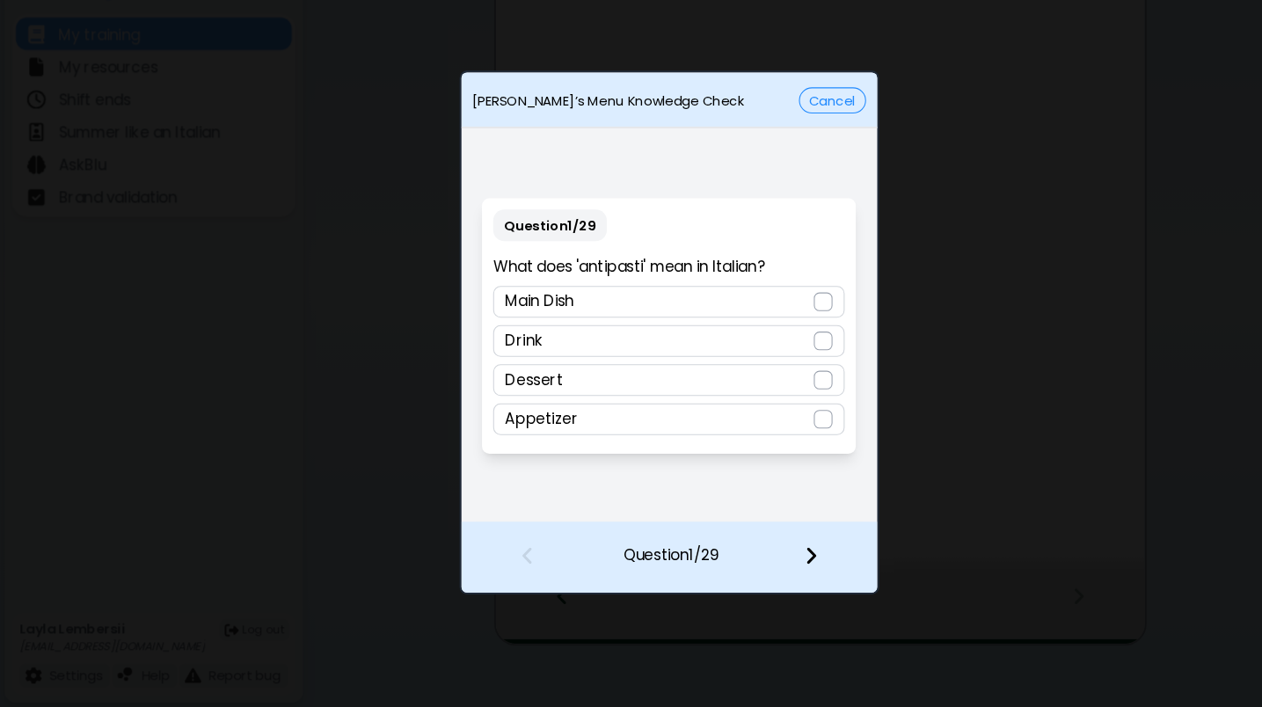
click at [655, 421] on div "Appetizer" at bounding box center [631, 436] width 332 height 30
click at [759, 554] on img at bounding box center [765, 563] width 12 height 19
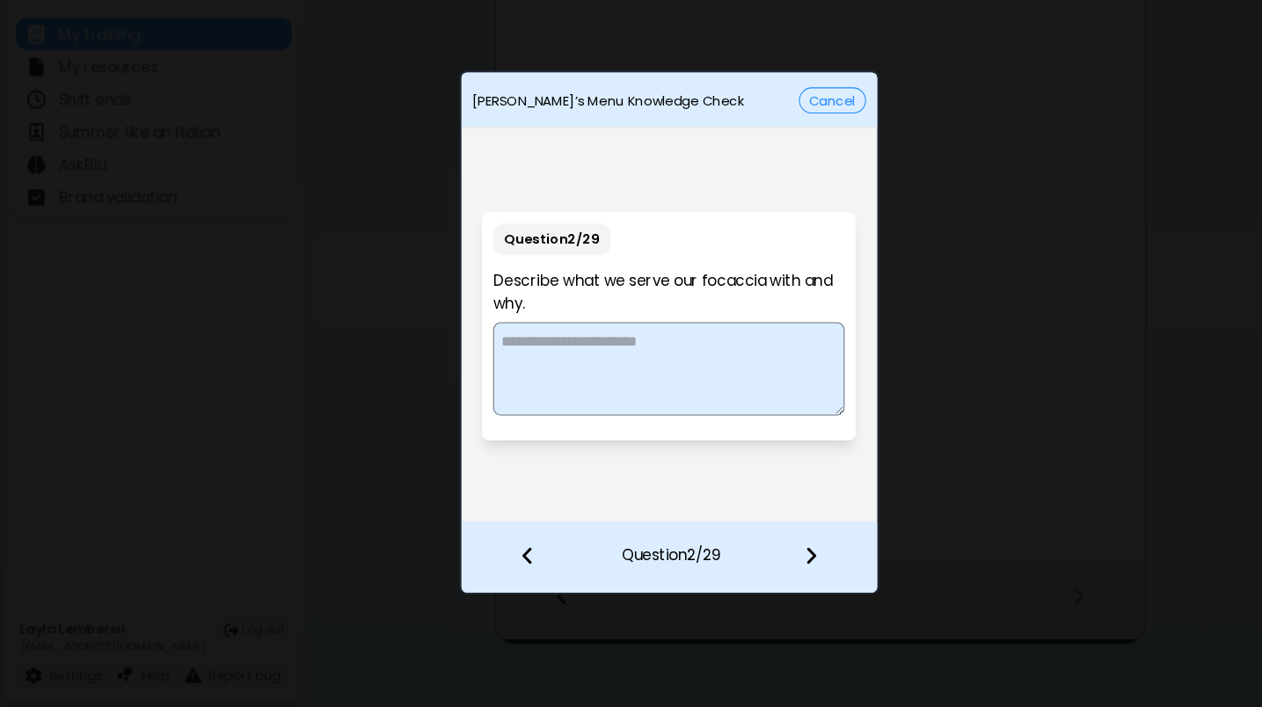
click at [672, 344] on textarea at bounding box center [631, 388] width 332 height 88
type textarea "**********"
click at [757, 533] on div at bounding box center [776, 565] width 104 height 65
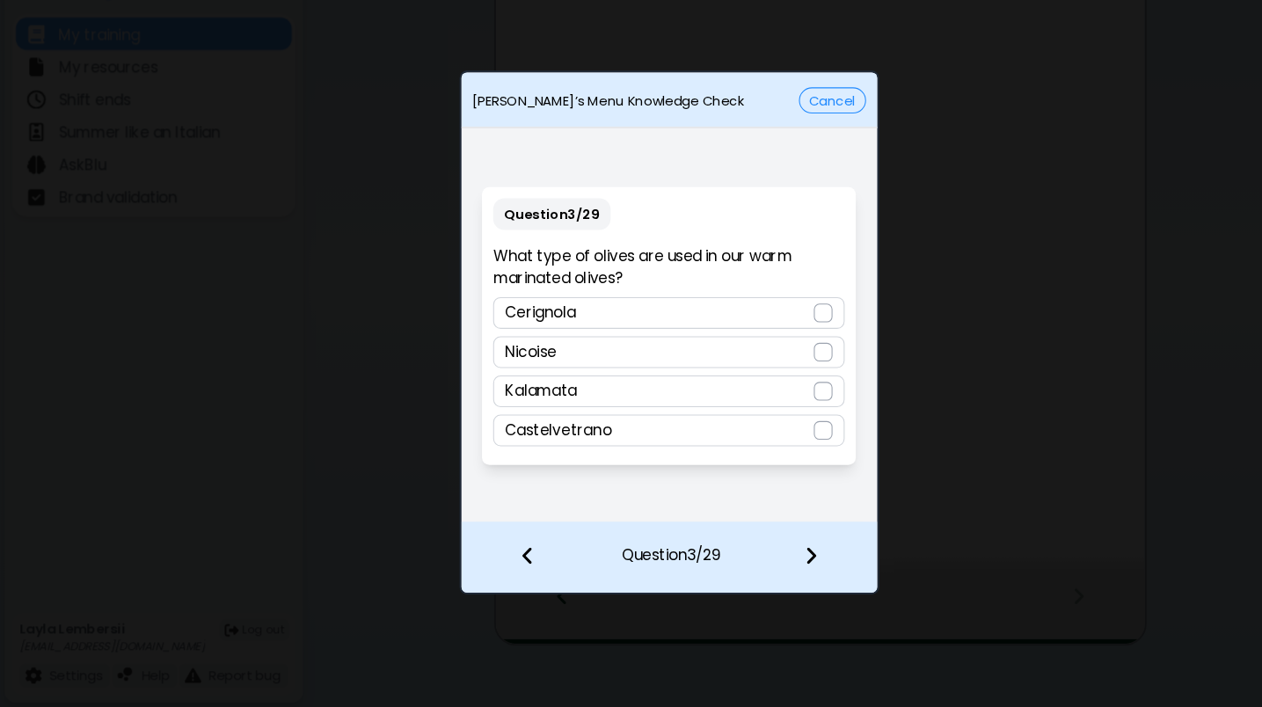
click at [628, 320] on div "Cerignola" at bounding box center [631, 335] width 332 height 30
click at [762, 554] on img at bounding box center [765, 563] width 12 height 19
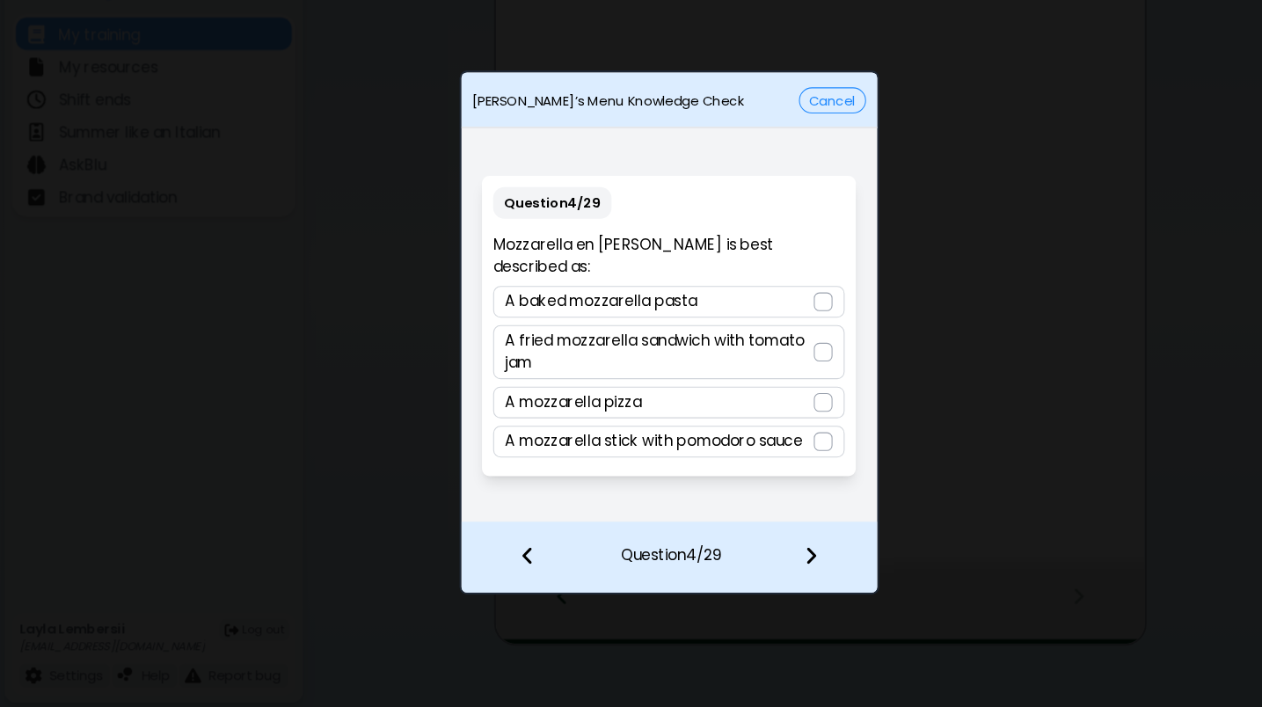
click at [680, 351] on p "A fried mozzarella sandwich with tomato jam" at bounding box center [622, 372] width 291 height 42
click at [766, 554] on img at bounding box center [765, 563] width 12 height 19
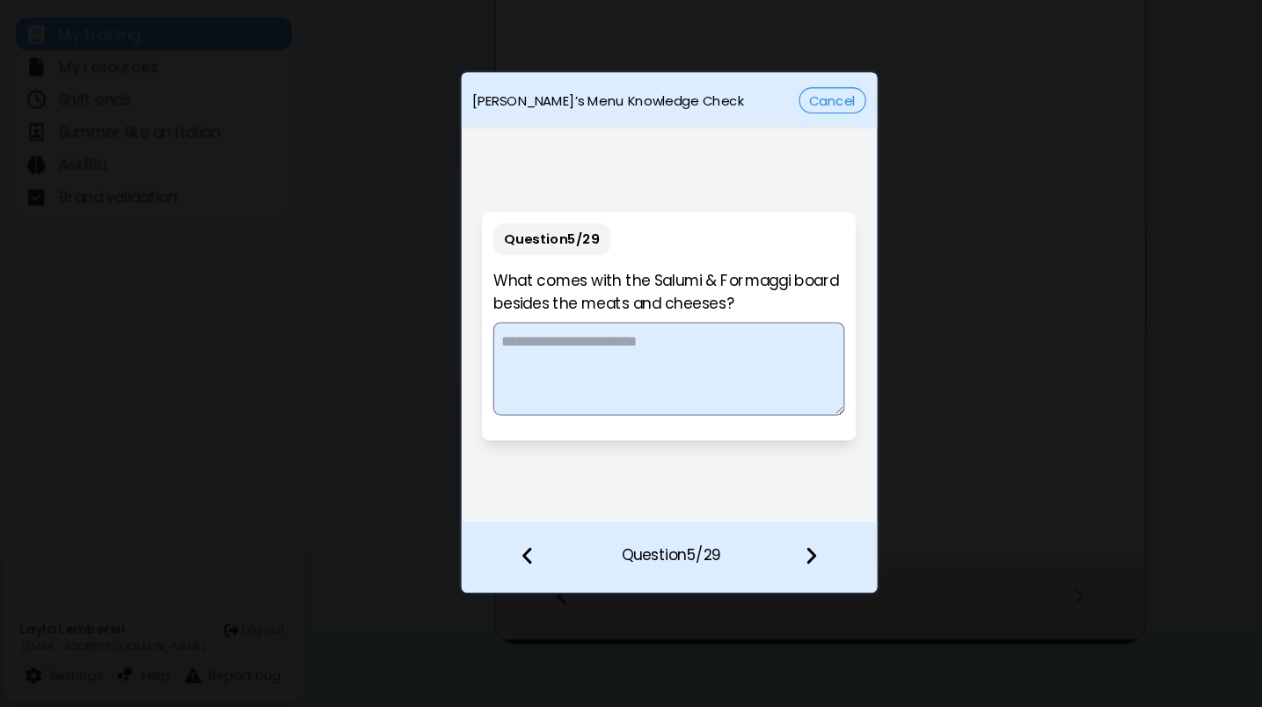
click at [705, 344] on textarea at bounding box center [631, 388] width 332 height 88
click at [498, 554] on img at bounding box center [498, 563] width 12 height 19
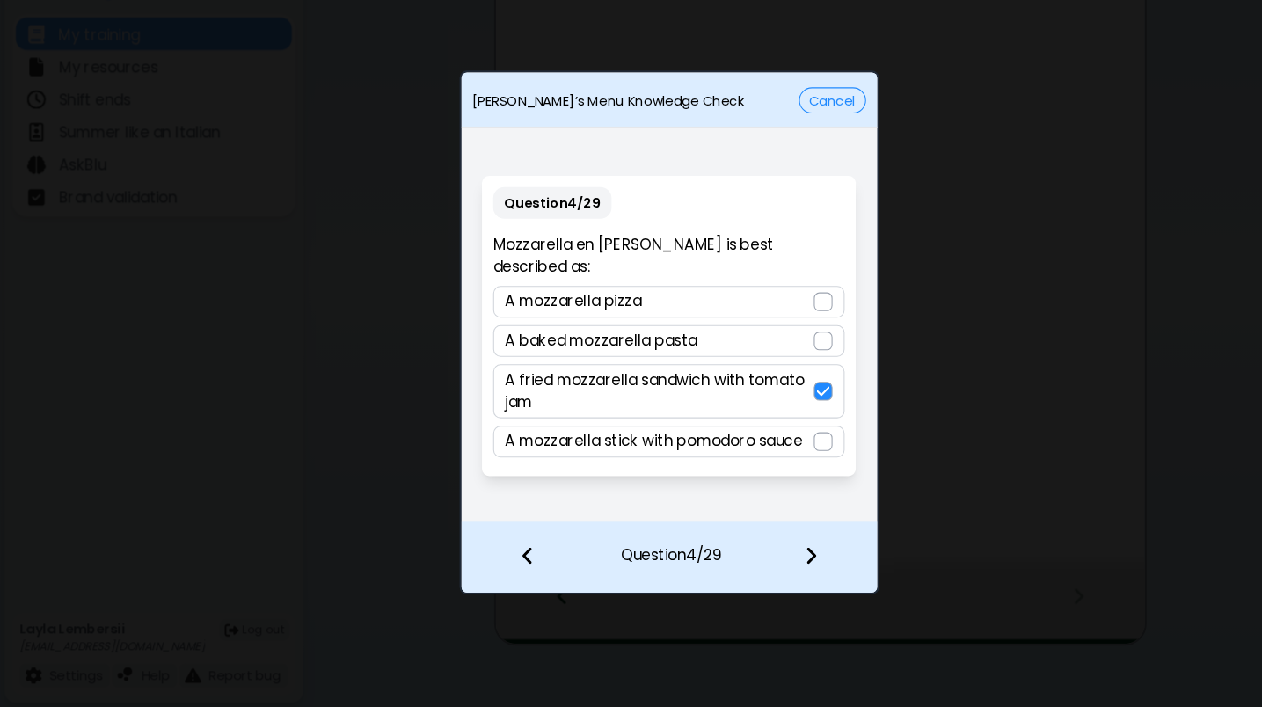
click at [498, 554] on img at bounding box center [498, 563] width 12 height 19
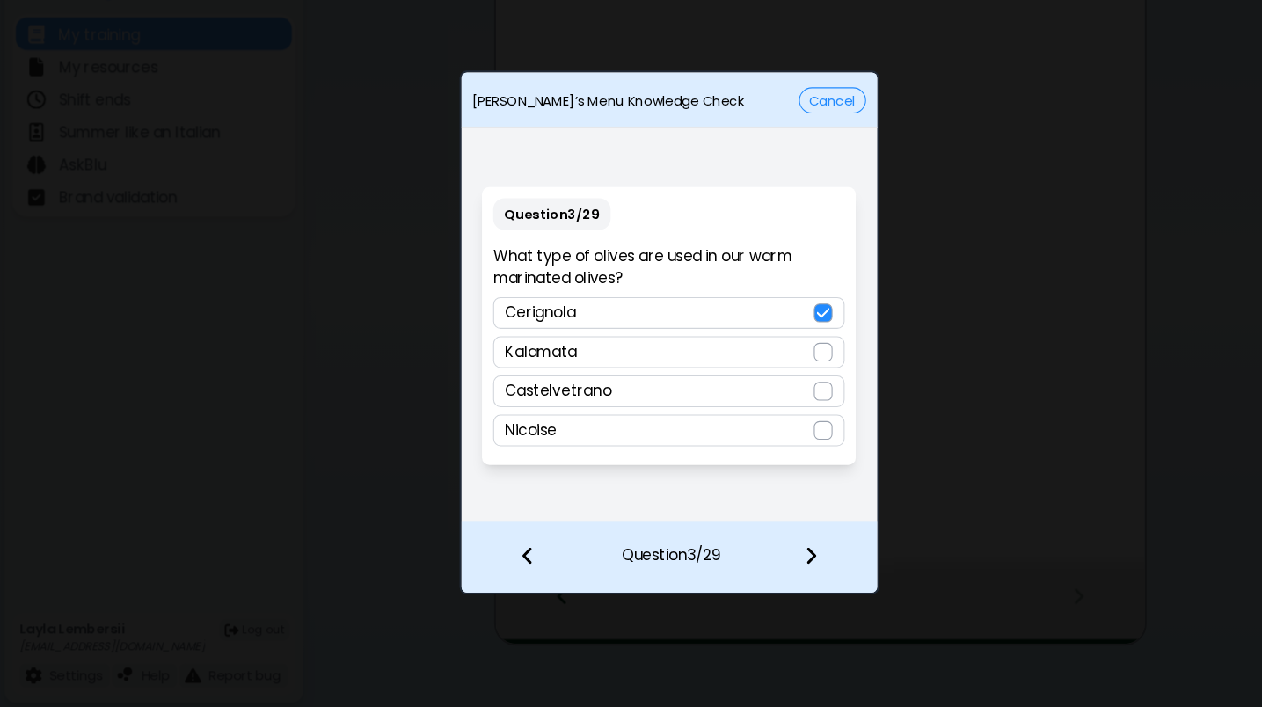
click at [500, 554] on img at bounding box center [498, 563] width 12 height 19
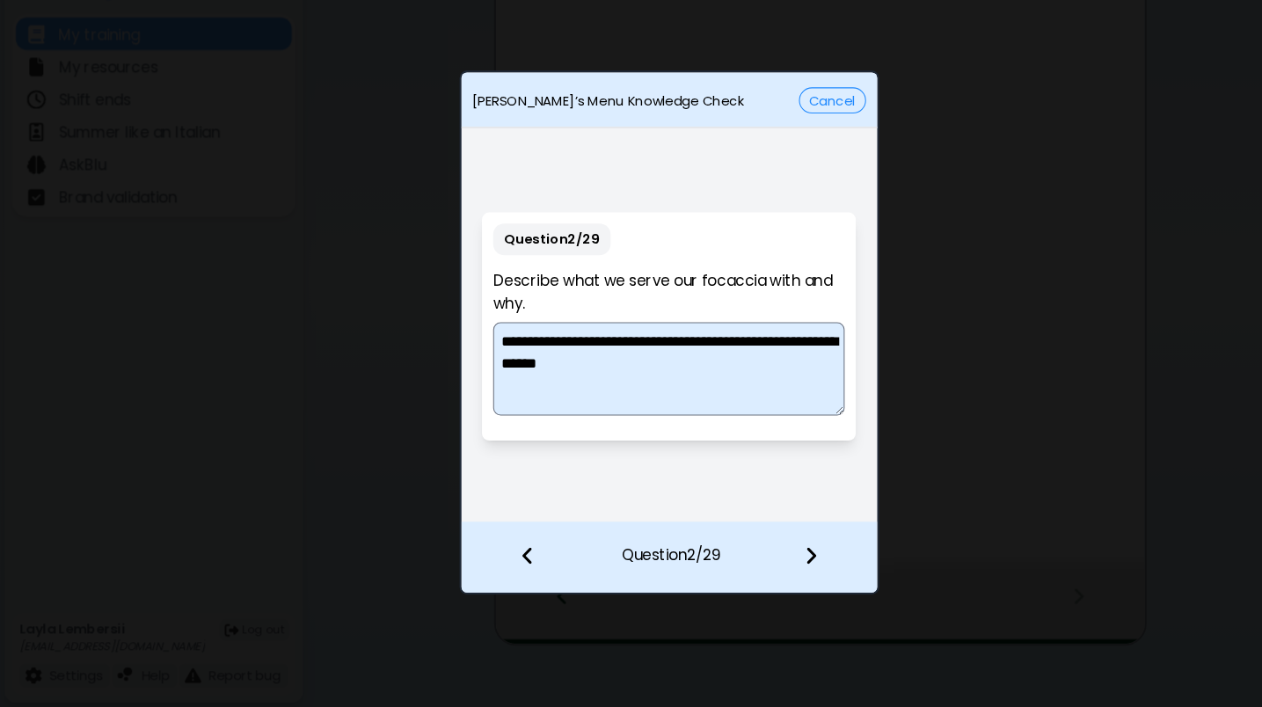
click at [628, 346] on textarea "**********" at bounding box center [631, 388] width 332 height 88
type textarea "**********"
click at [502, 554] on img at bounding box center [498, 563] width 12 height 19
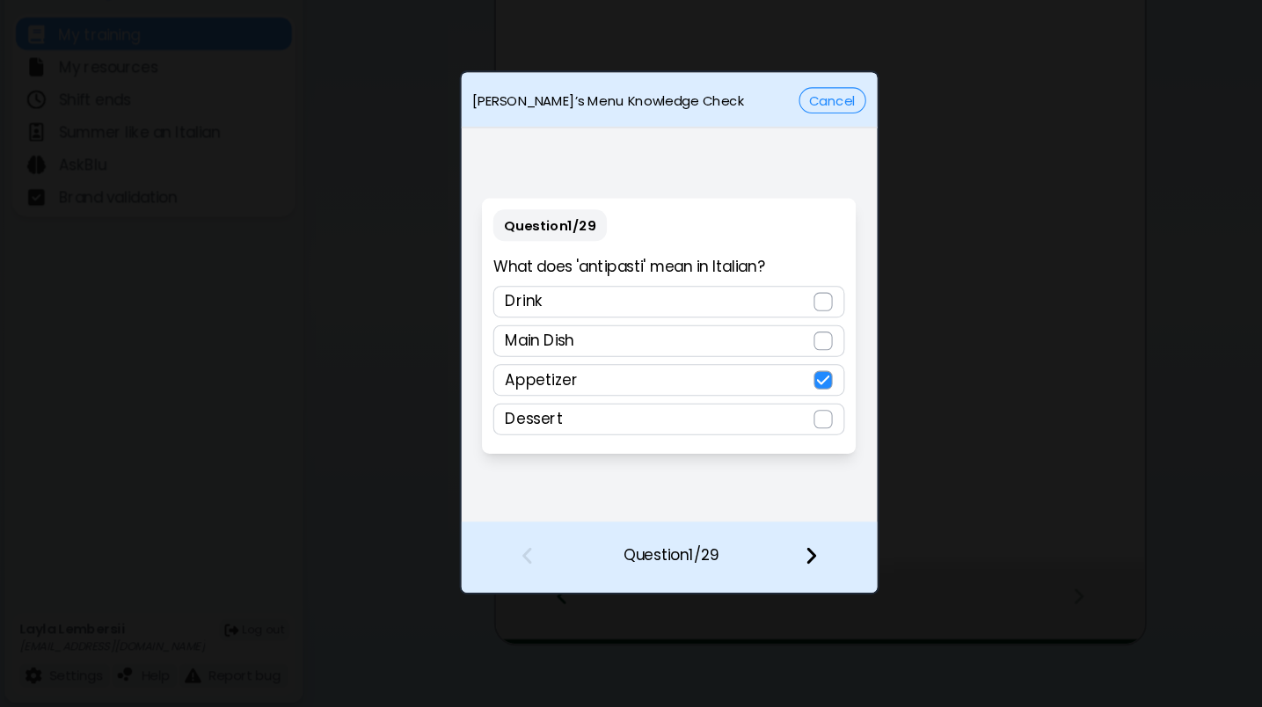
click at [771, 554] on img at bounding box center [765, 563] width 12 height 19
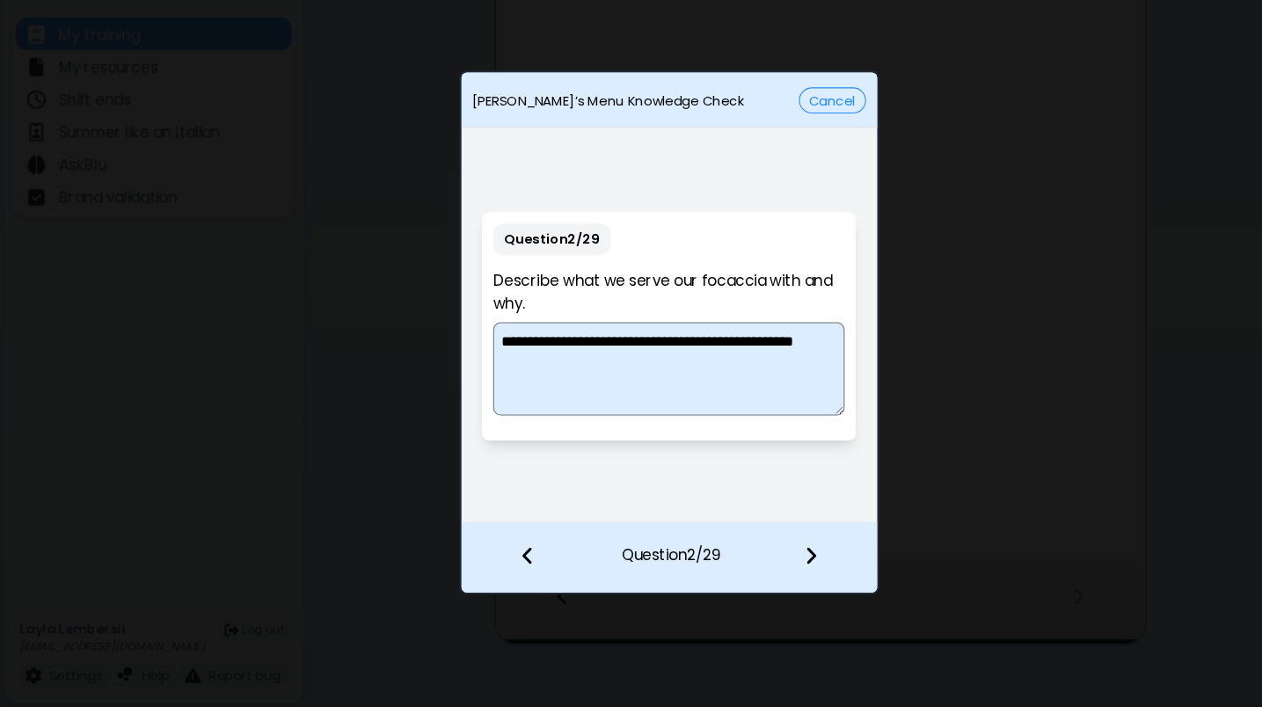
click at [771, 554] on img at bounding box center [765, 563] width 12 height 19
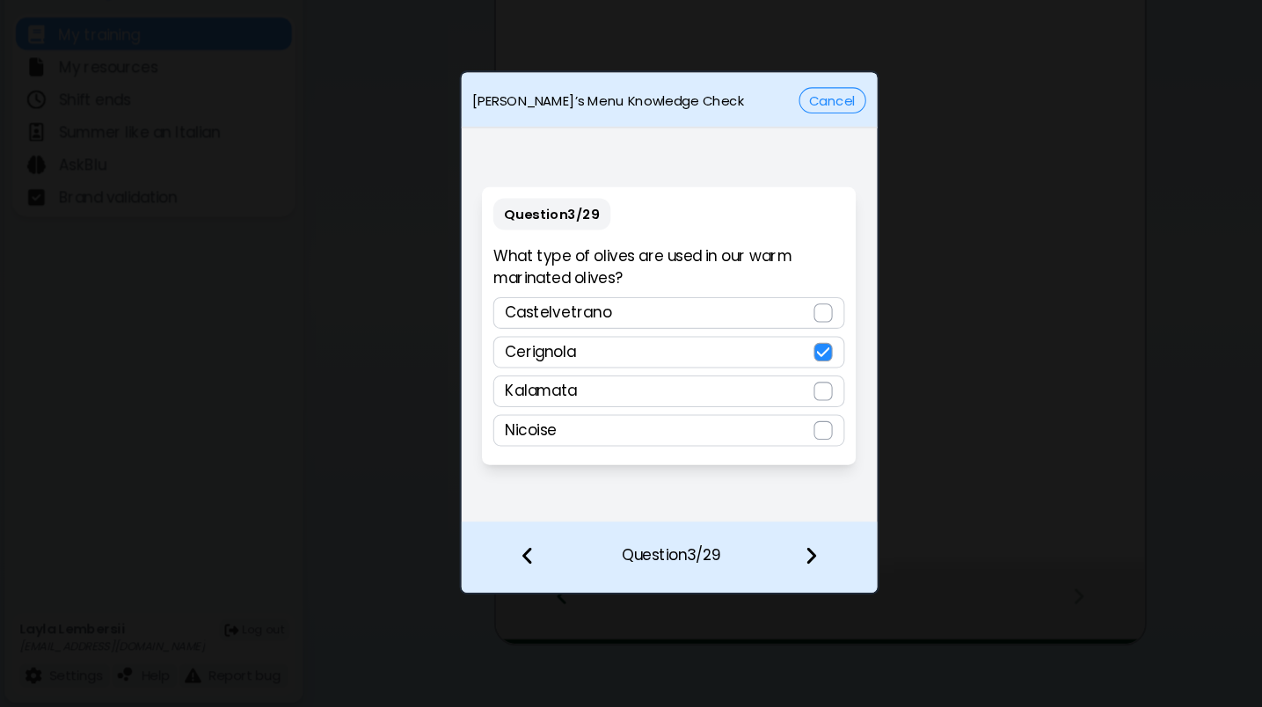
click at [769, 554] on img at bounding box center [765, 563] width 12 height 19
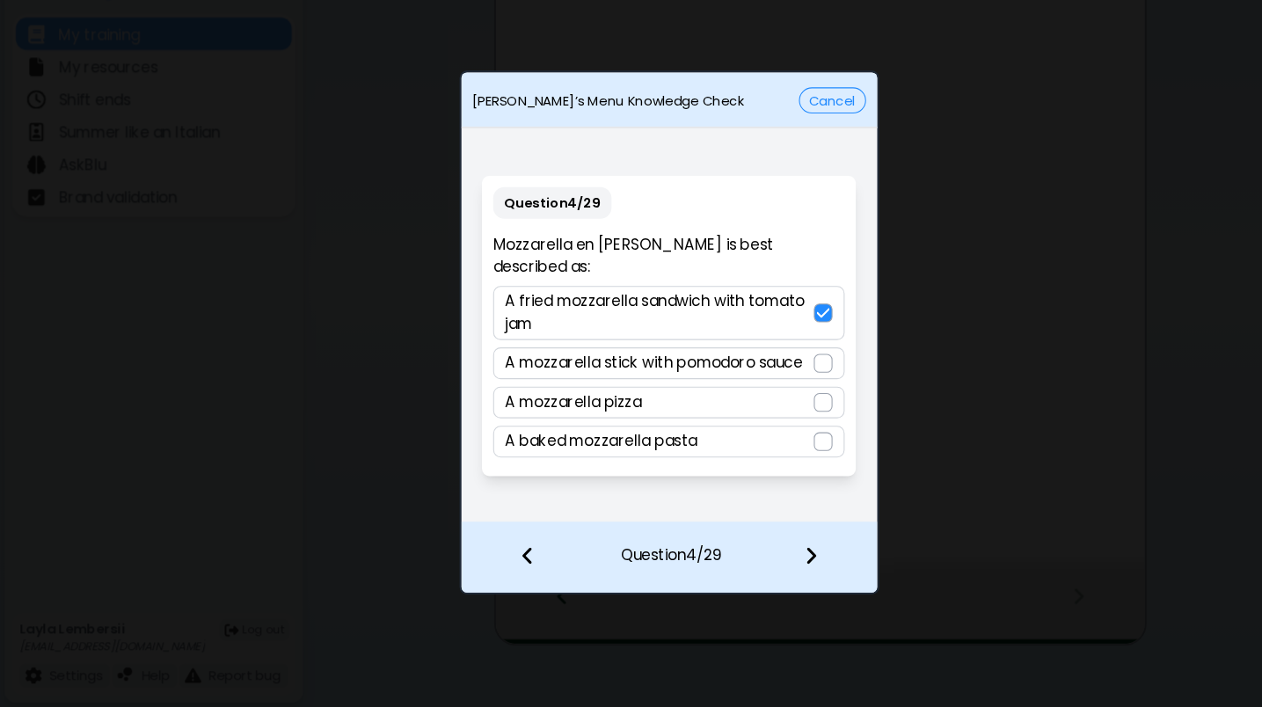
click at [686, 372] on p "A mozzarella stick with pomodoro sauce" at bounding box center [617, 382] width 281 height 21
click at [763, 554] on img at bounding box center [765, 563] width 12 height 19
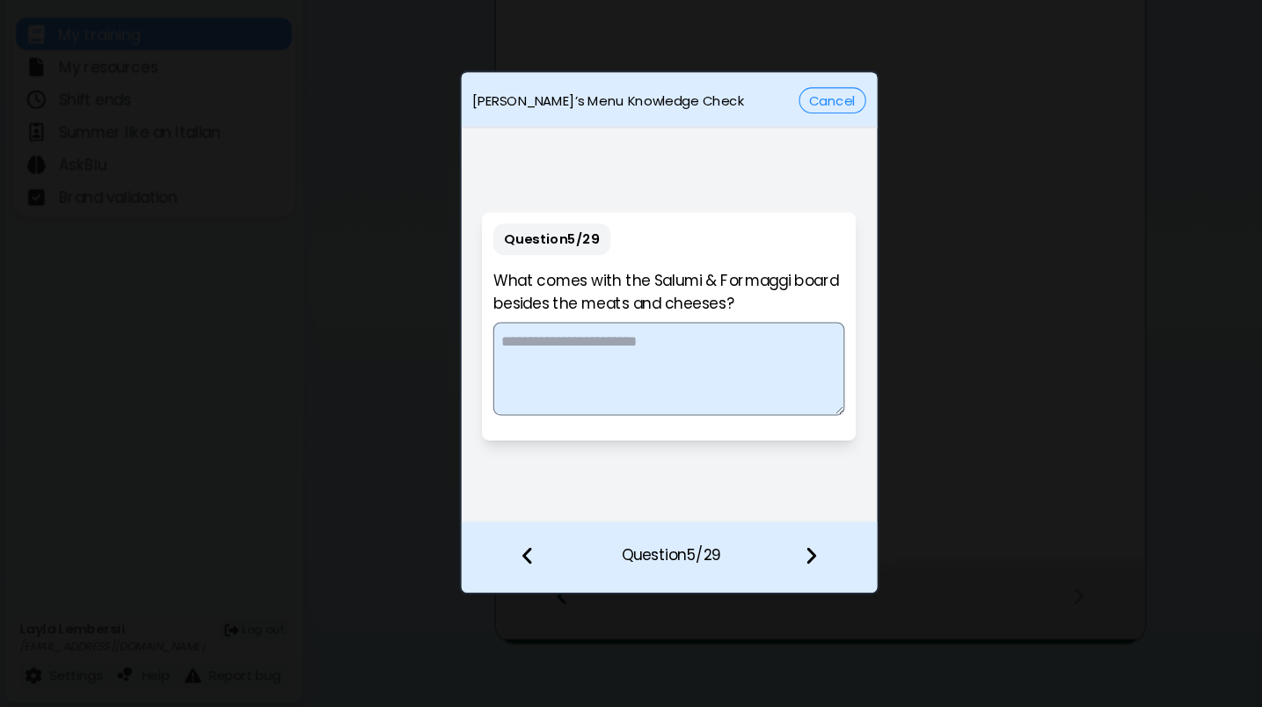
click at [604, 344] on textarea at bounding box center [631, 388] width 332 height 88
type textarea "**********"
click at [767, 554] on img at bounding box center [765, 563] width 12 height 19
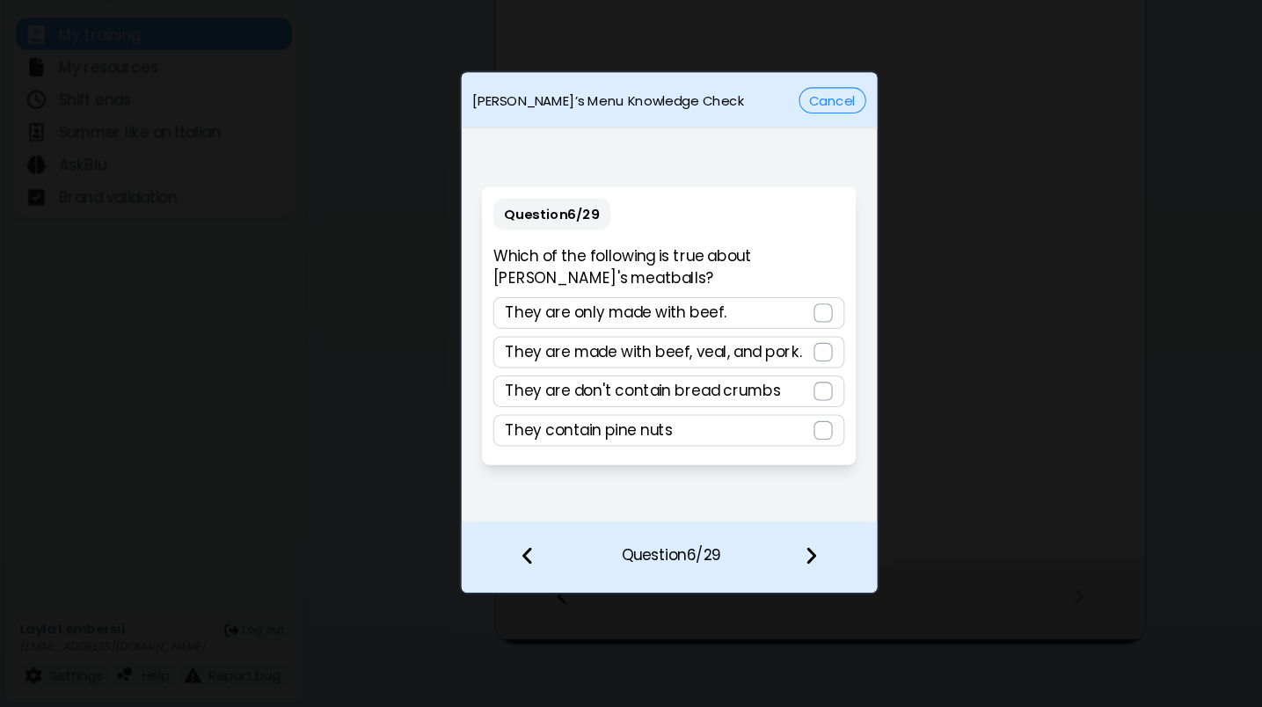
click at [615, 362] on p "They are made with beef, veal, and pork." at bounding box center [617, 372] width 281 height 21
click at [770, 554] on img at bounding box center [765, 563] width 12 height 19
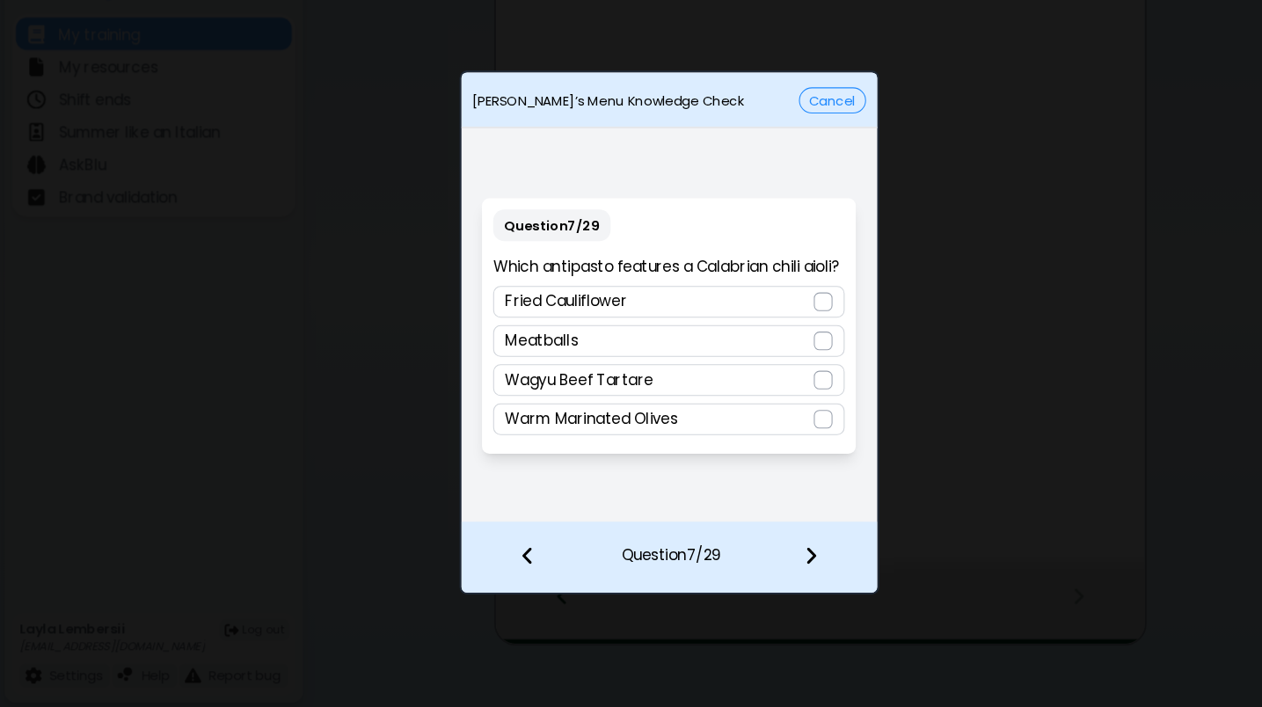
click at [678, 310] on div "Fried Cauliflower" at bounding box center [631, 325] width 332 height 30
click at [763, 554] on img at bounding box center [765, 563] width 12 height 19
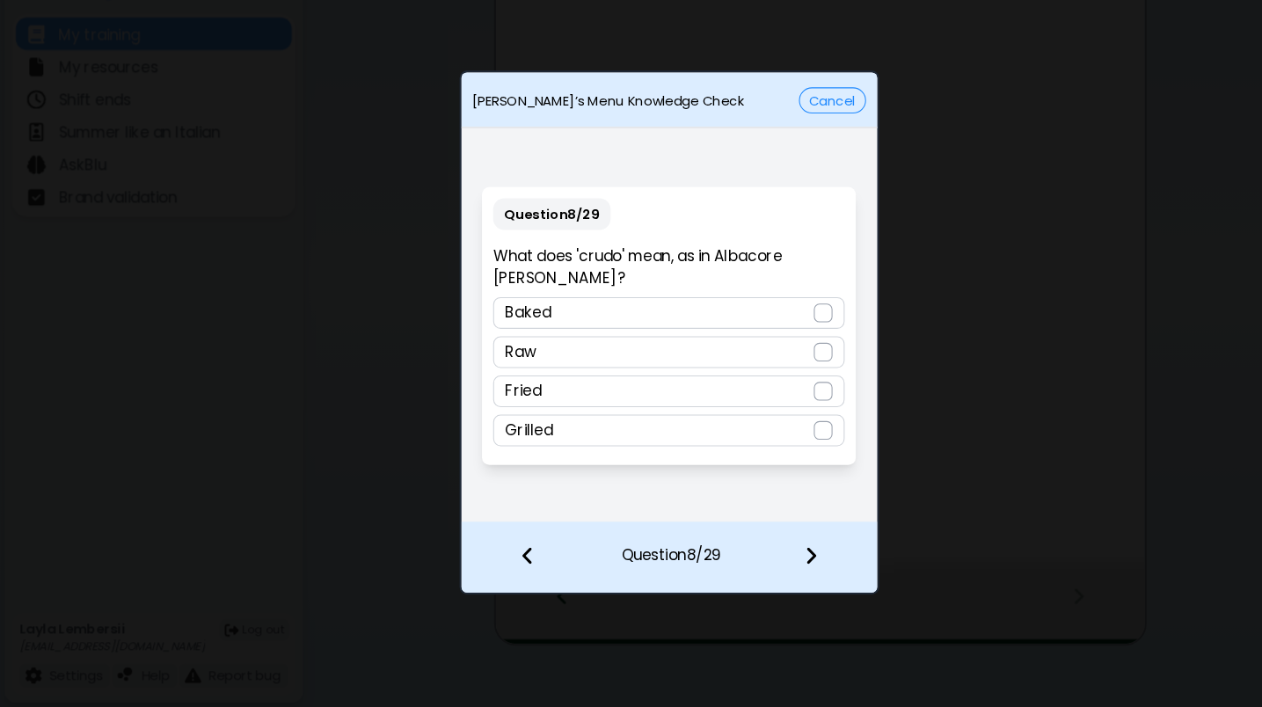
click at [502, 554] on img at bounding box center [498, 563] width 12 height 19
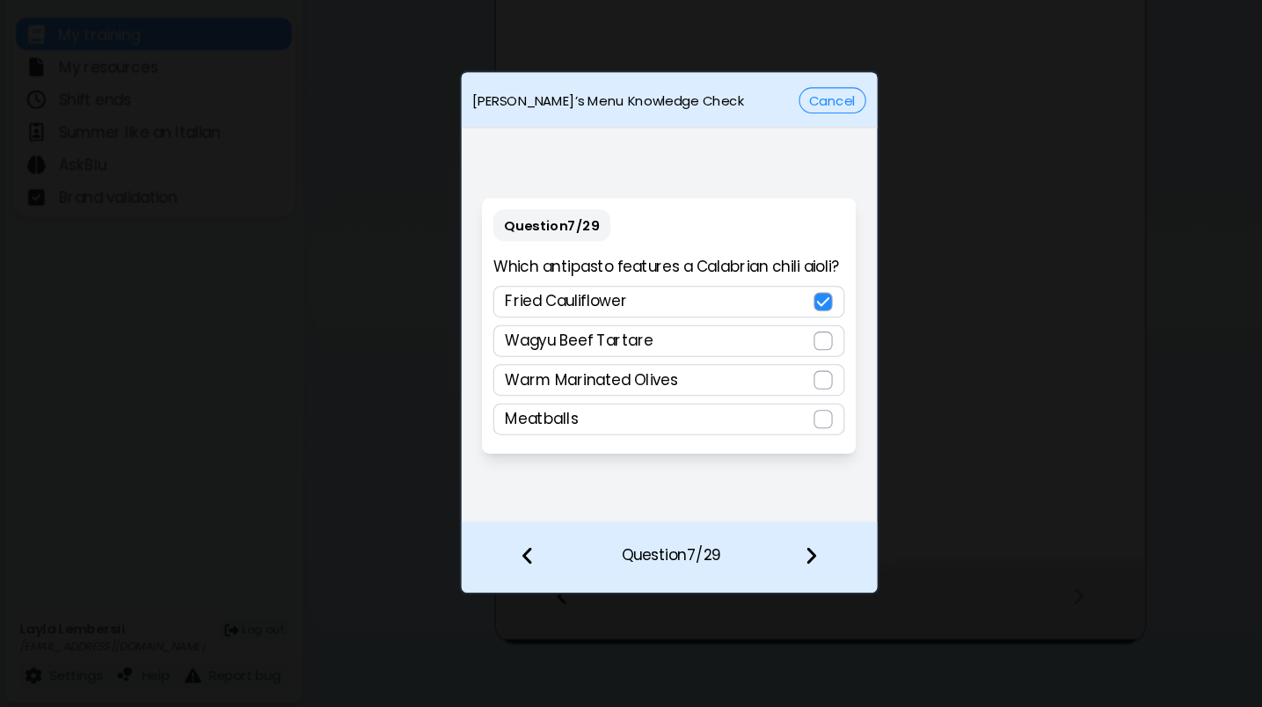
click at [761, 554] on img at bounding box center [765, 563] width 12 height 19
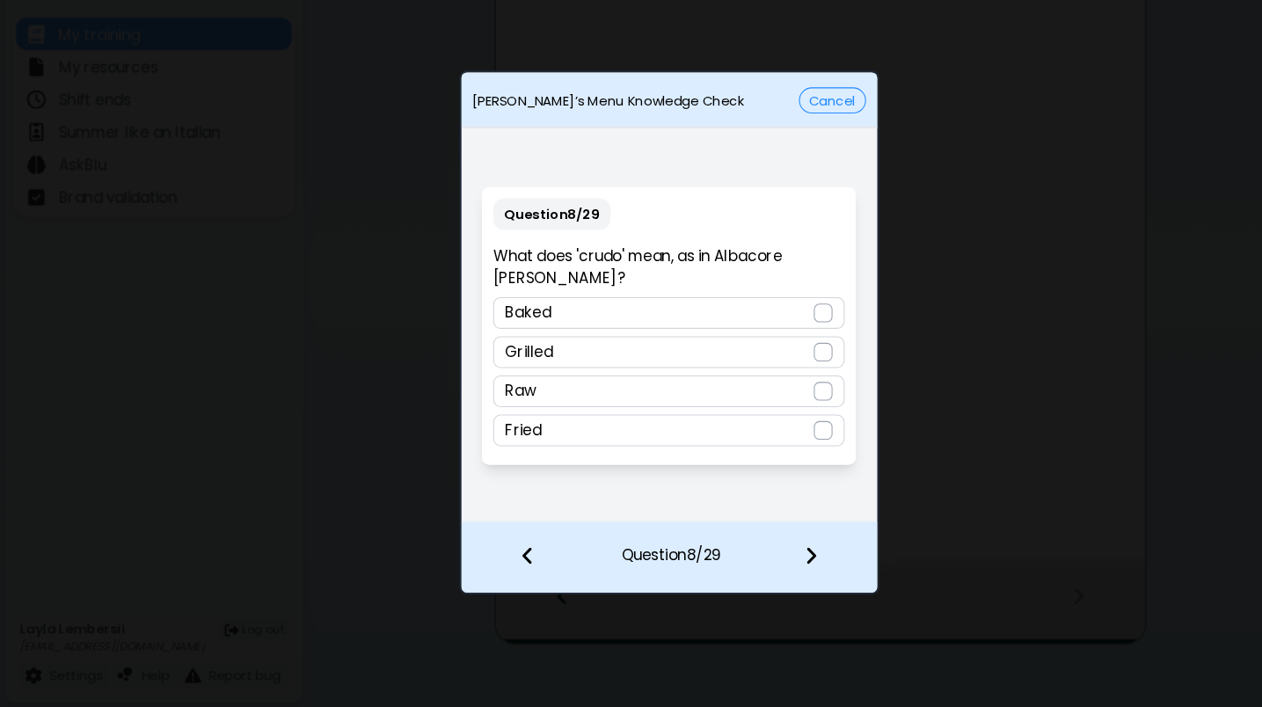
click at [612, 394] on div "Raw" at bounding box center [631, 409] width 332 height 30
click at [767, 554] on img at bounding box center [765, 563] width 12 height 19
click at [723, 357] on div "Potato chips" at bounding box center [631, 372] width 332 height 30
click at [767, 554] on img at bounding box center [765, 563] width 12 height 19
click at [740, 357] on div "Verde aioli" at bounding box center [631, 372] width 332 height 30
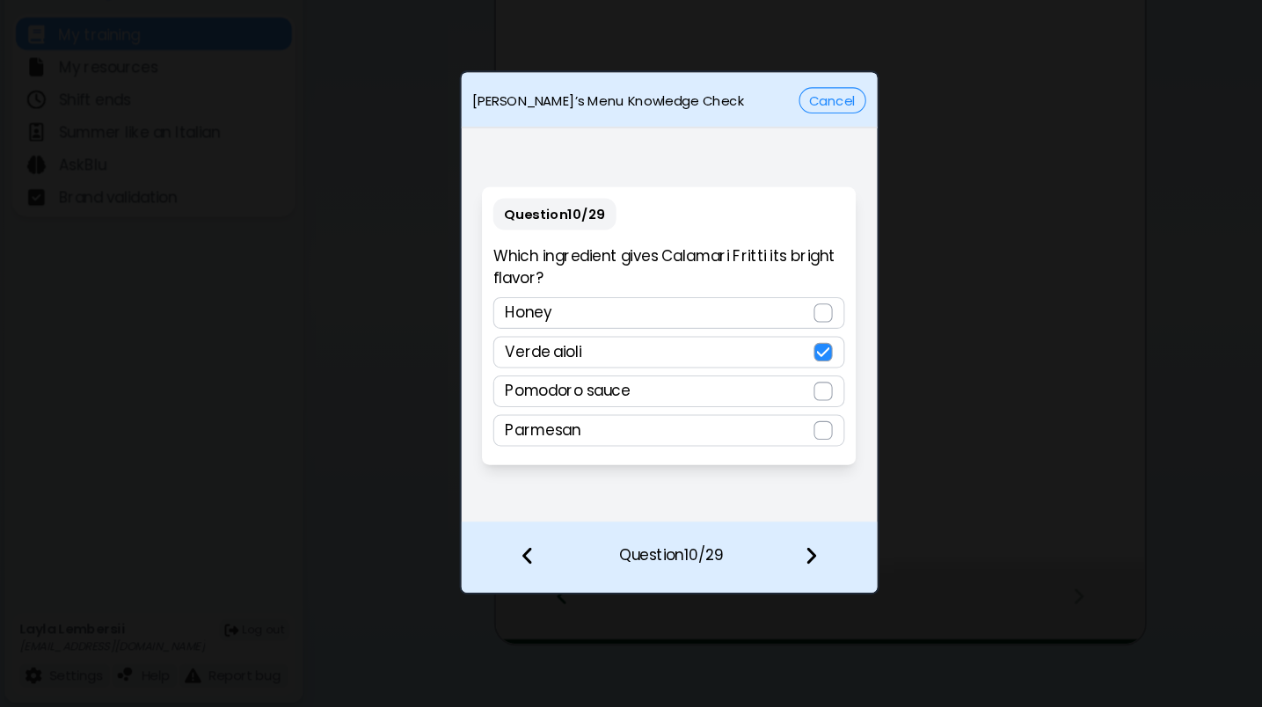
click at [740, 357] on div "Verde aioli" at bounding box center [631, 372] width 332 height 30
click at [706, 431] on div "Parmesan" at bounding box center [631, 446] width 332 height 30
click at [497, 554] on img at bounding box center [498, 563] width 12 height 19
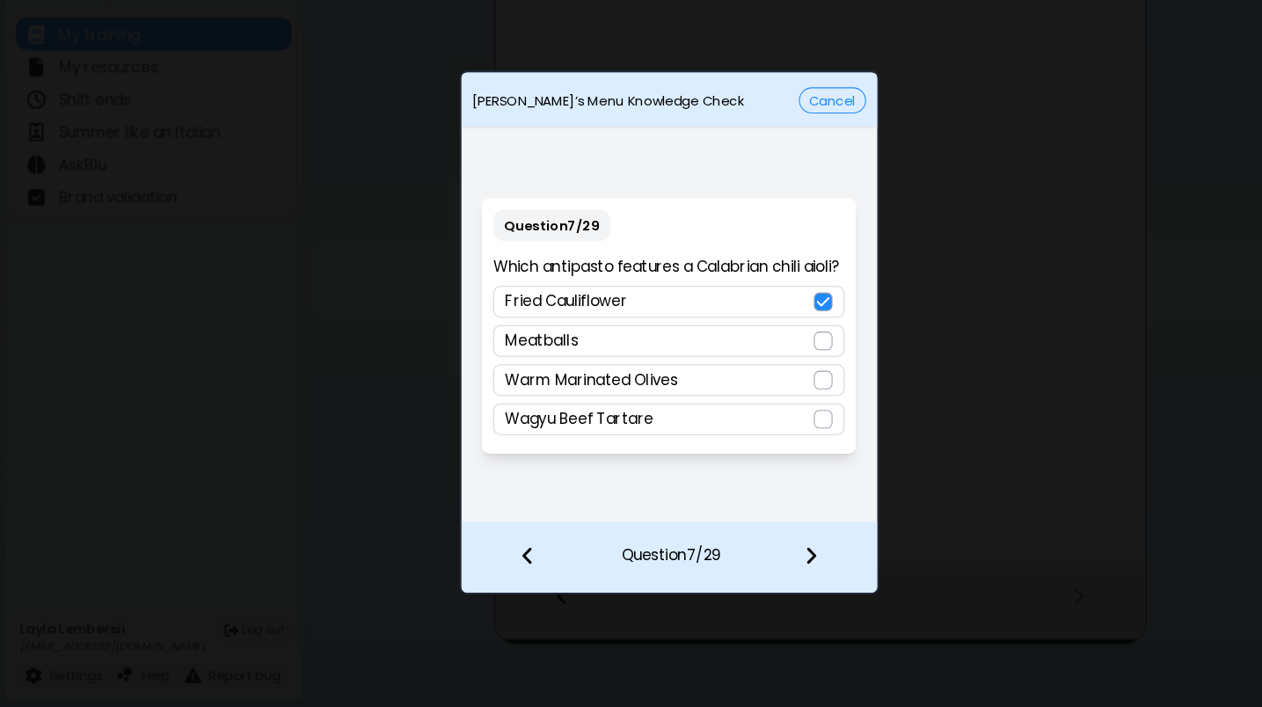
click at [765, 554] on img at bounding box center [765, 563] width 12 height 19
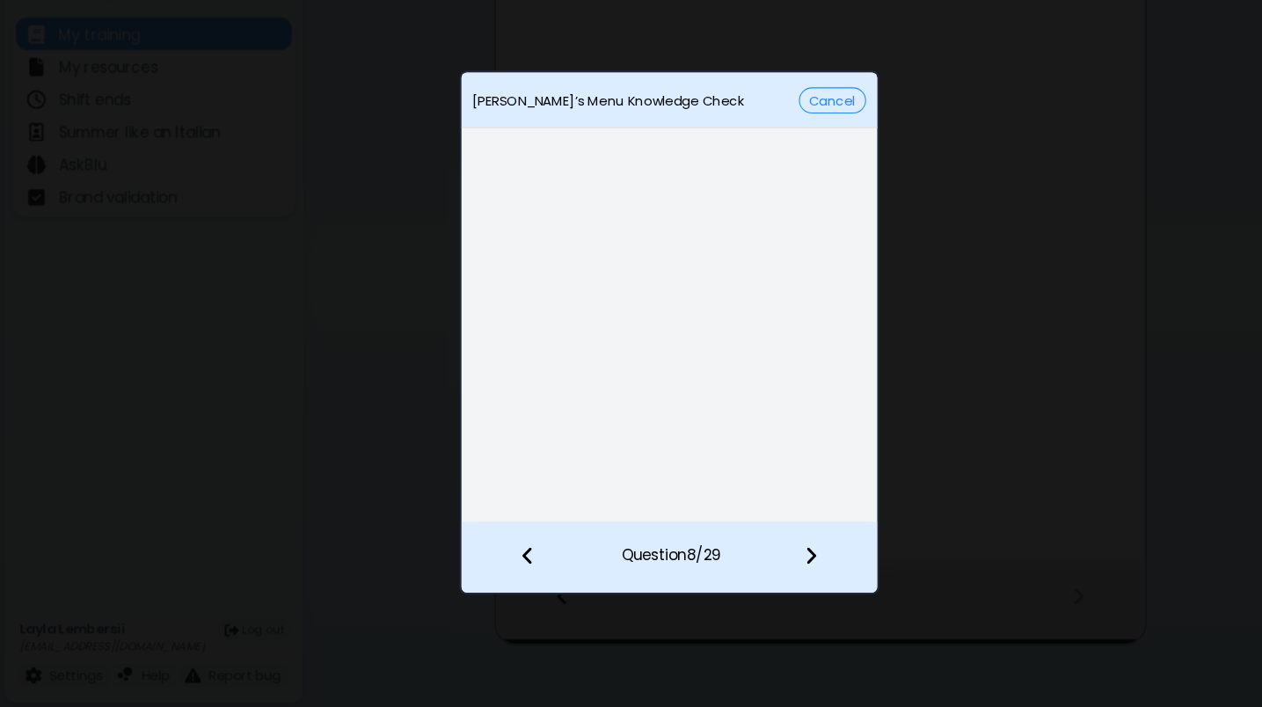
click at [765, 554] on img at bounding box center [765, 563] width 12 height 19
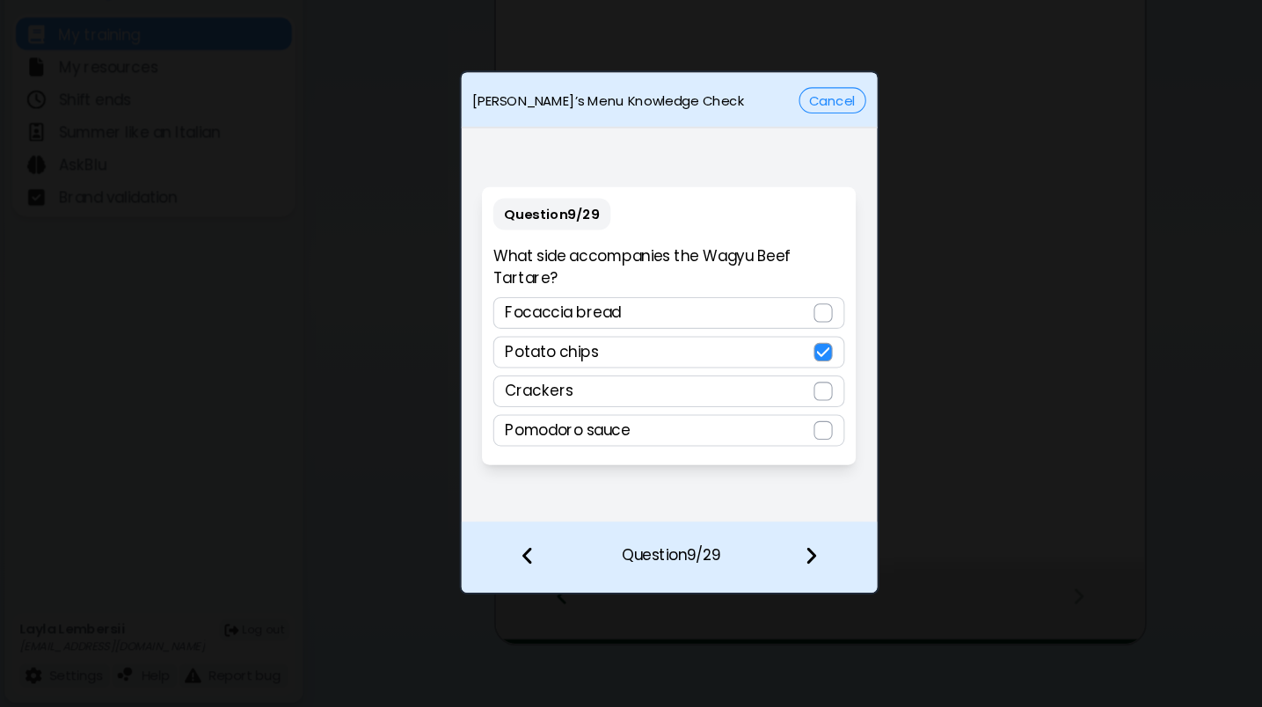
click at [765, 554] on img at bounding box center [765, 563] width 12 height 19
click at [632, 357] on div "Verde aioli" at bounding box center [631, 372] width 332 height 30
click at [766, 554] on img at bounding box center [765, 563] width 12 height 19
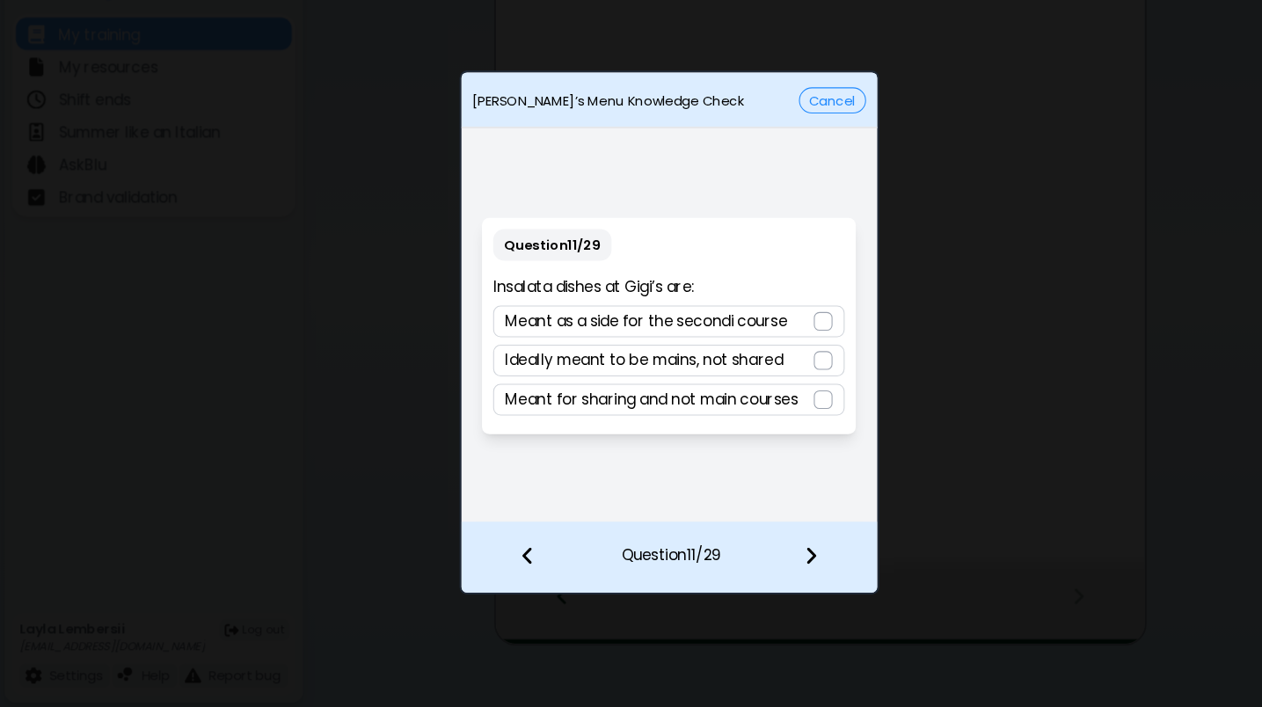
click at [693, 406] on p "Meant for sharing and not main courses" at bounding box center [615, 416] width 276 height 21
click at [761, 554] on img at bounding box center [765, 563] width 12 height 19
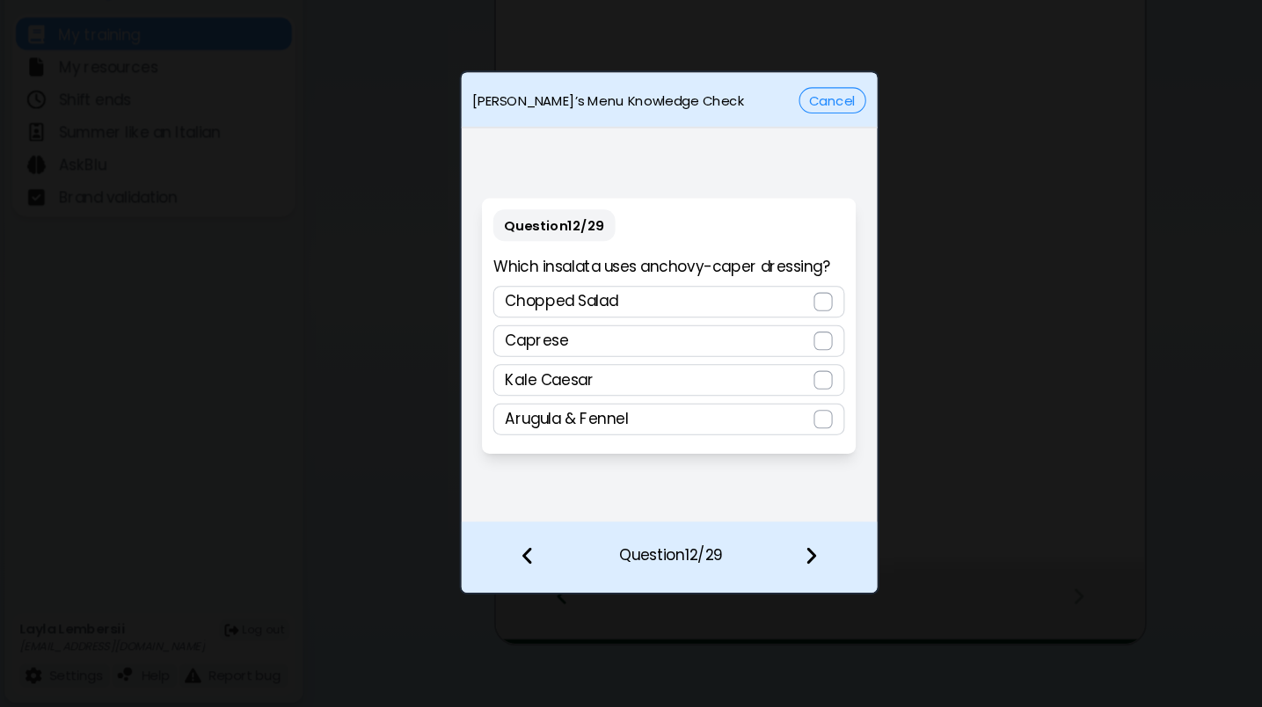
click at [623, 384] on div "Kale Caesar" at bounding box center [631, 399] width 332 height 30
click at [764, 554] on img at bounding box center [765, 563] width 12 height 19
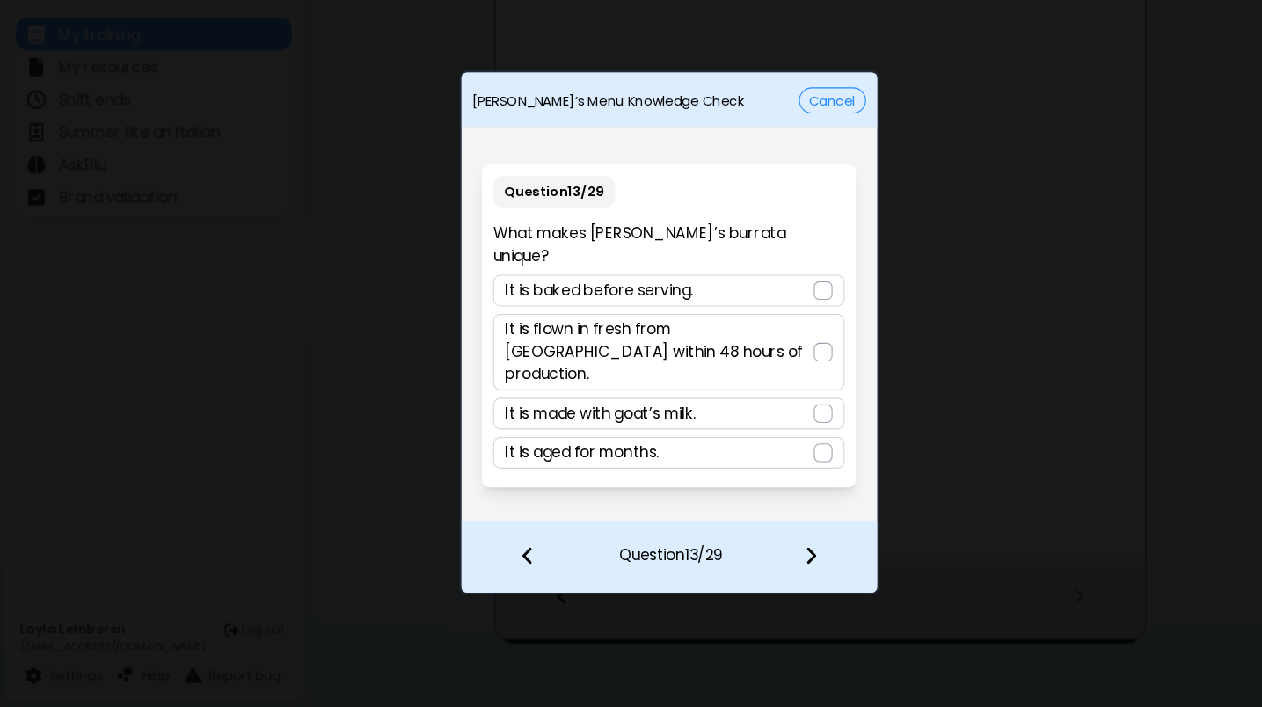
click at [632, 340] on p "It is flown in fresh from [GEOGRAPHIC_DATA] within 48 hours of production." at bounding box center [622, 371] width 291 height 63
click at [761, 554] on img at bounding box center [765, 563] width 12 height 19
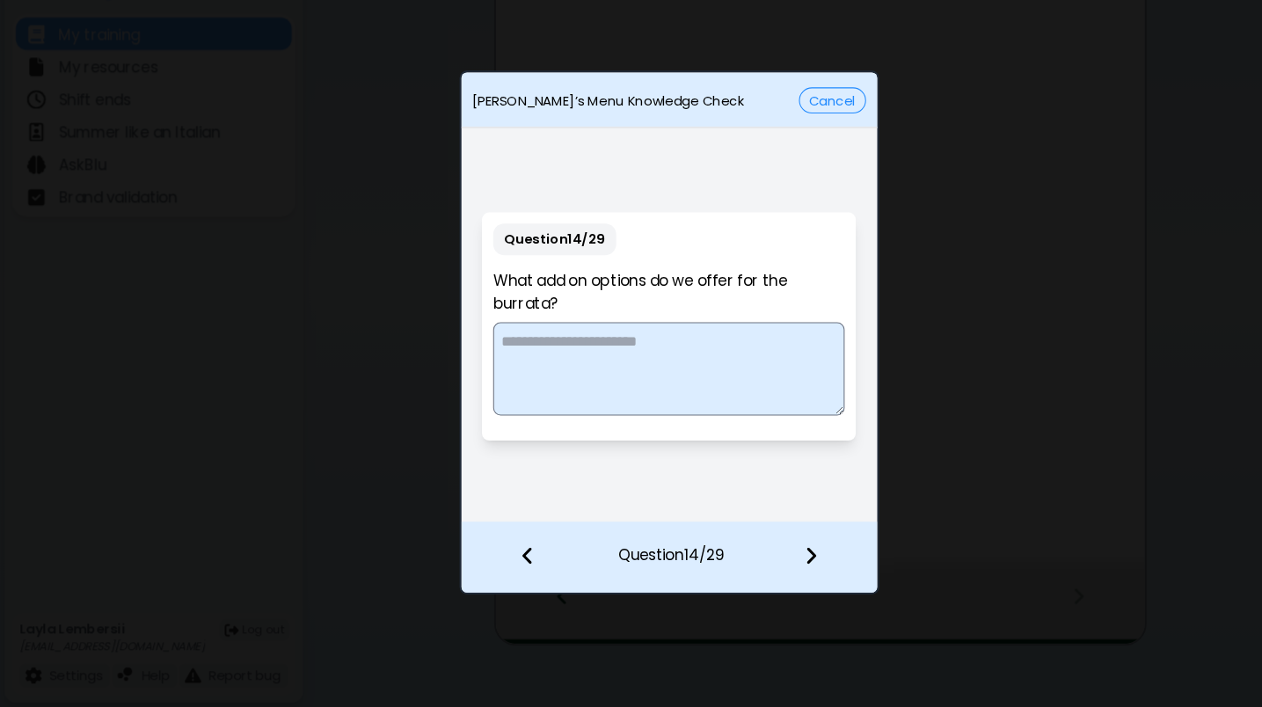
click at [678, 344] on textarea at bounding box center [631, 388] width 332 height 88
type textarea "**********"
click at [756, 533] on div at bounding box center [776, 565] width 104 height 65
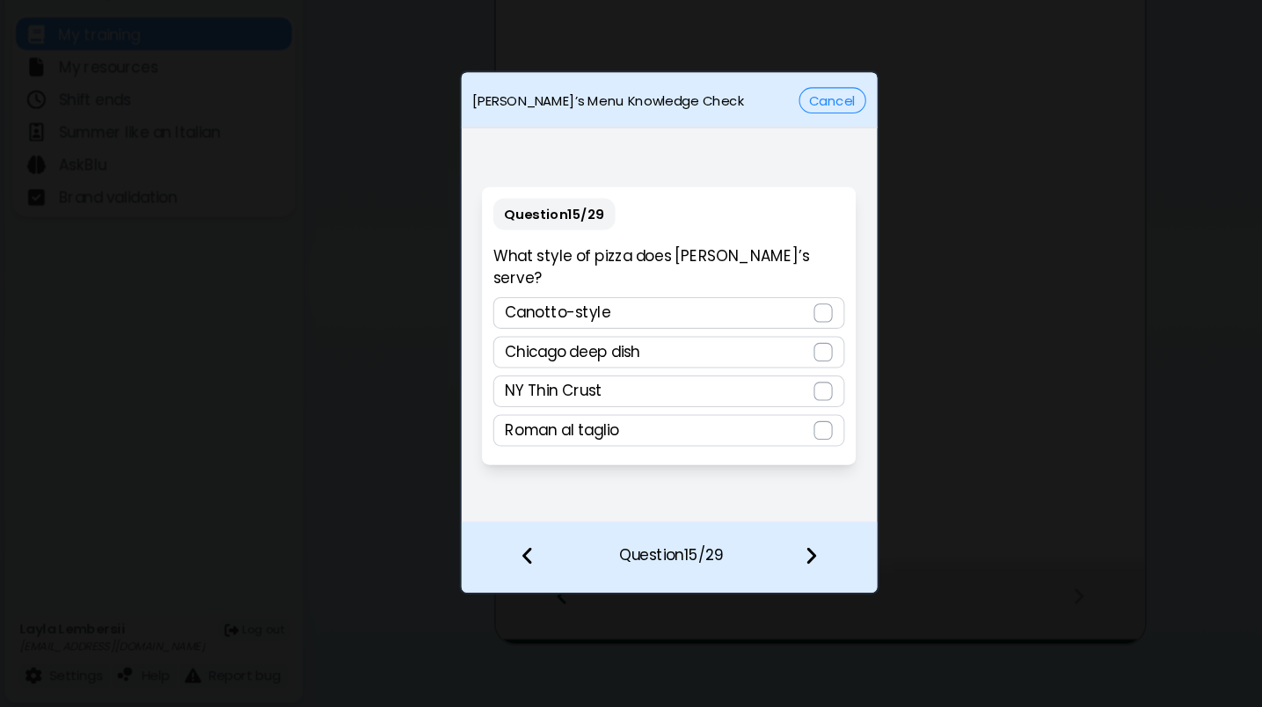
click at [615, 431] on div "Roman al taglio" at bounding box center [631, 446] width 332 height 30
click at [615, 320] on div "Canotto-style" at bounding box center [631, 335] width 332 height 30
click at [756, 533] on div at bounding box center [776, 565] width 104 height 65
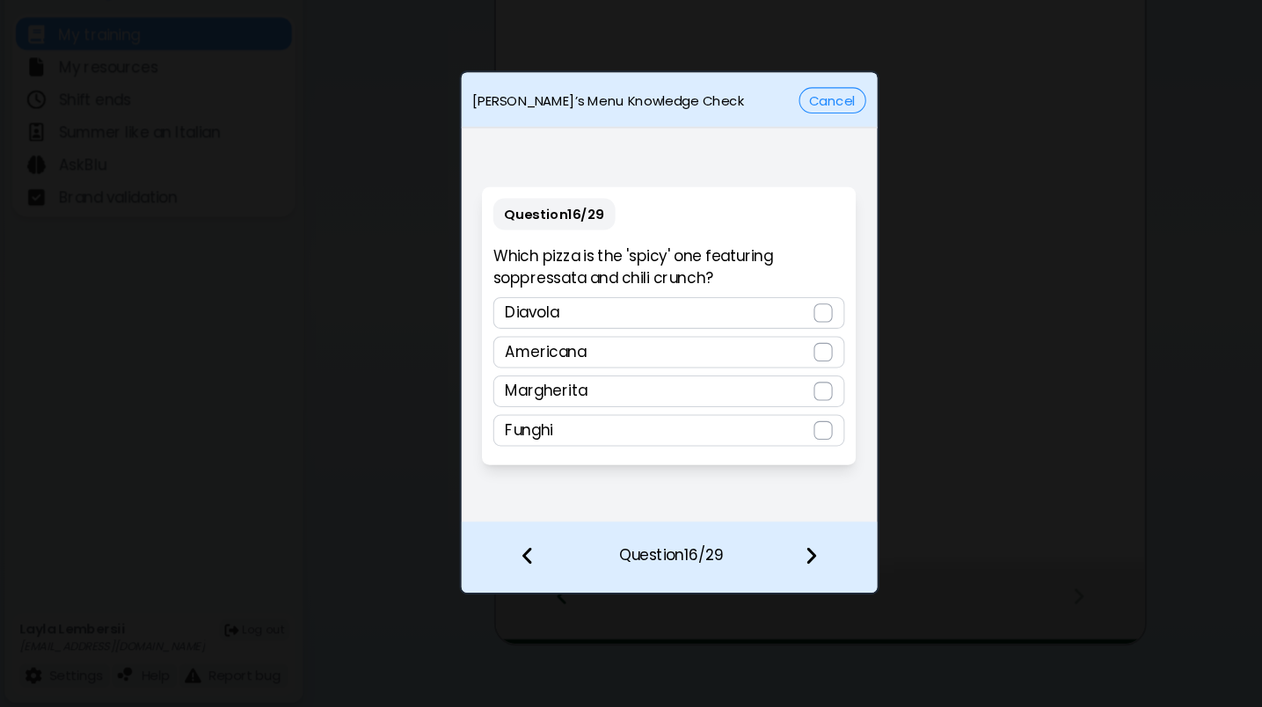
click at [713, 320] on div "Diavola" at bounding box center [631, 335] width 332 height 30
click at [759, 554] on img at bounding box center [765, 563] width 12 height 19
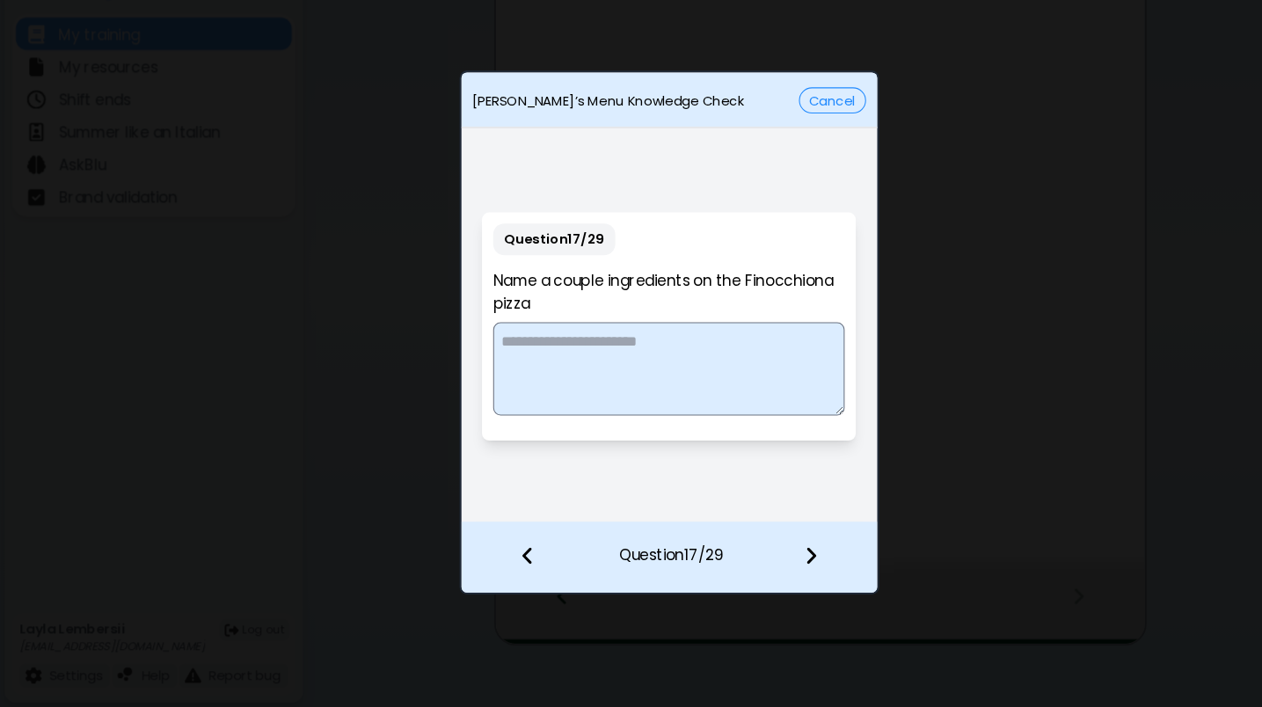
click at [603, 344] on textarea at bounding box center [631, 388] width 332 height 88
click at [473, 344] on textarea "*******" at bounding box center [631, 388] width 332 height 88
click at [588, 344] on textarea "**********" at bounding box center [631, 388] width 332 height 88
type textarea "**********"
click at [769, 533] on div at bounding box center [776, 565] width 104 height 65
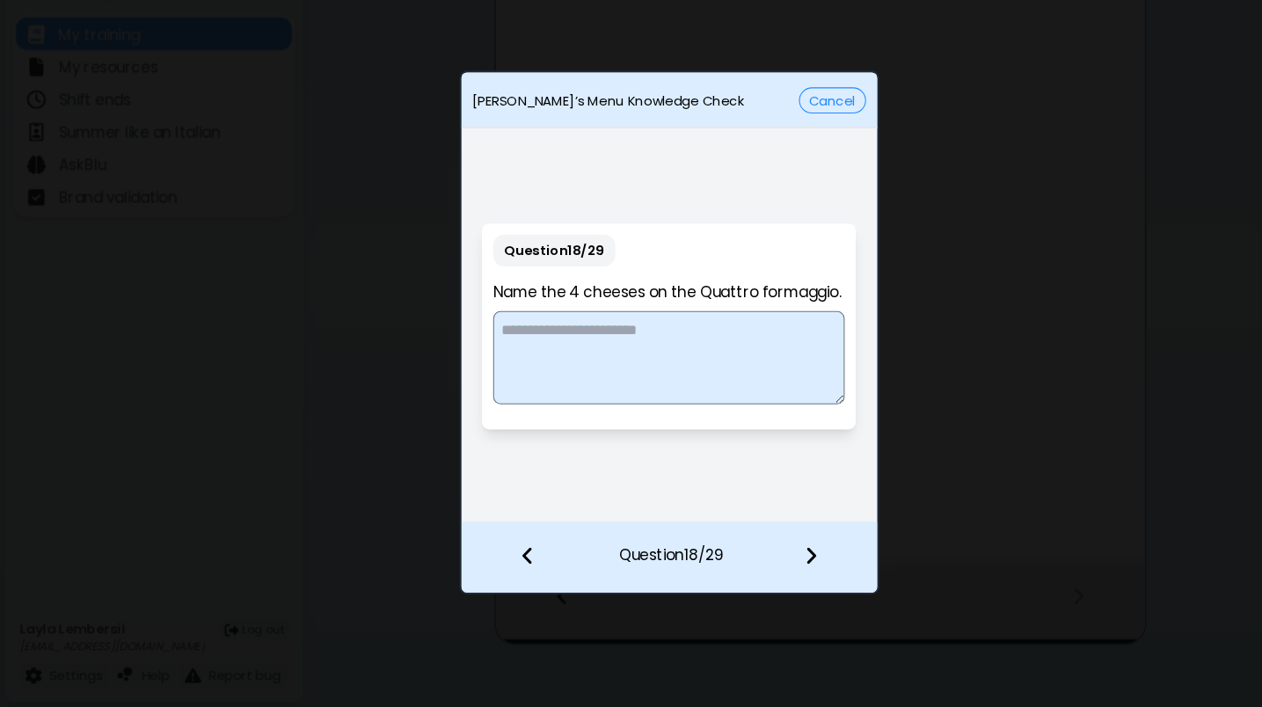
click at [542, 333] on textarea at bounding box center [631, 377] width 332 height 88
type textarea "**********"
click at [757, 533] on div at bounding box center [776, 565] width 104 height 65
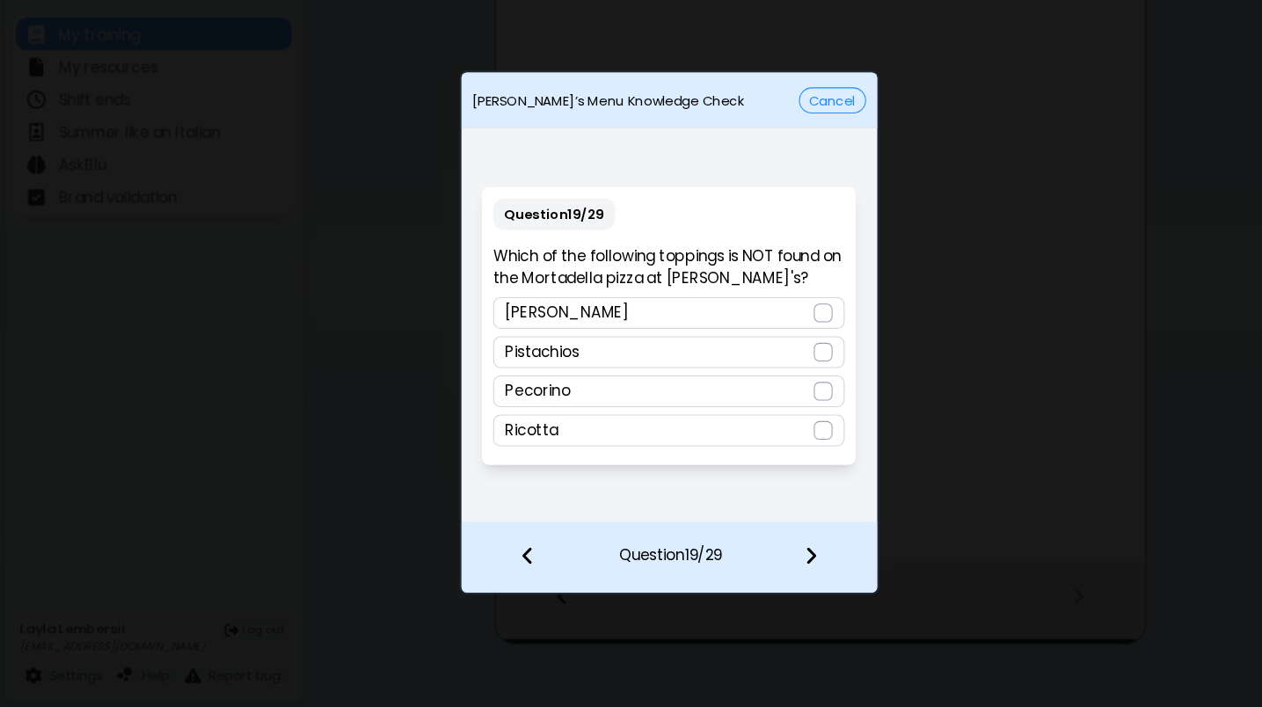
click at [499, 554] on img at bounding box center [498, 563] width 12 height 19
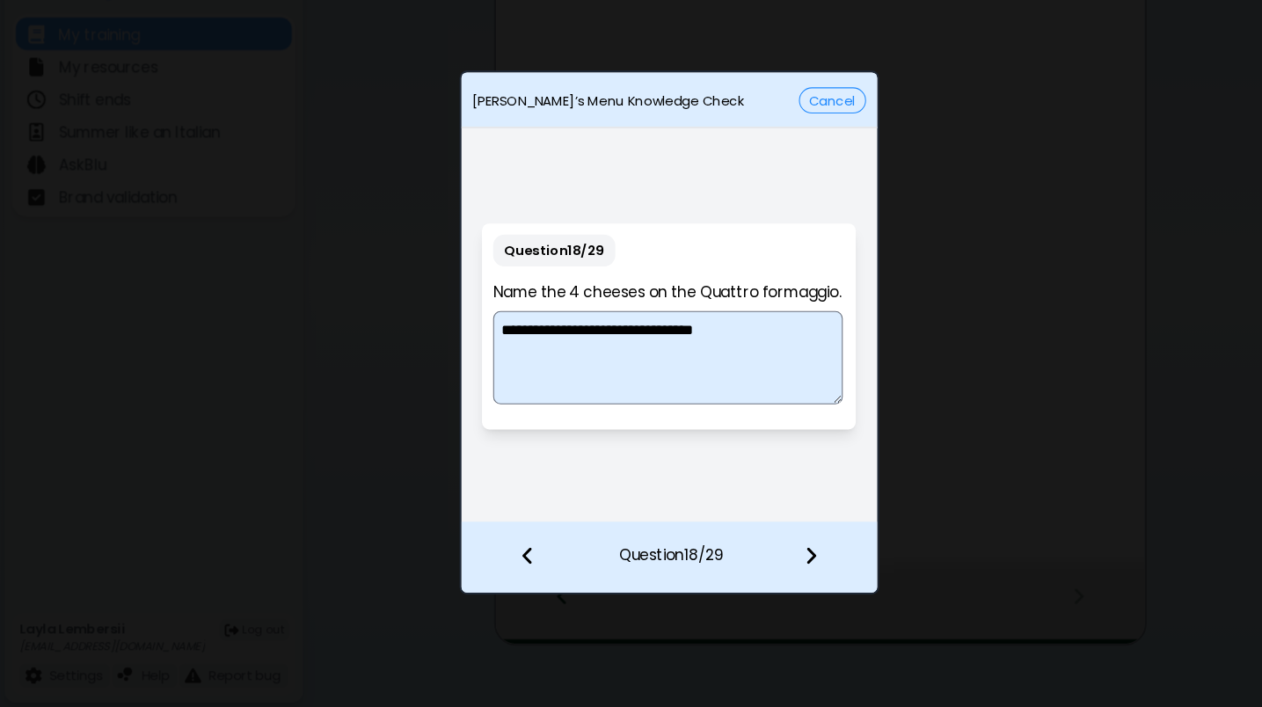
click at [704, 333] on textarea "**********" at bounding box center [630, 376] width 330 height 87
type textarea "**********"
click at [769, 554] on img at bounding box center [765, 563] width 12 height 19
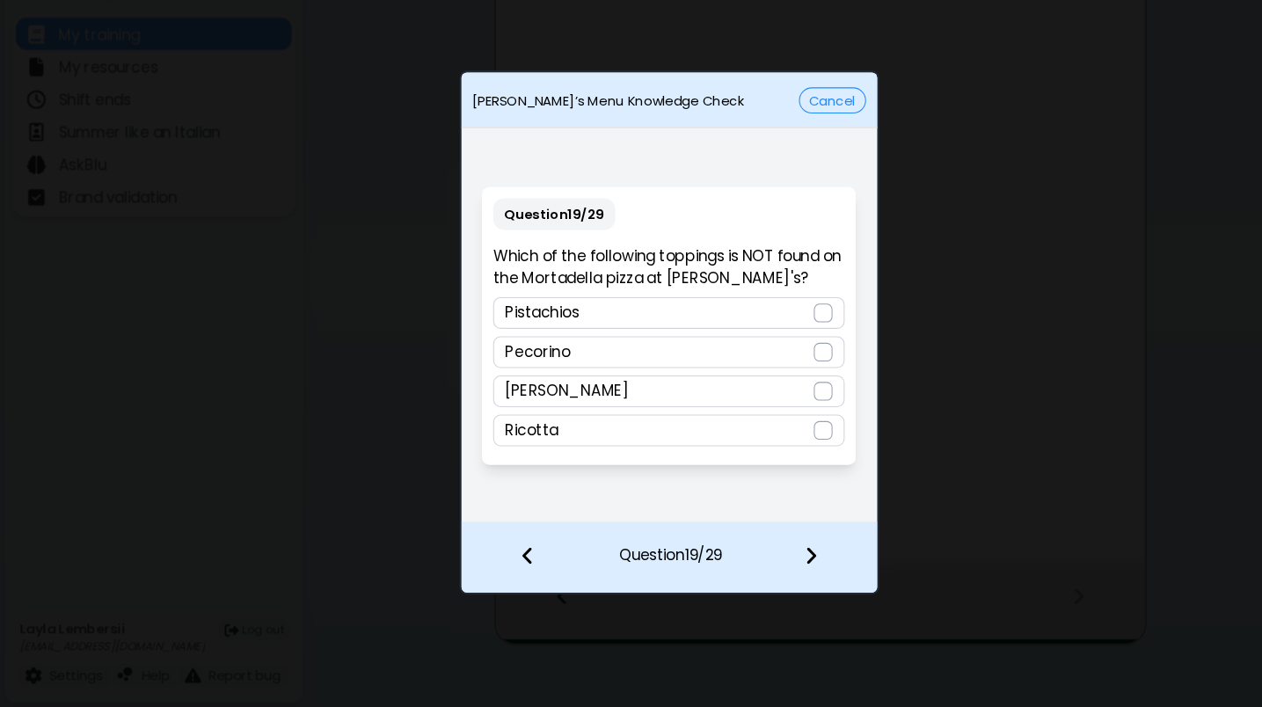
click at [672, 431] on div "Ricotta" at bounding box center [631, 446] width 332 height 30
click at [760, 554] on img at bounding box center [765, 563] width 12 height 19
click at [596, 357] on div "Rigatoni" at bounding box center [631, 372] width 332 height 30
click at [768, 554] on img at bounding box center [765, 563] width 12 height 19
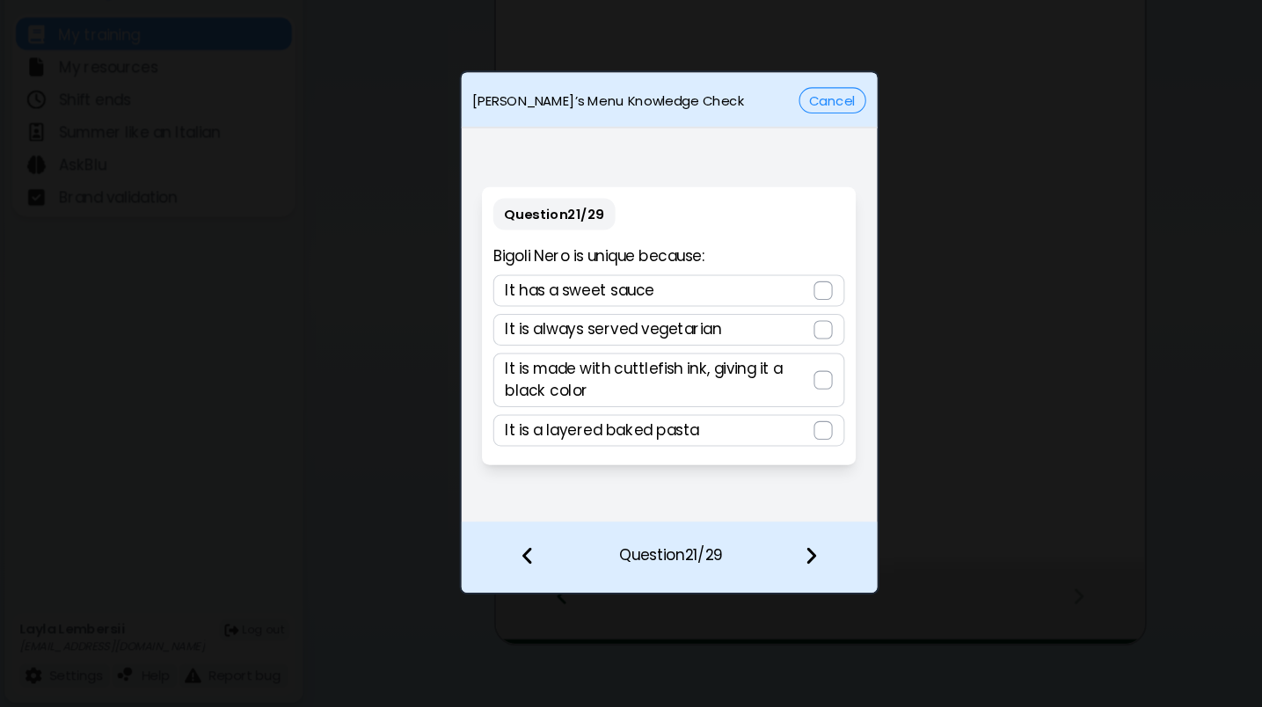
click at [708, 377] on p "It is made with cuttlefish ink, giving it a black color" at bounding box center [622, 398] width 291 height 42
click at [761, 554] on img at bounding box center [765, 563] width 12 height 19
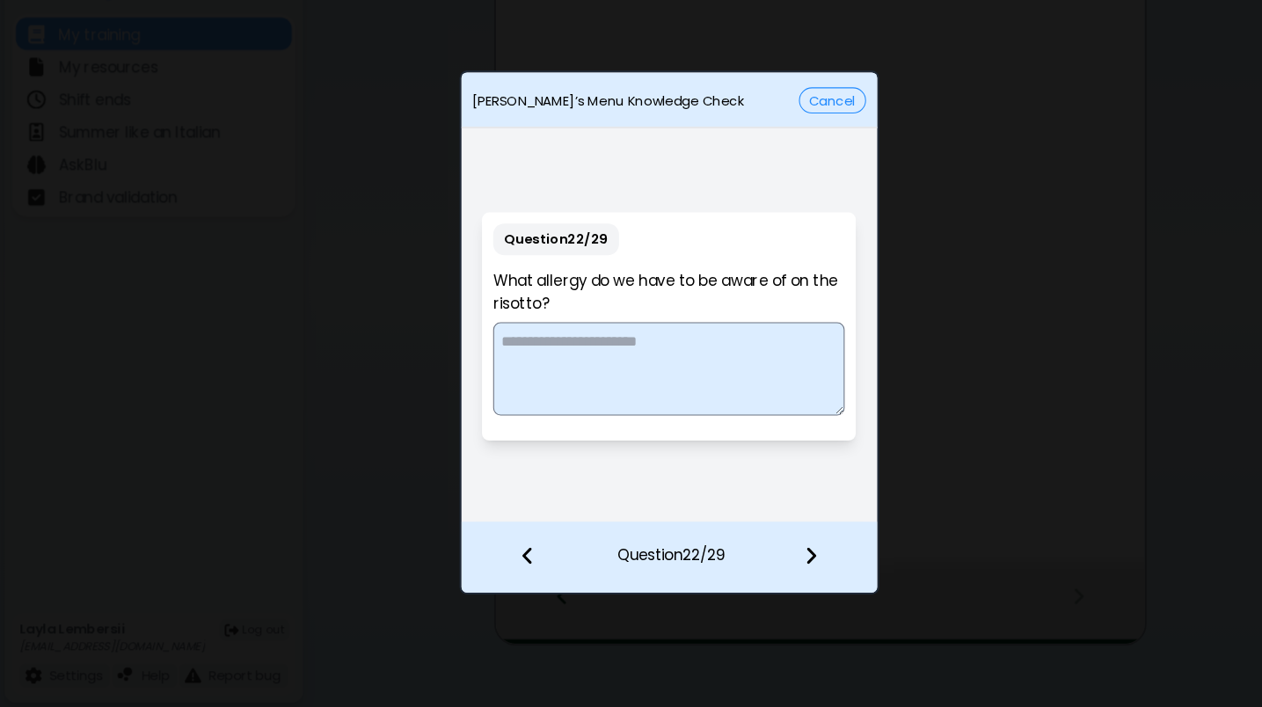
click at [590, 345] on textarea at bounding box center [631, 388] width 332 height 88
type textarea "****"
click at [764, 554] on img at bounding box center [765, 563] width 12 height 19
click at [666, 344] on textarea at bounding box center [631, 388] width 332 height 88
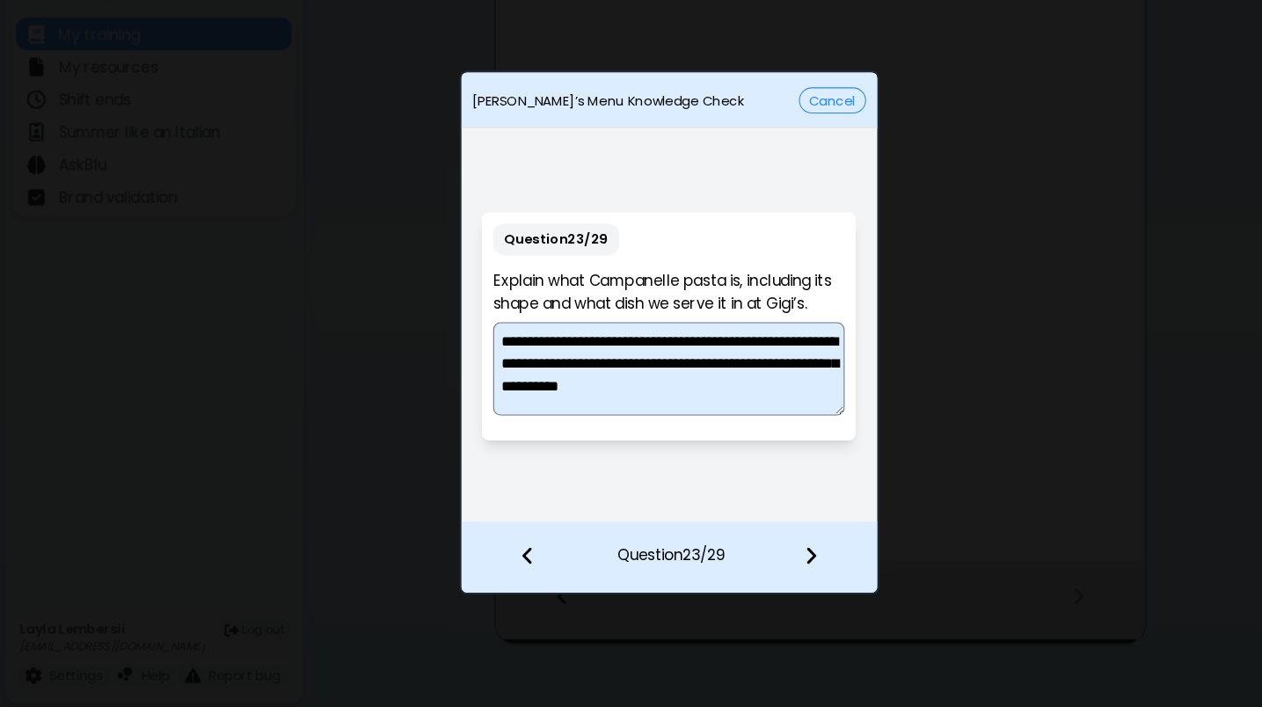
type textarea "**********"
click at [767, 554] on img at bounding box center [765, 563] width 12 height 19
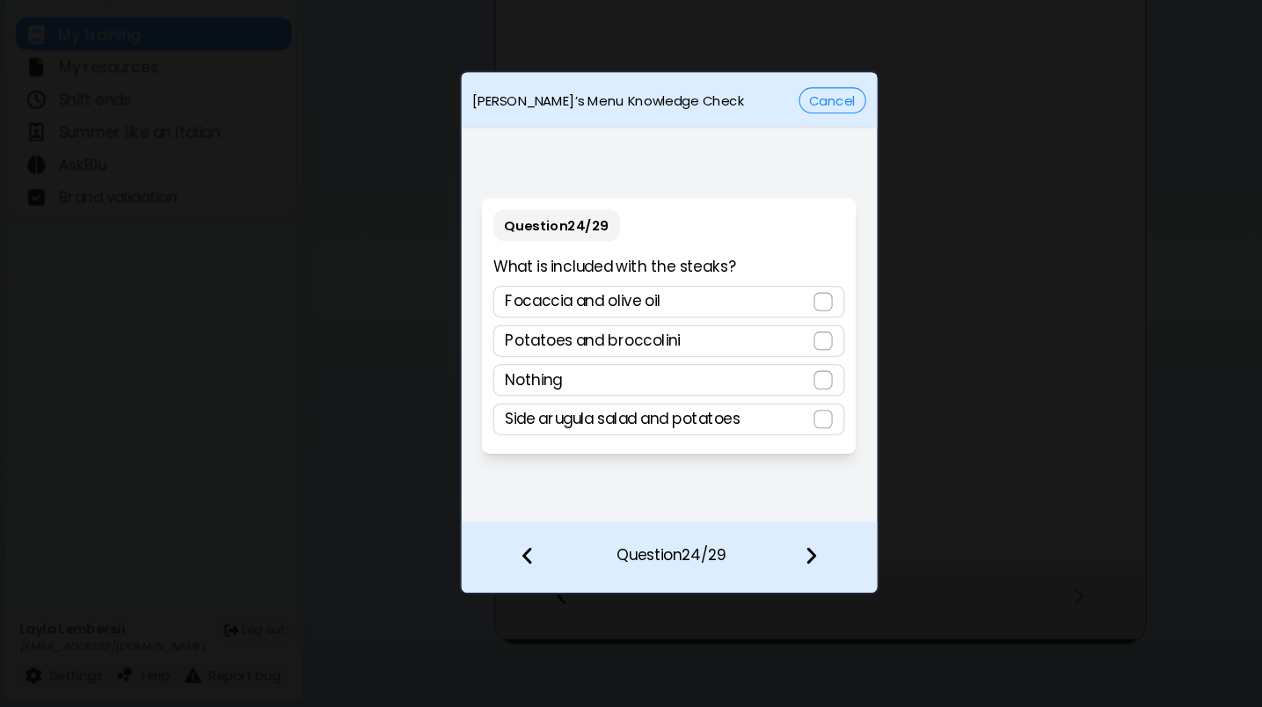
click at [718, 347] on div "Potatoes and broccolini" at bounding box center [631, 362] width 332 height 30
click at [761, 554] on img at bounding box center [765, 563] width 12 height 19
click at [647, 347] on div "Salsa Verde" at bounding box center [631, 362] width 332 height 30
click at [770, 554] on img at bounding box center [765, 563] width 12 height 19
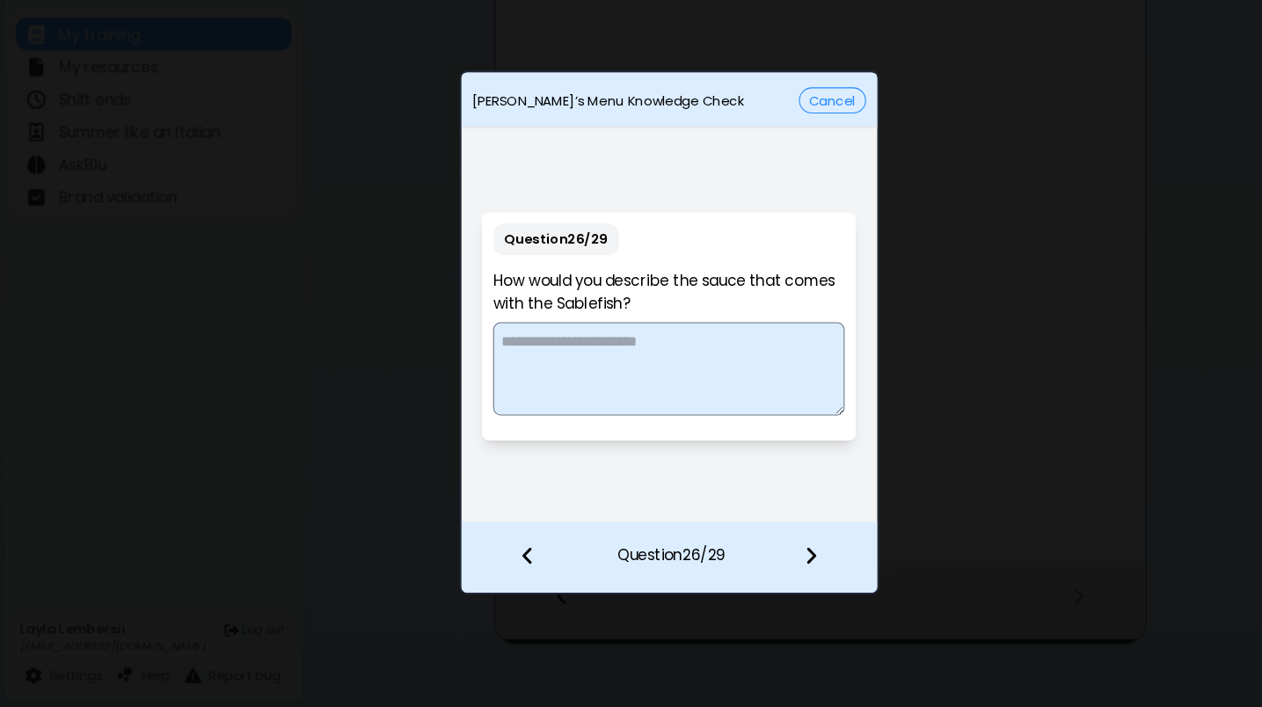
click at [654, 344] on textarea at bounding box center [631, 388] width 332 height 88
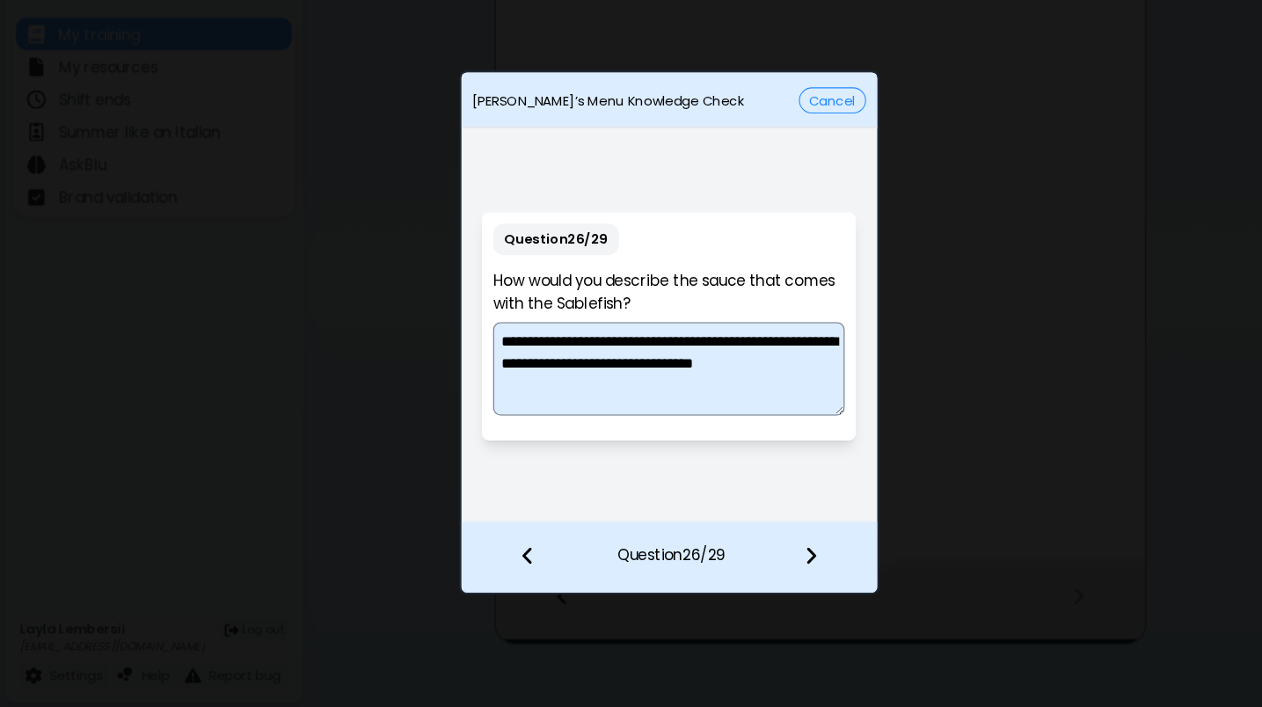
type textarea "**********"
click at [764, 554] on img at bounding box center [765, 563] width 12 height 19
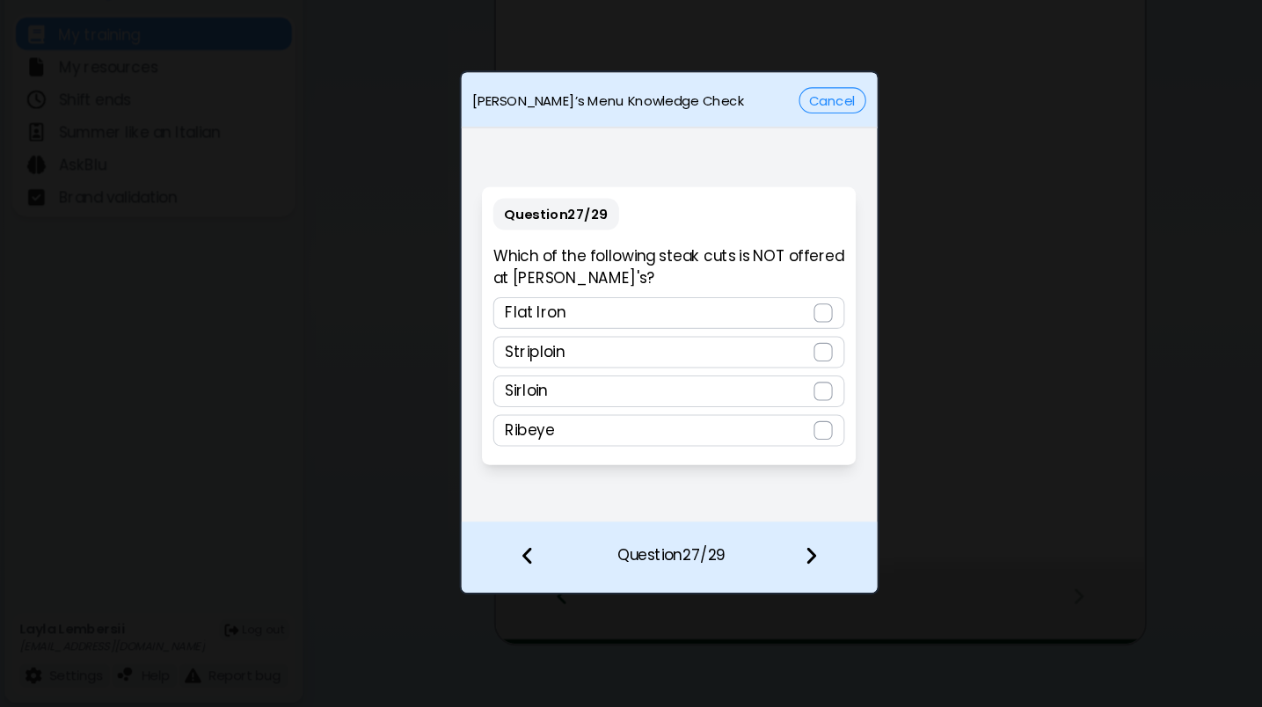
click at [650, 394] on div "Sirloin" at bounding box center [631, 409] width 332 height 30
click at [764, 554] on img at bounding box center [765, 563] width 12 height 19
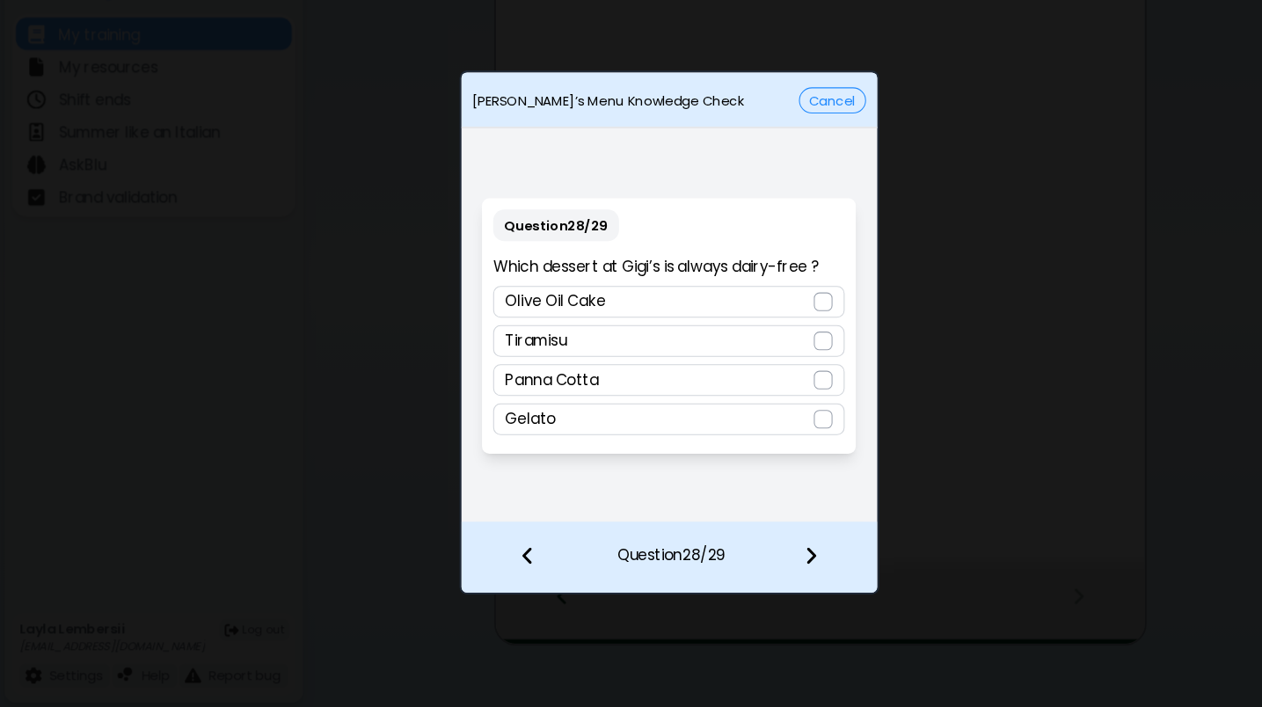
click at [630, 310] on div "Olive Oil Cake" at bounding box center [631, 325] width 332 height 30
click at [684, 384] on div "Panna Cotta" at bounding box center [631, 399] width 332 height 30
click at [669, 310] on div "Olive Oil Cake" at bounding box center [631, 325] width 332 height 30
click at [760, 554] on img at bounding box center [765, 563] width 12 height 19
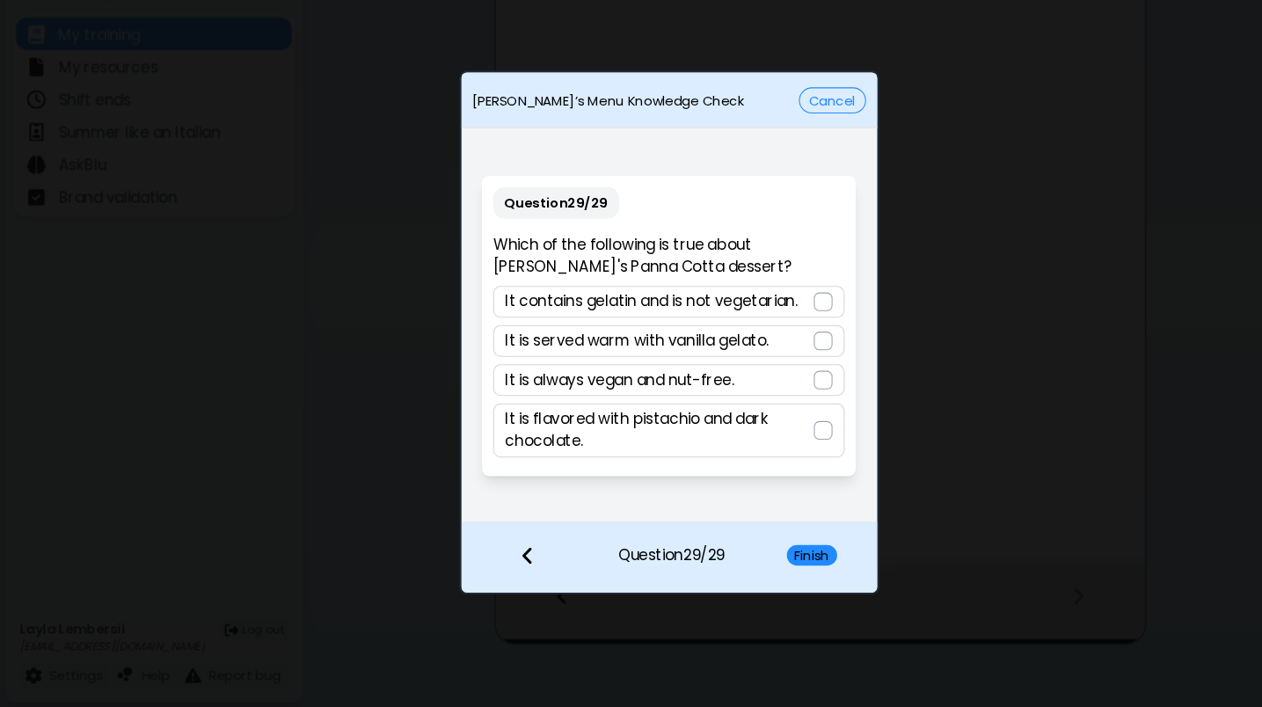
click at [701, 314] on p "It contains gelatin and is not vegetarian." at bounding box center [615, 324] width 276 height 21
click at [764, 554] on button "Finish" at bounding box center [766, 563] width 48 height 19
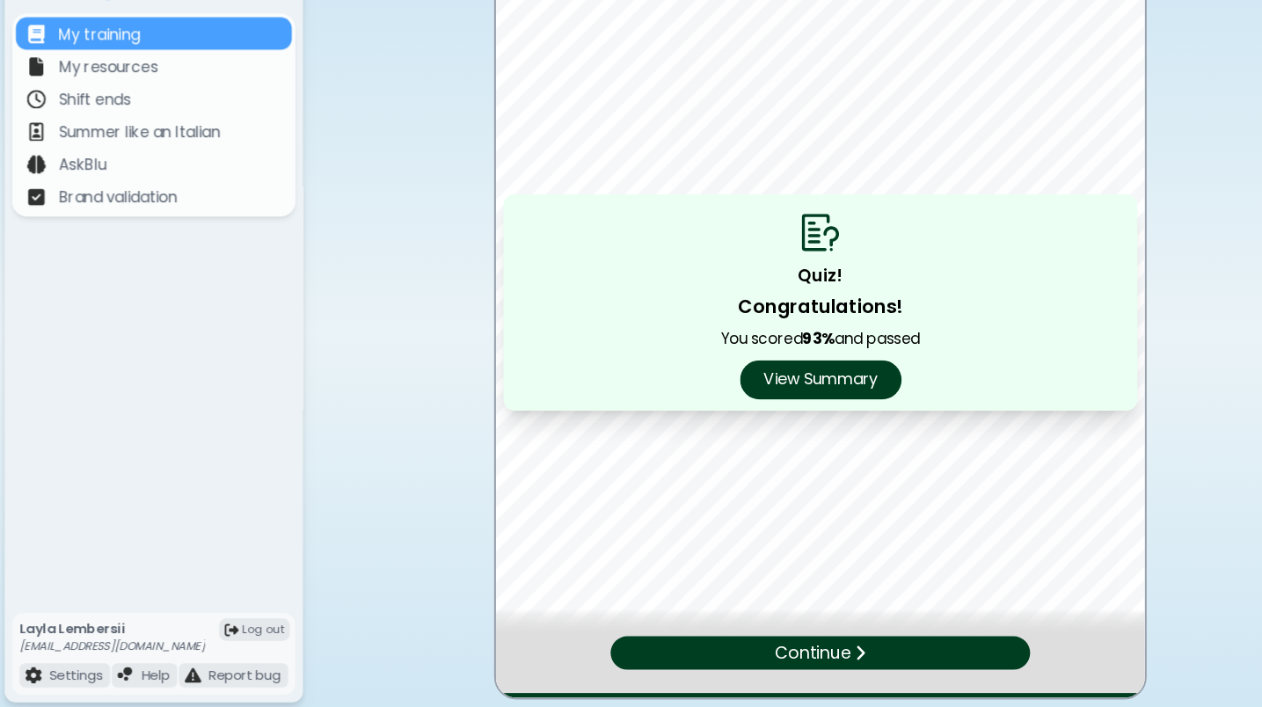
click at [772, 380] on button "View Summary" at bounding box center [774, 398] width 152 height 37
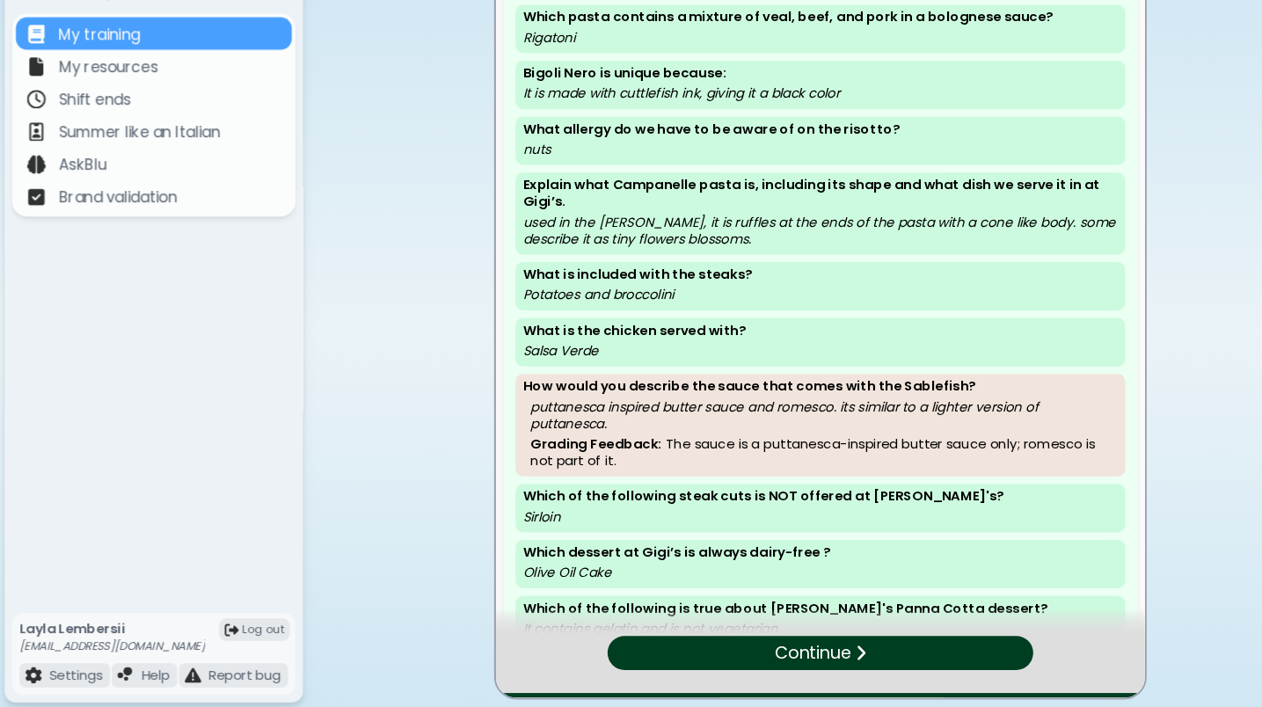
scroll to position [1052, 0]
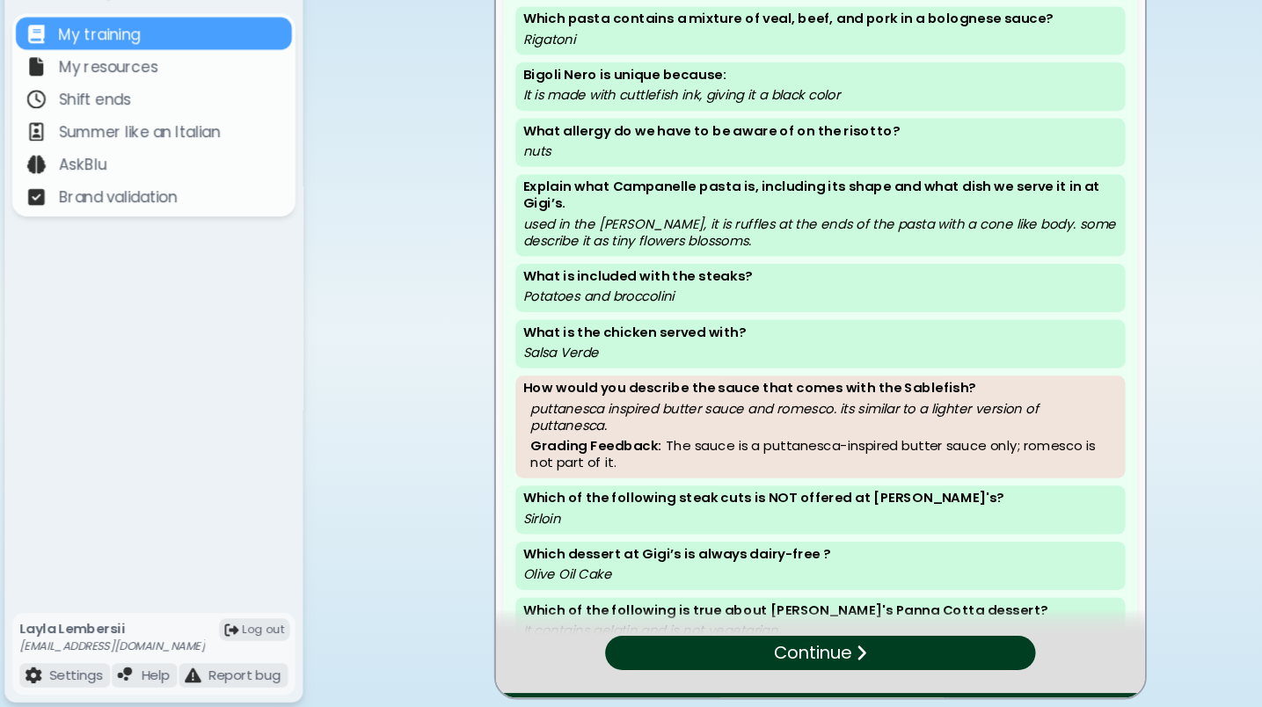
click at [734, 621] on p "Continue" at bounding box center [766, 657] width 73 height 26
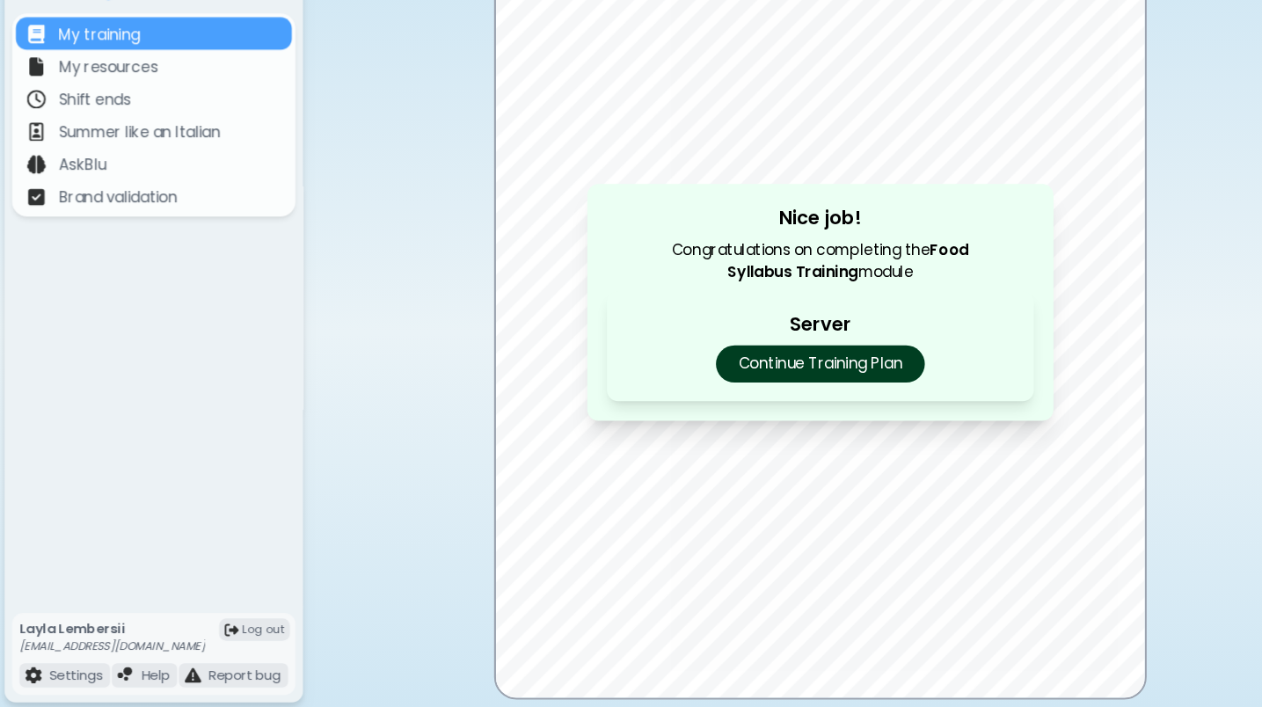
scroll to position [0, 0]
click at [735, 365] on p "Continue Training Plan" at bounding box center [773, 383] width 207 height 37
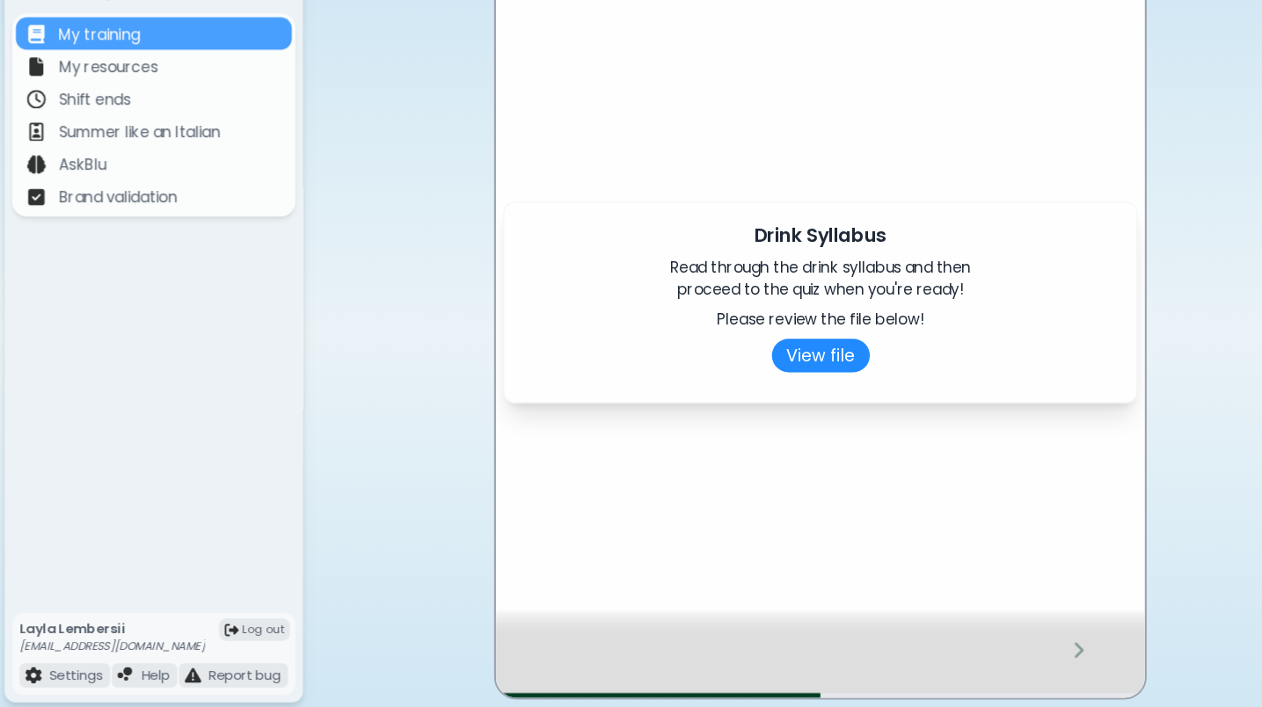
scroll to position [14, 0]
click at [760, 360] on button "View file" at bounding box center [774, 376] width 92 height 32
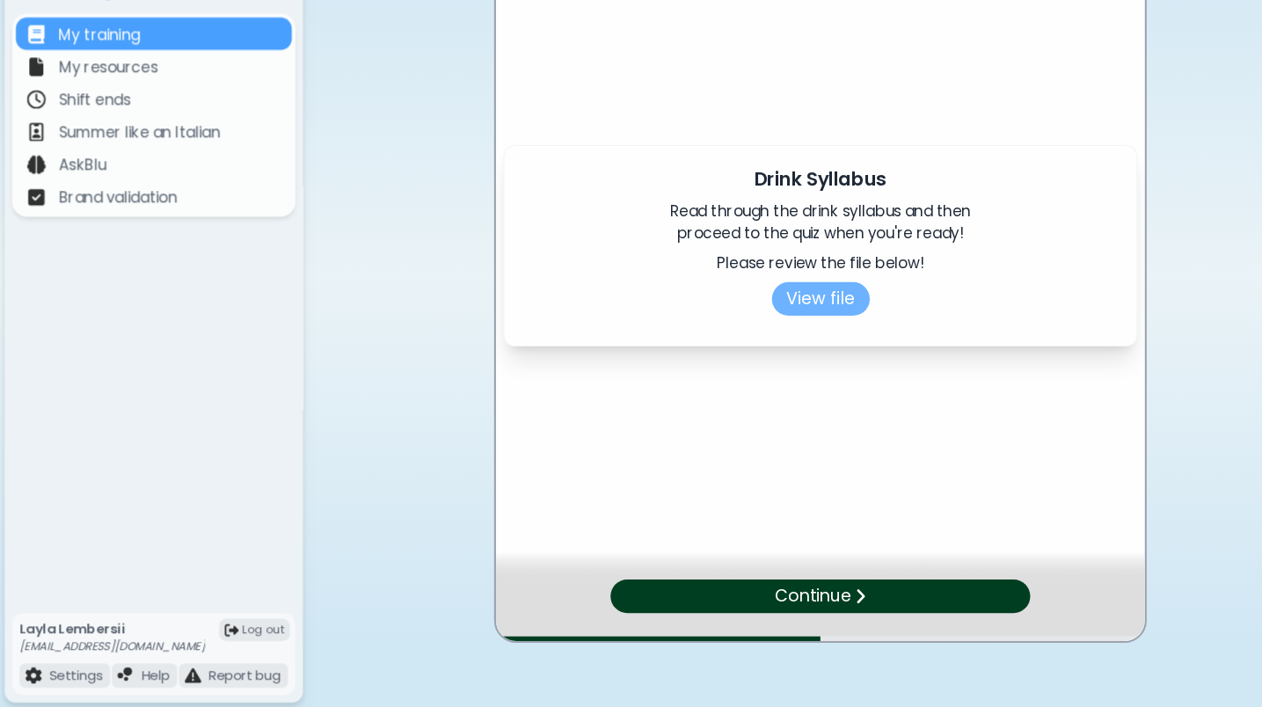
scroll to position [0, 0]
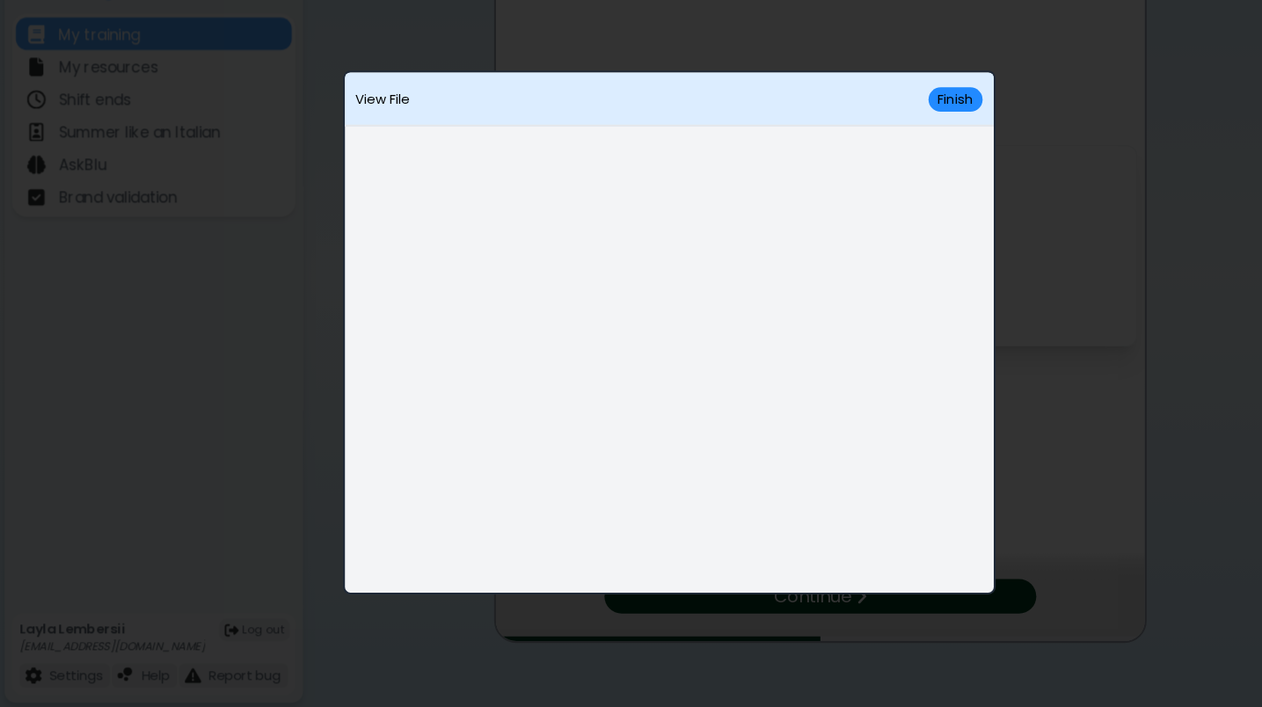
click at [829, 44] on div "View File Finish" at bounding box center [631, 353] width 1262 height 707
click at [891, 122] on button "Finish" at bounding box center [901, 133] width 51 height 23
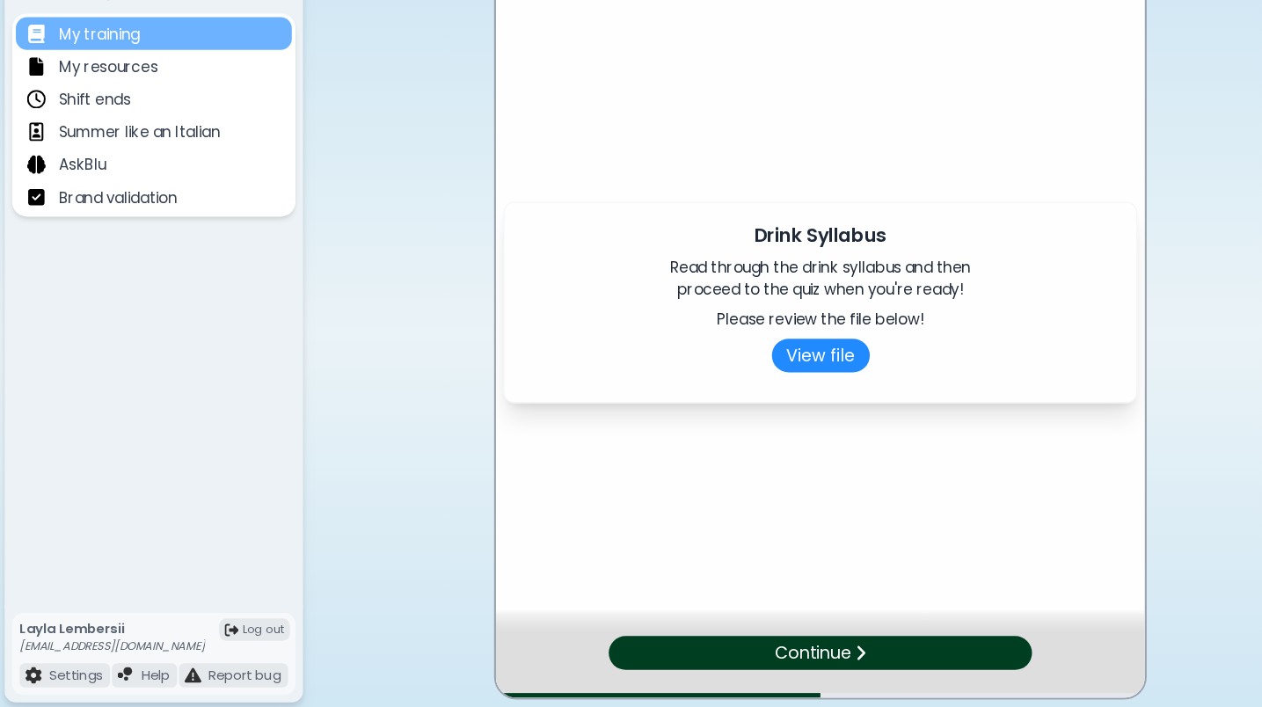
click at [187, 56] on div "My training" at bounding box center [145, 71] width 260 height 31
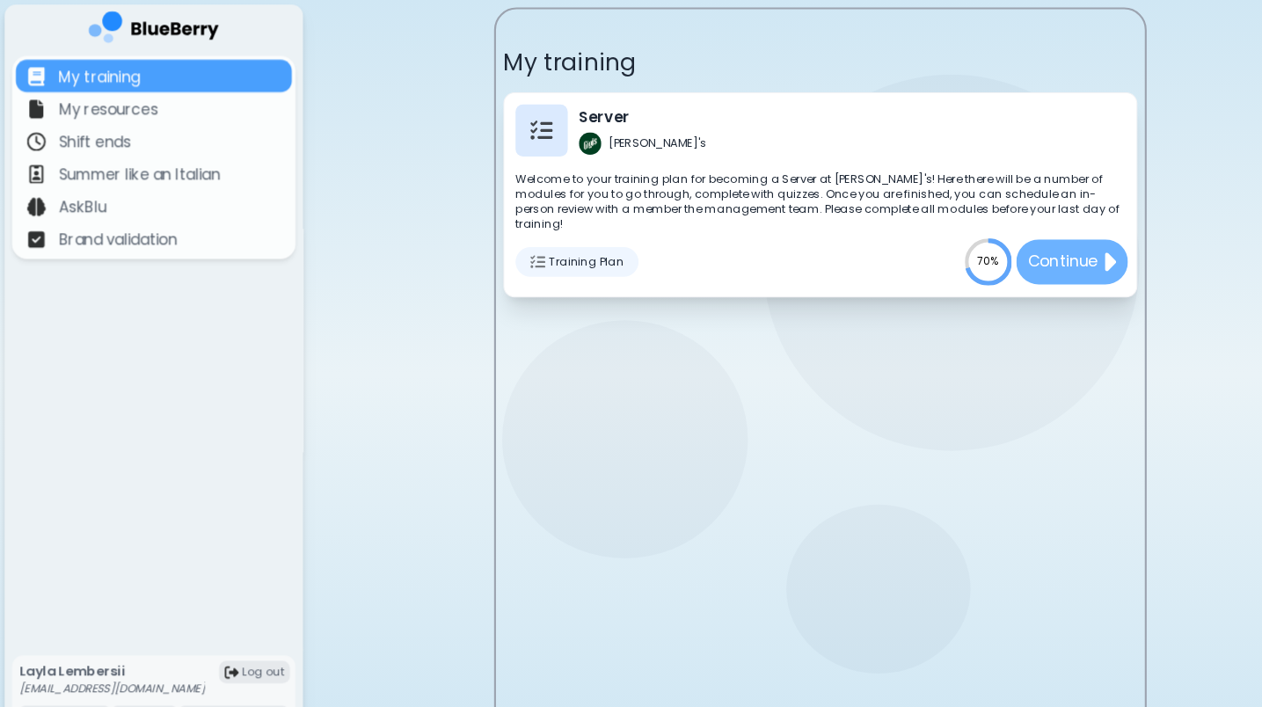
click at [1015, 240] on p "Continue" at bounding box center [1003, 247] width 66 height 22
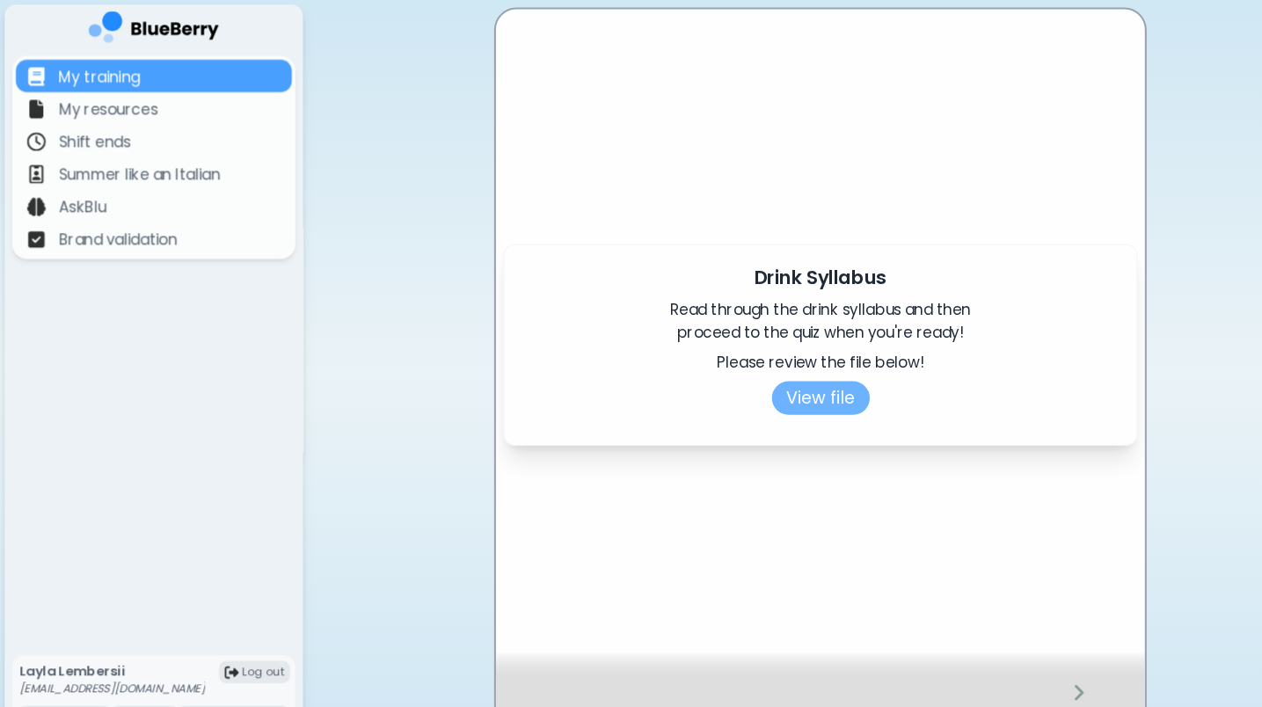
click at [778, 376] on button "View file" at bounding box center [774, 376] width 92 height 32
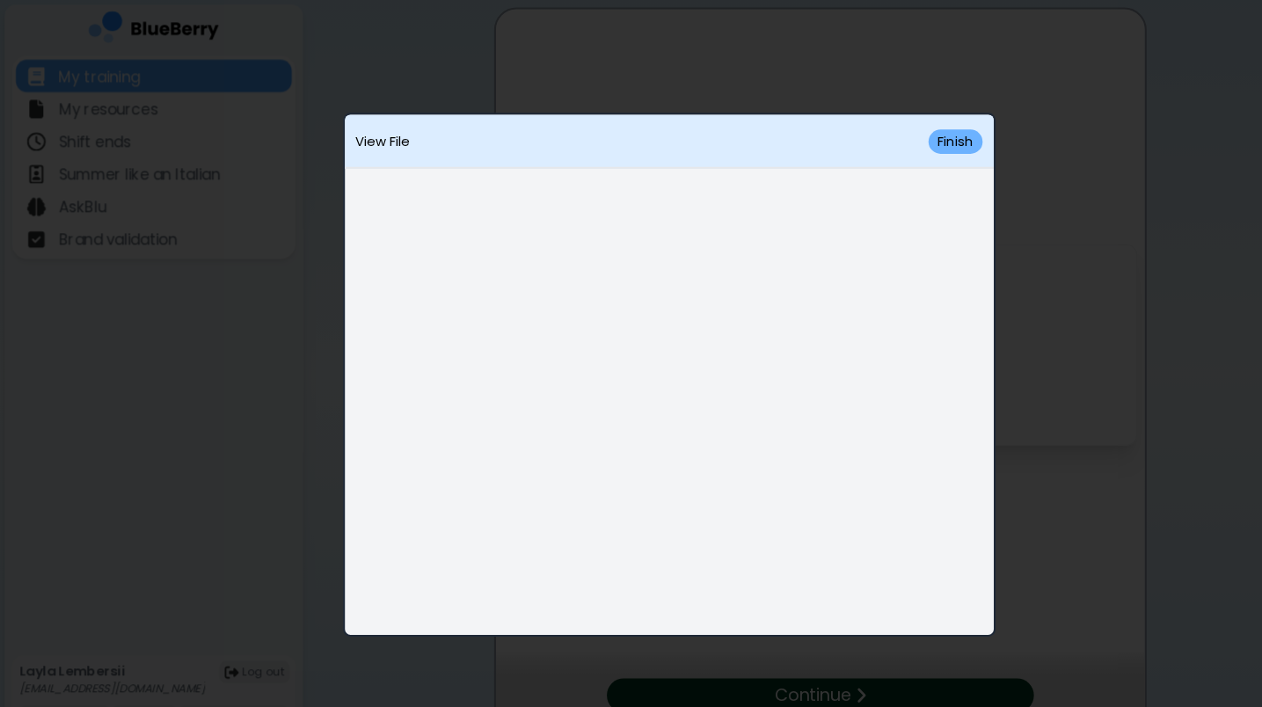
click at [900, 135] on button "Finish" at bounding box center [901, 133] width 51 height 23
